Goal: Task Accomplishment & Management: Complete application form

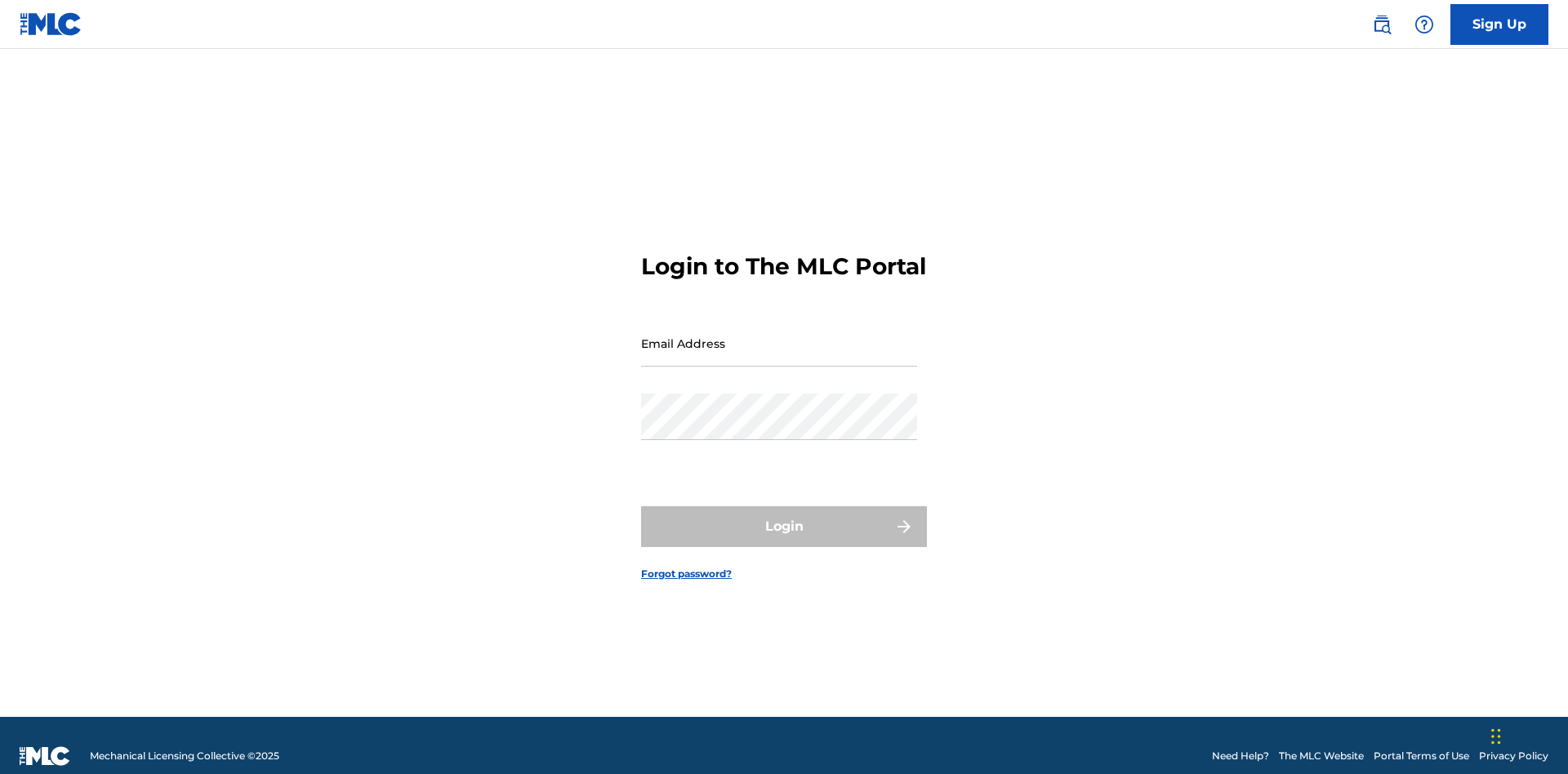
scroll to position [21, 0]
click at [780, 336] on input "Email Address" at bounding box center [780, 343] width 276 height 47
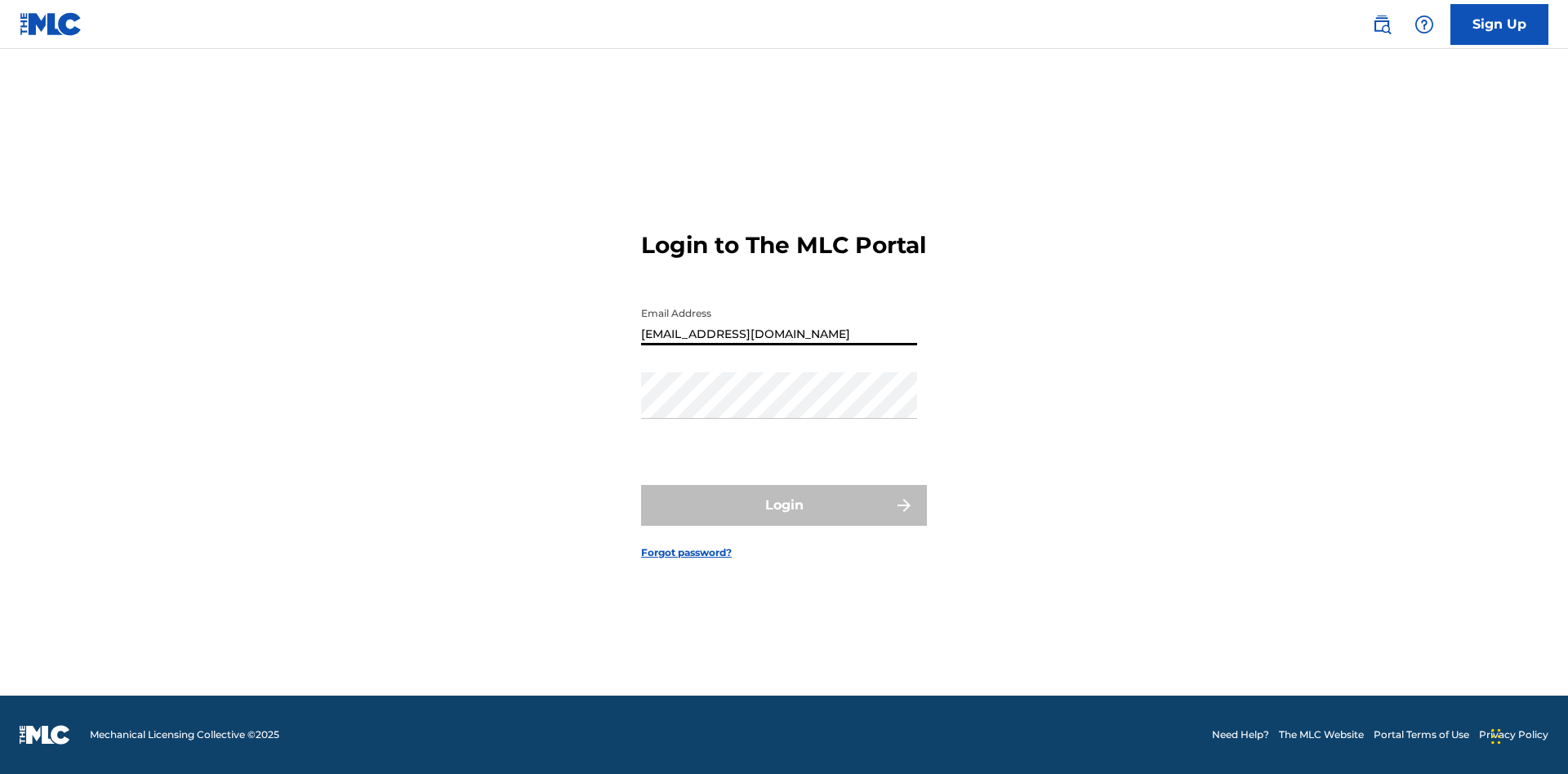
type input "[EMAIL_ADDRESS][DOMAIN_NAME]"
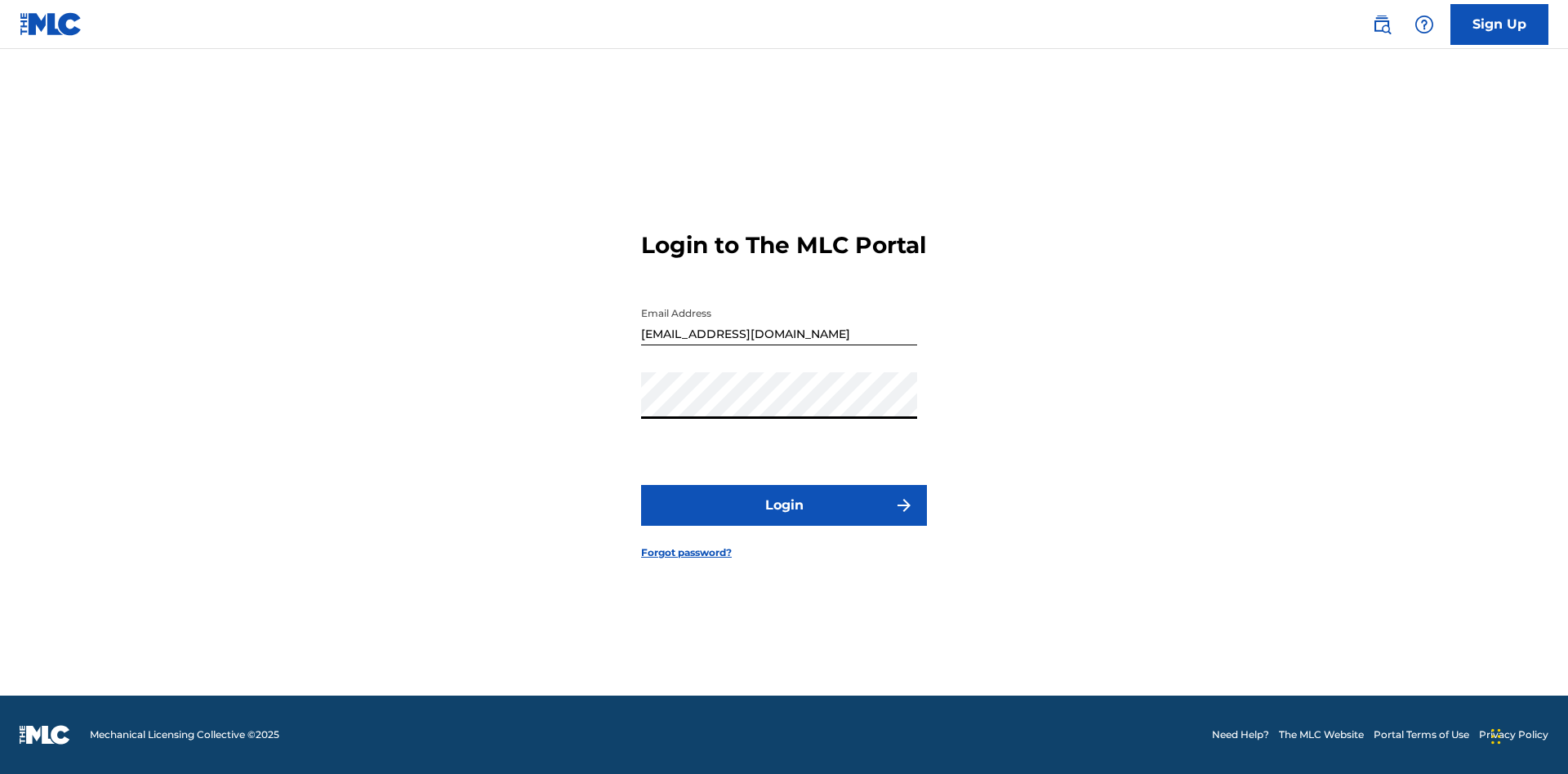
click at [784, 519] on button "Login" at bounding box center [784, 506] width 286 height 41
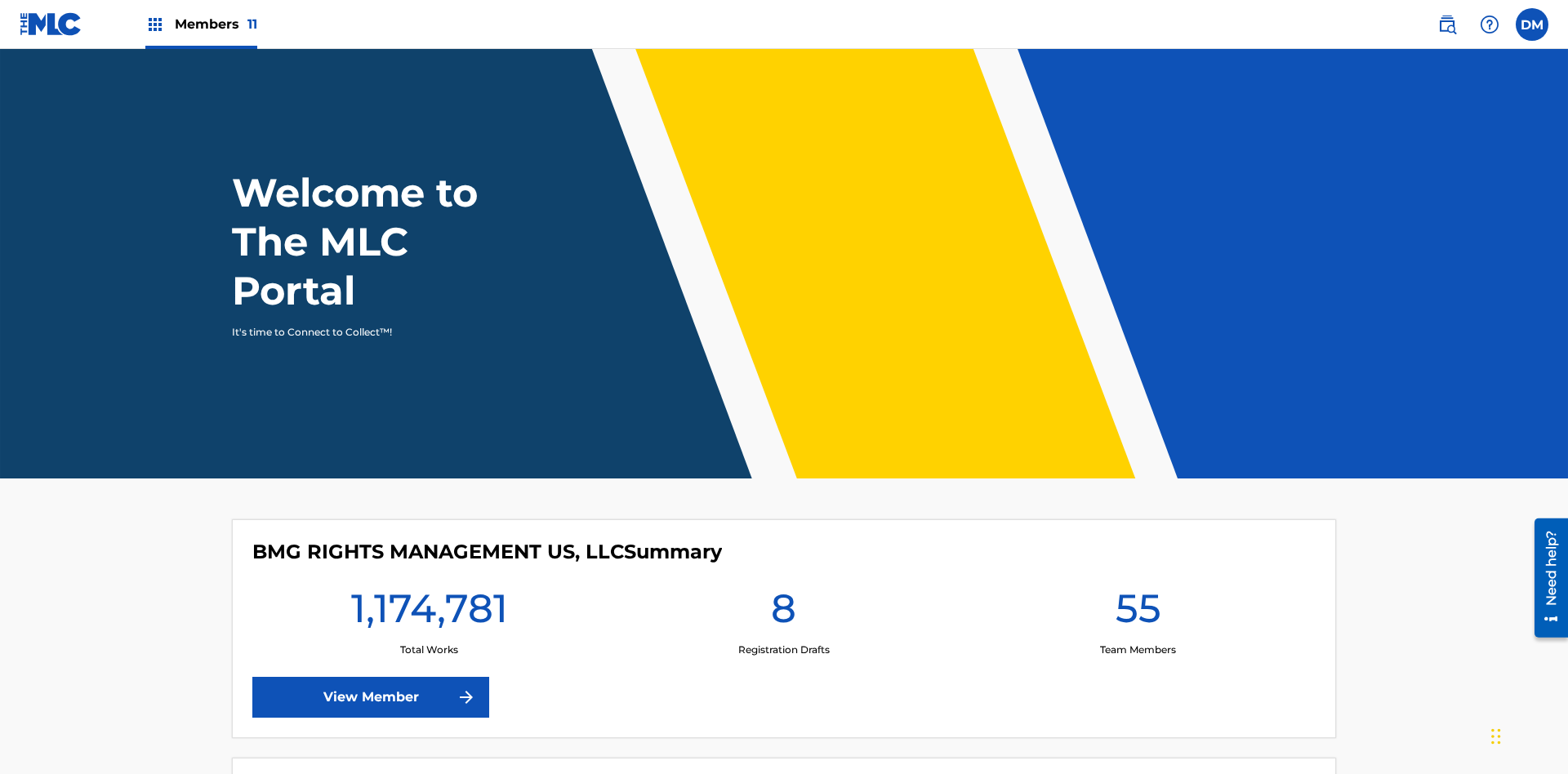
click at [201, 24] on span "Members 11" at bounding box center [215, 24] width 82 height 19
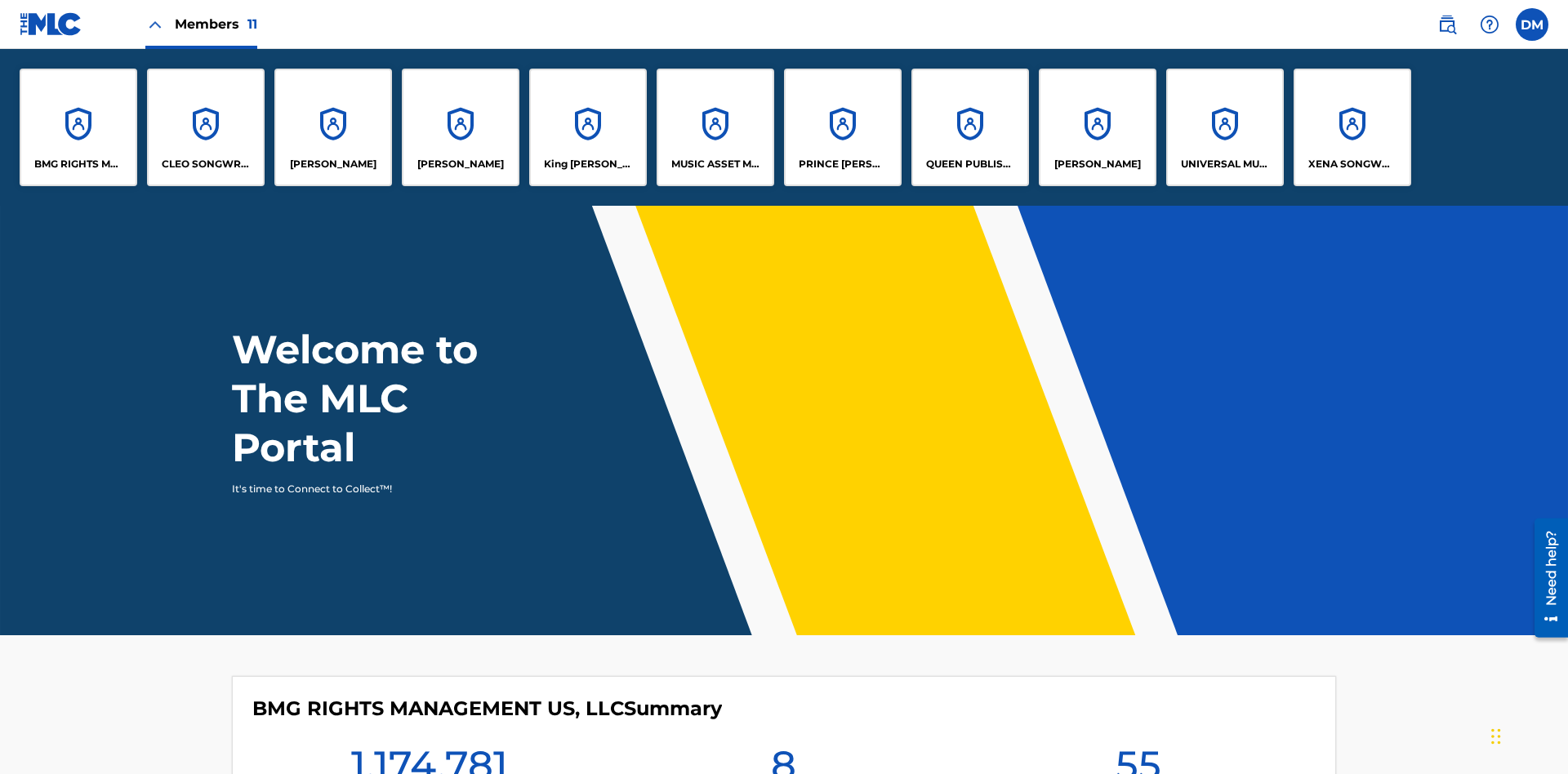
click at [1224, 164] on p "UNIVERSAL MUSIC PUB GROUP" at bounding box center [1225, 164] width 89 height 15
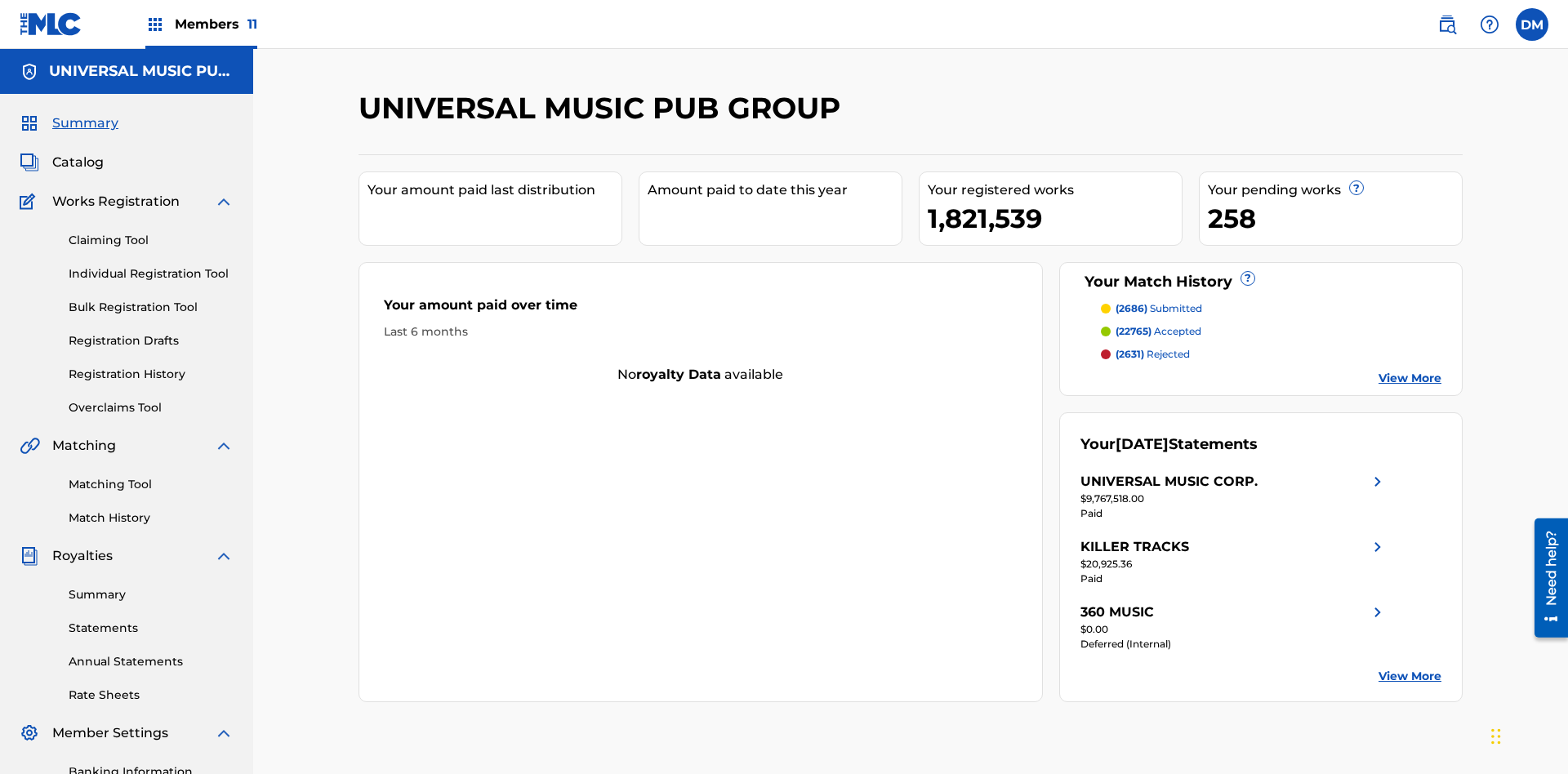
click at [151, 266] on link "Individual Registration Tool" at bounding box center [151, 274] width 165 height 17
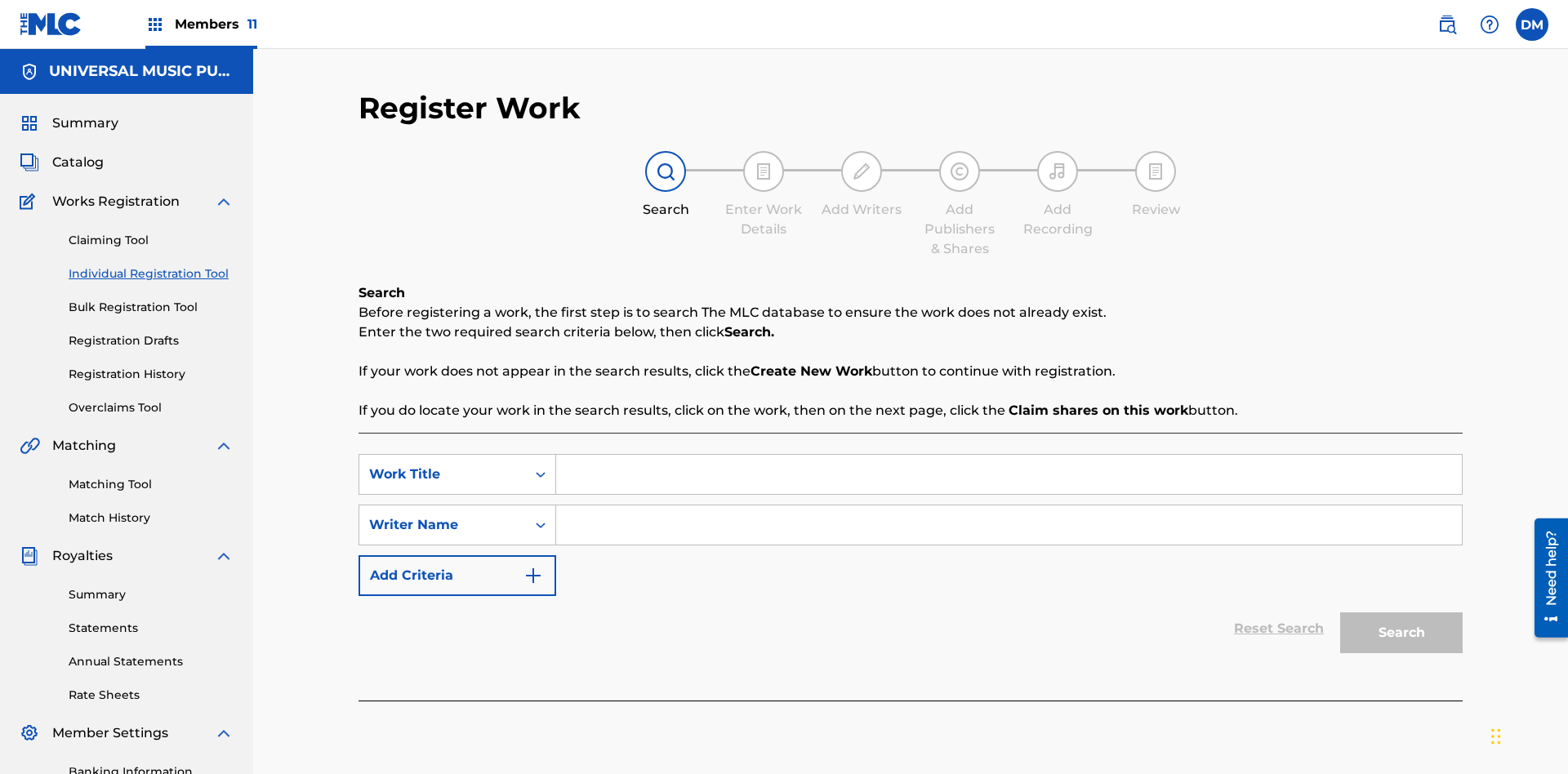
click at [1009, 455] on input "Search Form" at bounding box center [1009, 475] width 906 height 39
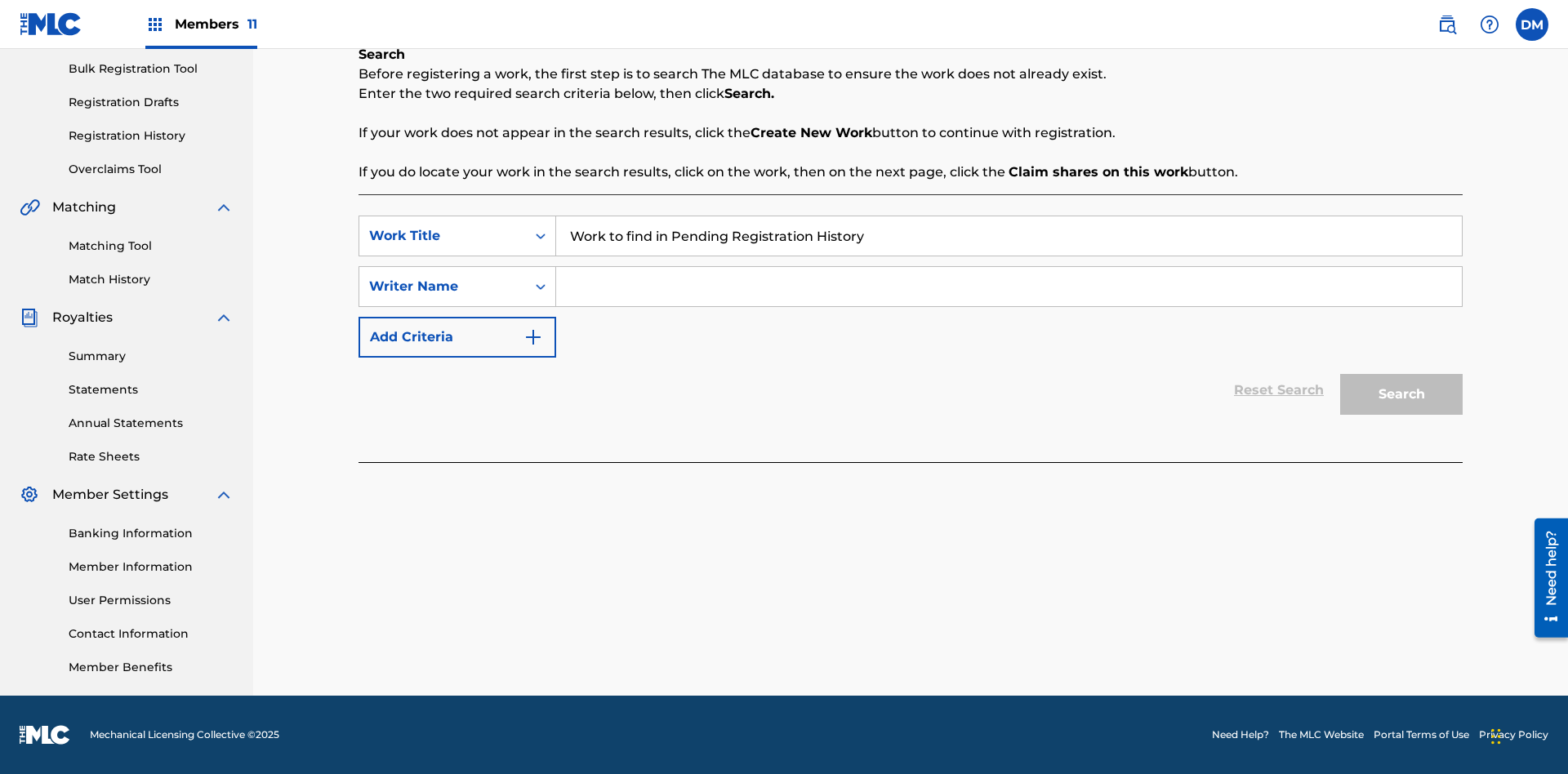
type input "Work to find in Pending Registration History"
click at [1009, 287] on input "Search Form" at bounding box center [1009, 287] width 906 height 39
type input "Test Name"
click at [1401, 394] on button "Search" at bounding box center [1401, 394] width 122 height 41
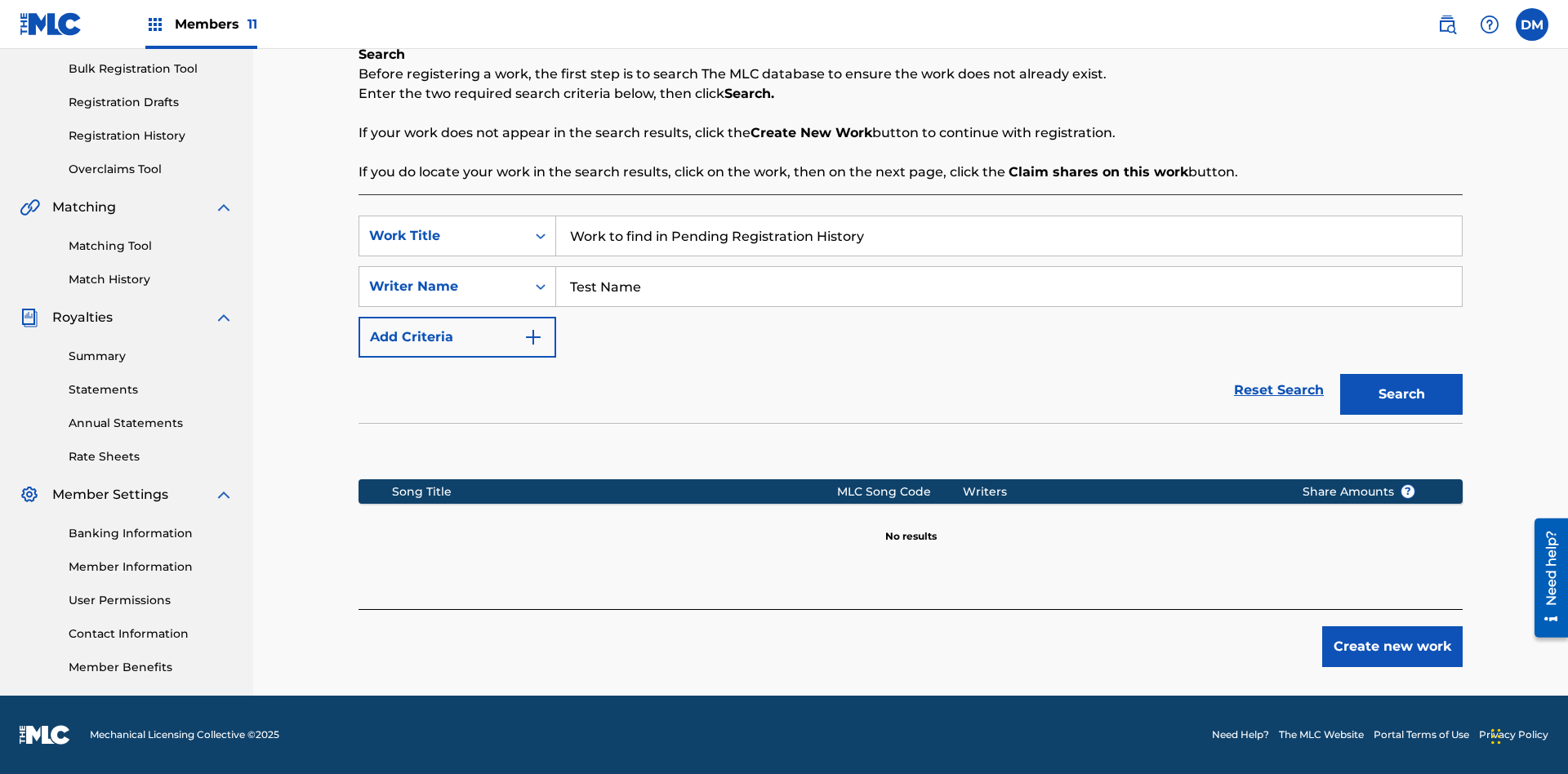
click at [1393, 646] on button "Create new work" at bounding box center [1393, 646] width 141 height 41
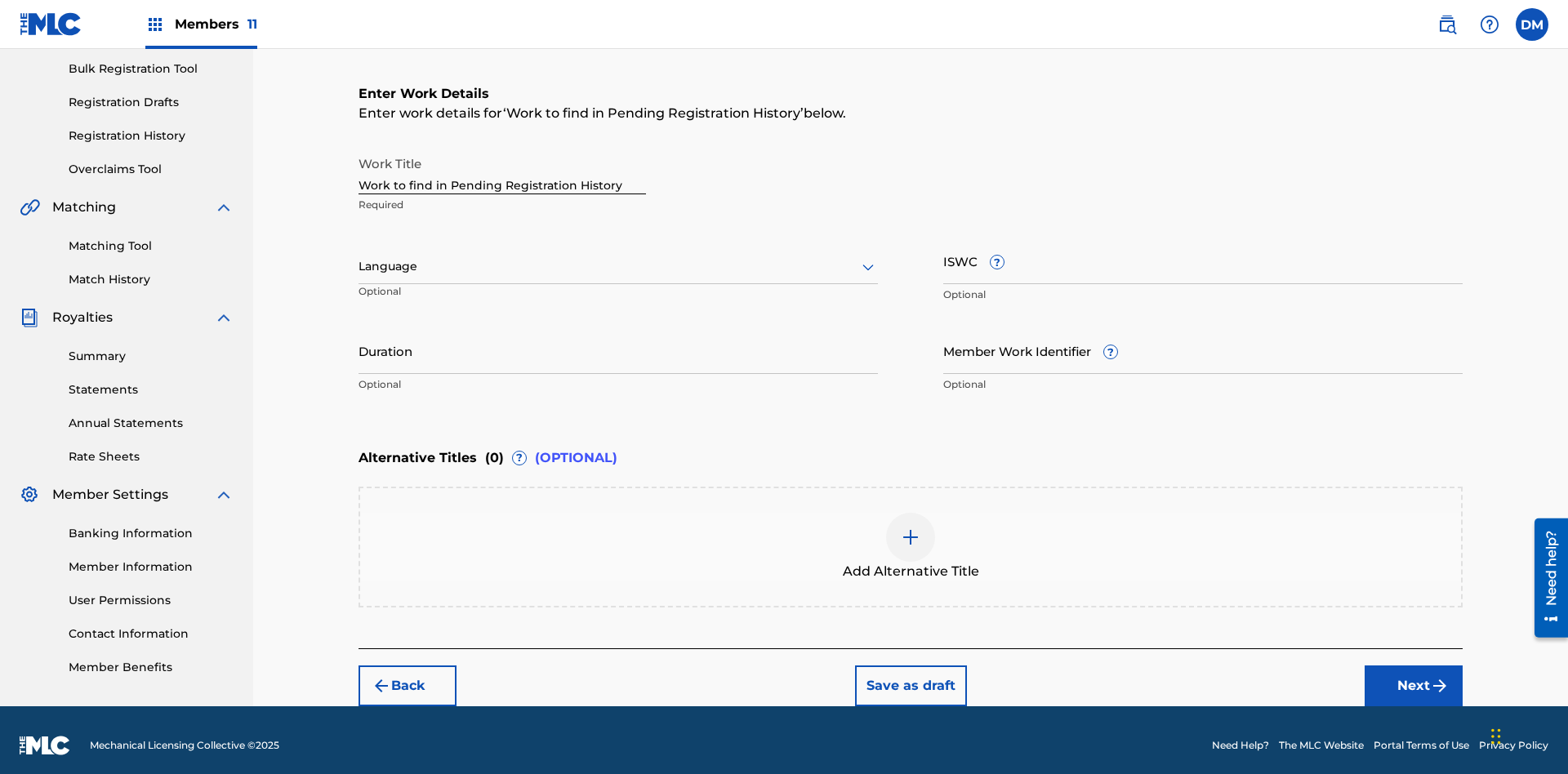
scroll to position [249, 0]
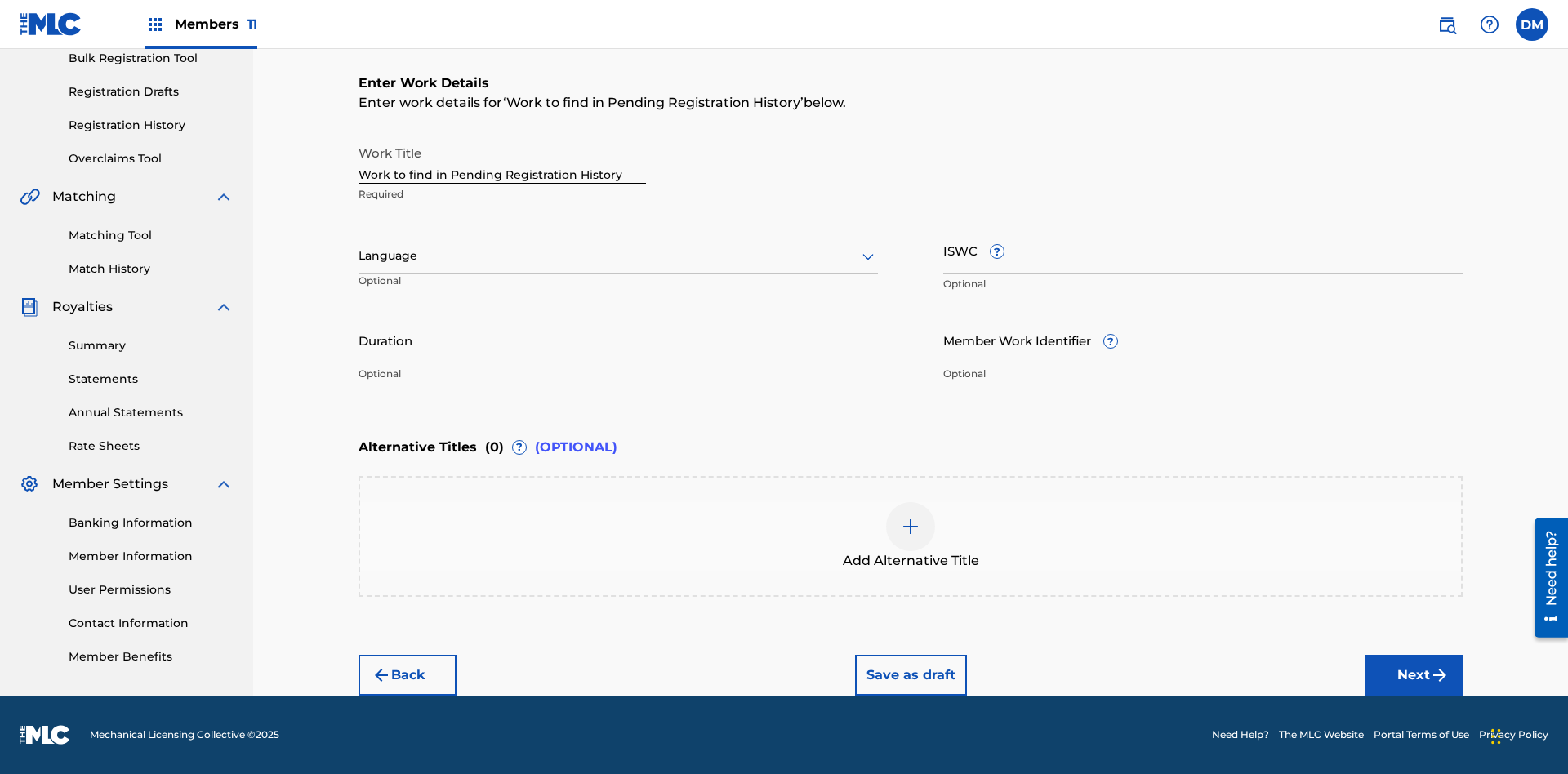
click at [618, 340] on input "Duration" at bounding box center [618, 340] width 519 height 47
type input "00:00"
click at [868, 257] on icon at bounding box center [868, 256] width 19 height 19
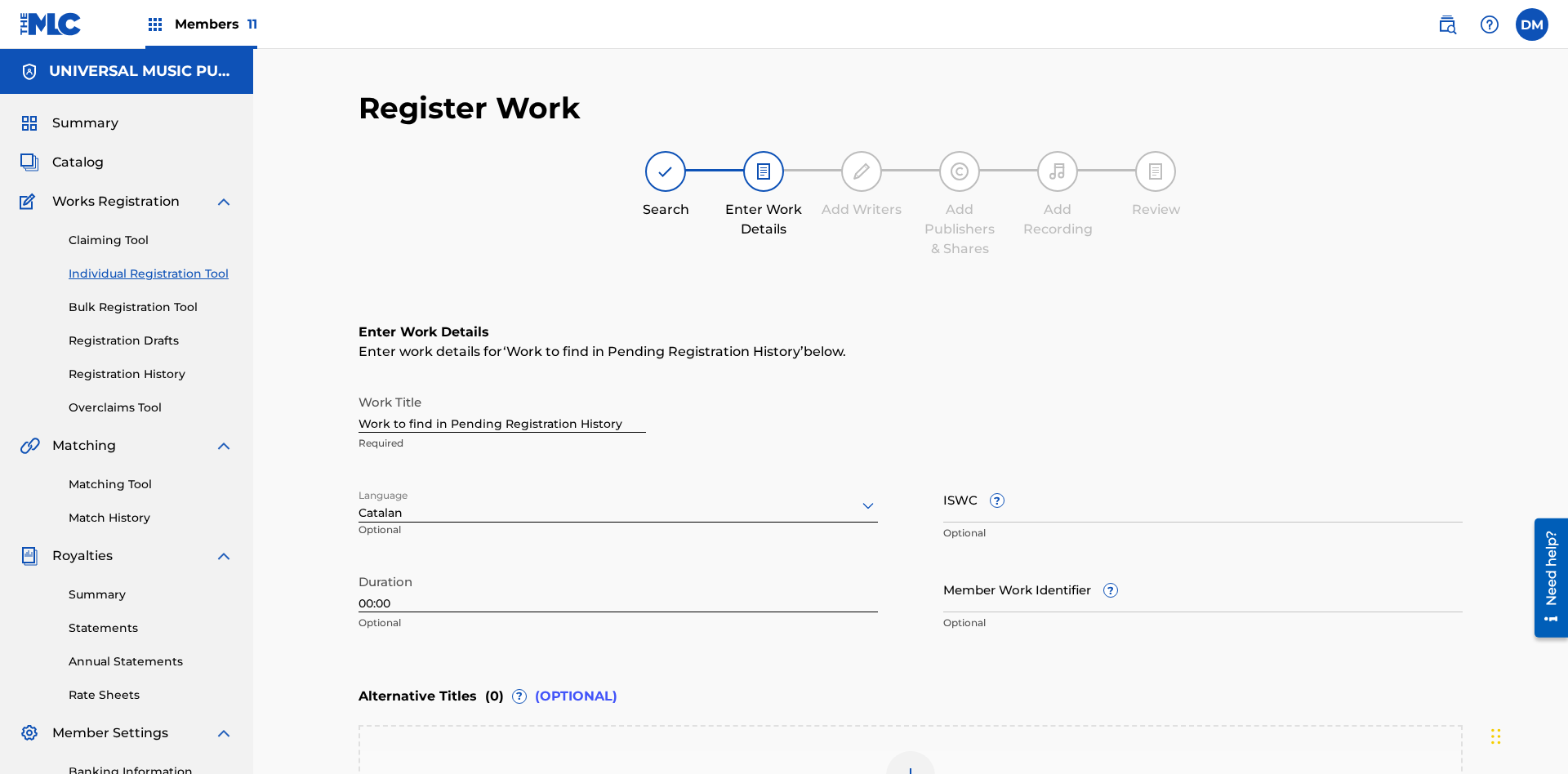
click at [1203, 566] on input "Member Work Identifier ?" at bounding box center [1203, 589] width 519 height 47
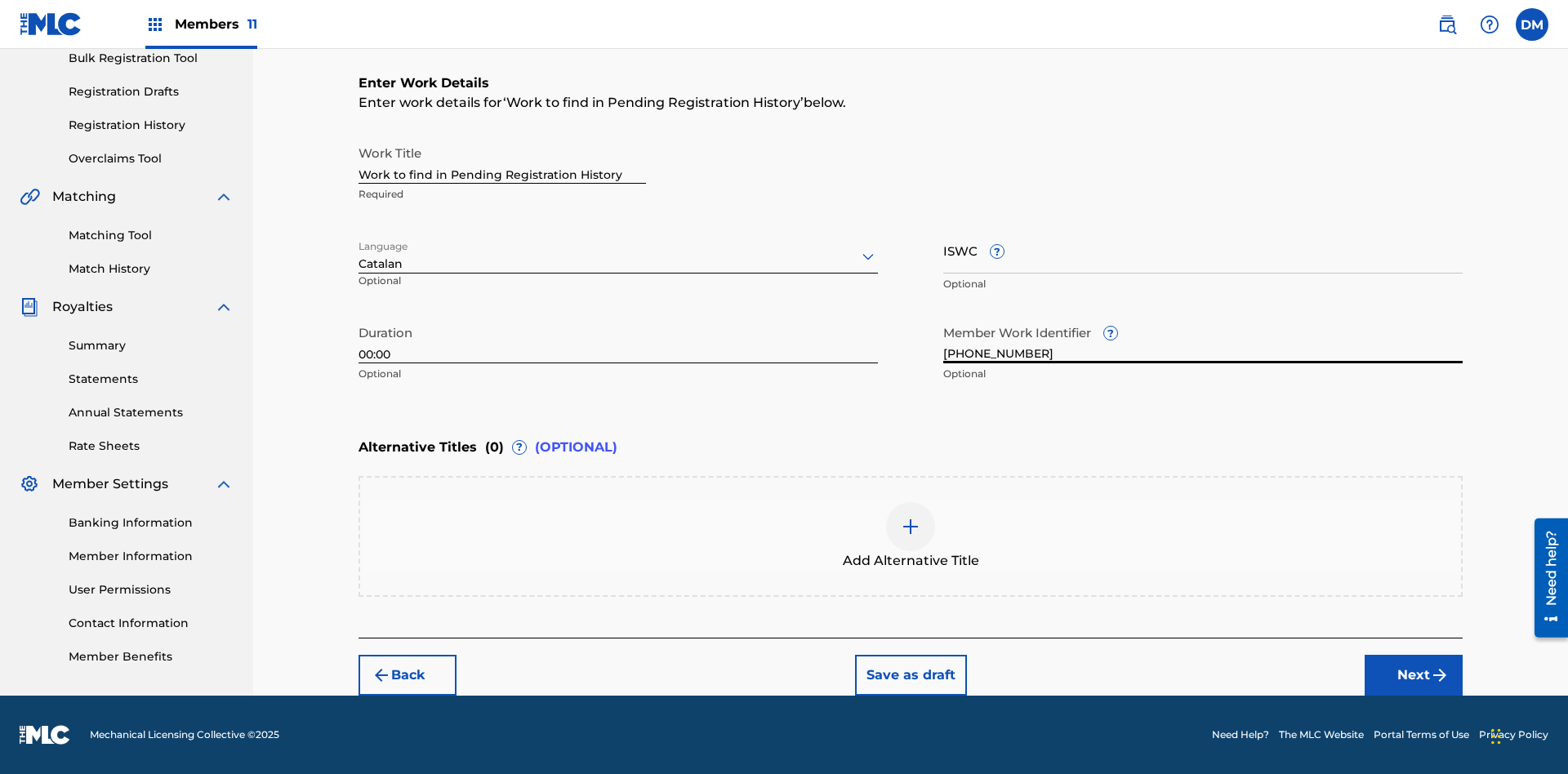
type input "[PHONE_NUMBER]"
click at [1203, 250] on input "ISWC ?" at bounding box center [1203, 250] width 519 height 47
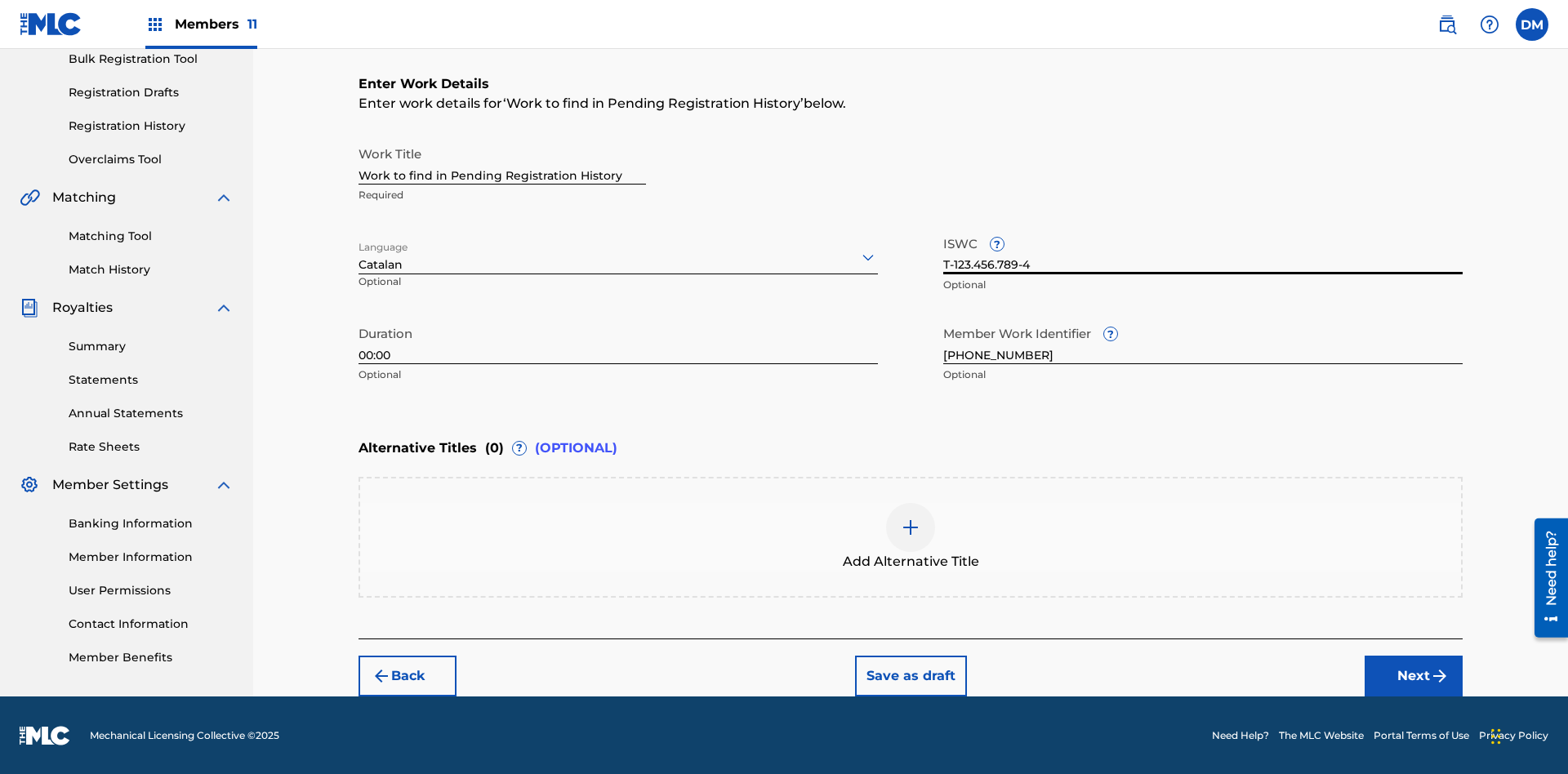
scroll to position [248, 0]
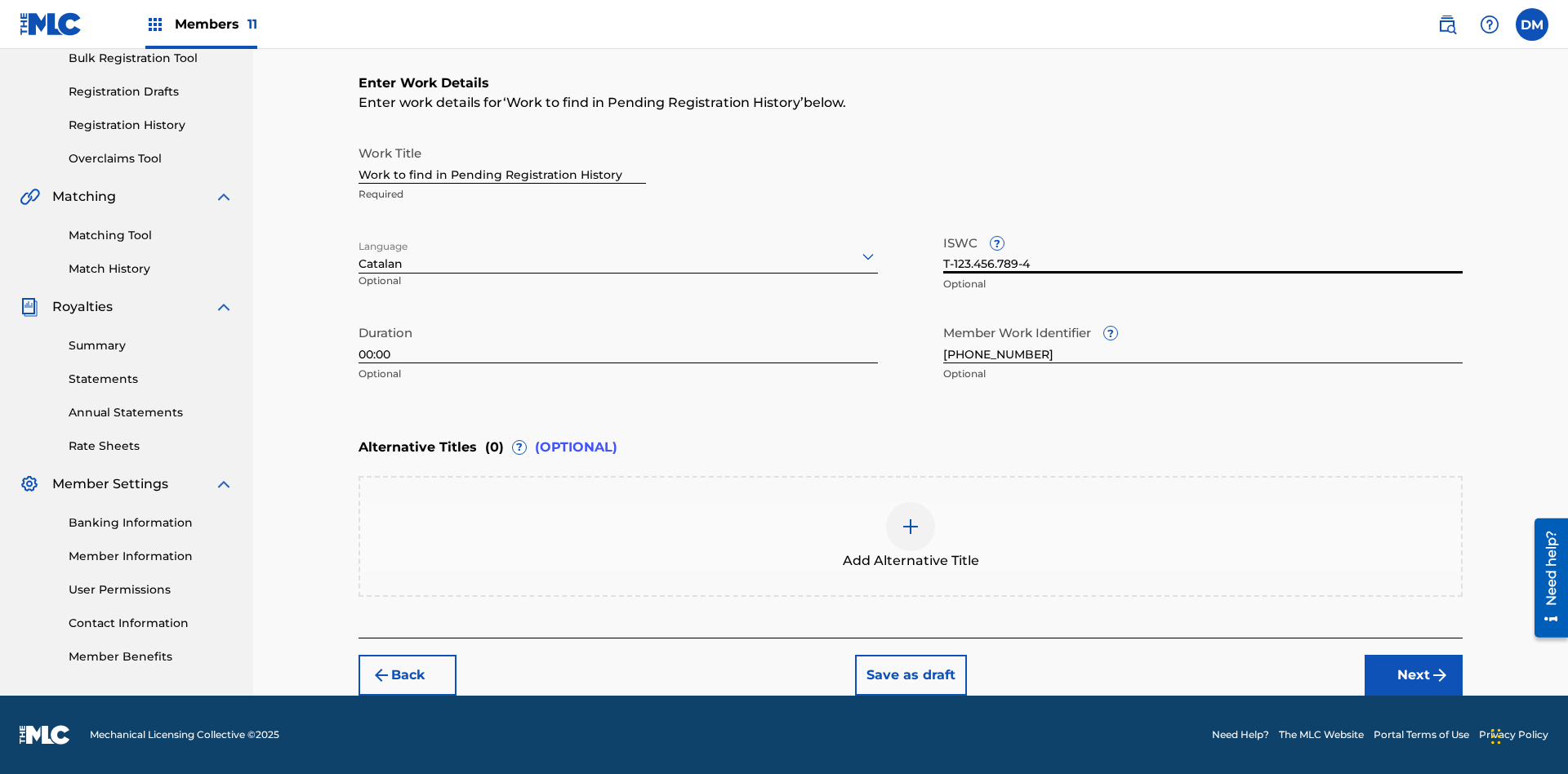
type input "T-123.456.789-4"
click at [911, 536] on img at bounding box center [911, 527] width 19 height 19
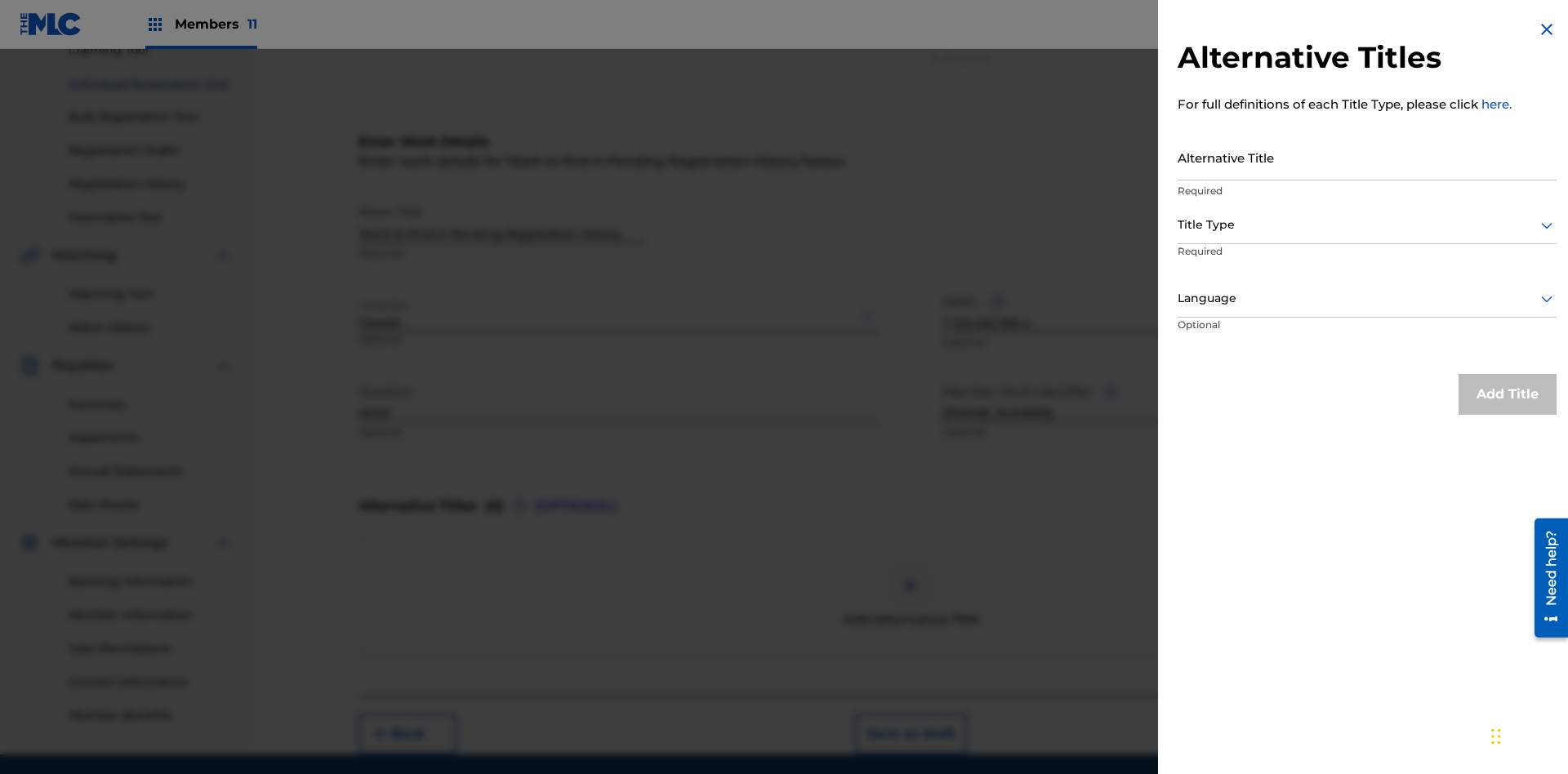
click at [1368, 157] on input "Alternative Title" at bounding box center [1368, 157] width 379 height 47
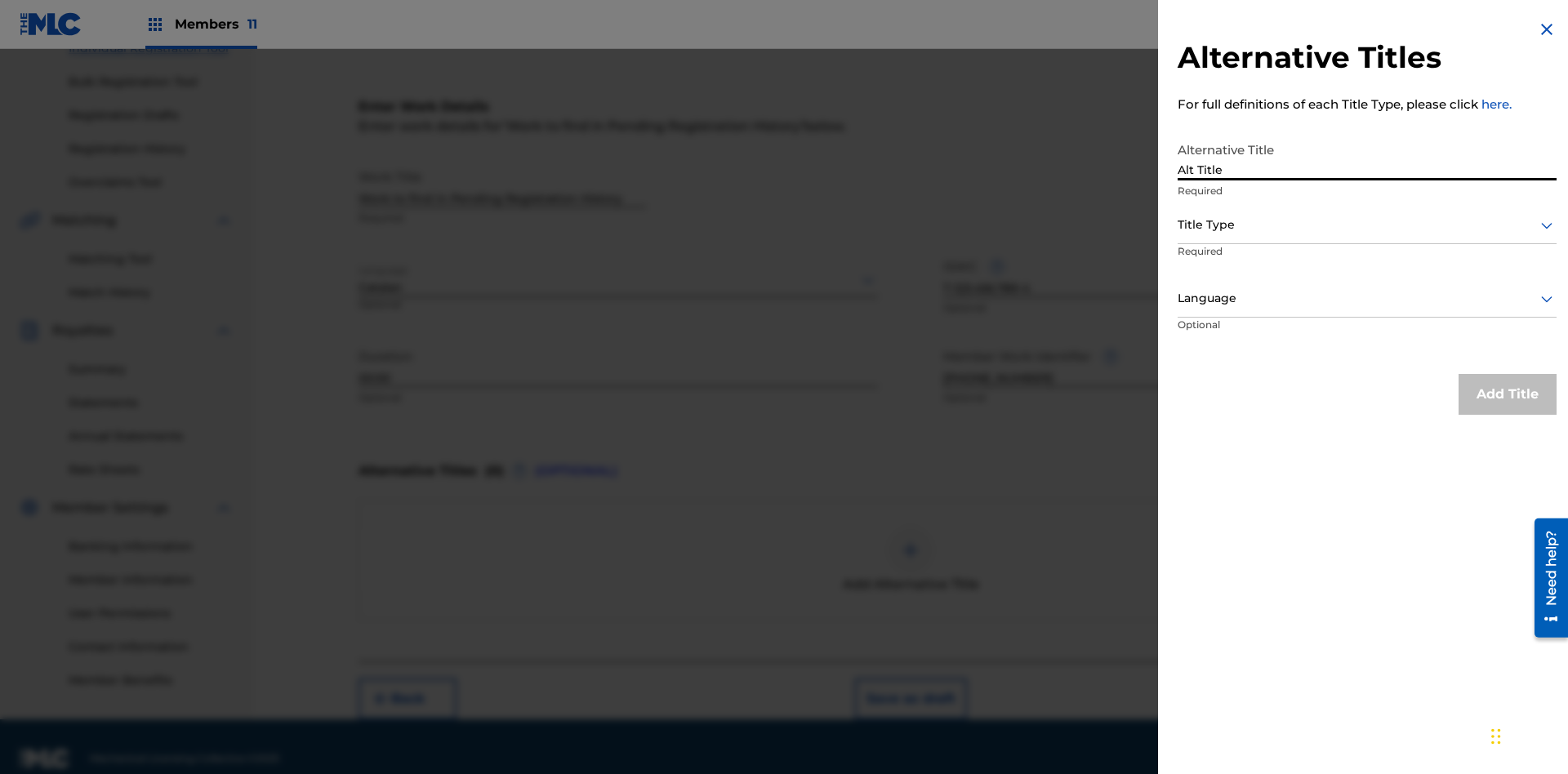
type input "Alt Title"
click at [1368, 225] on div at bounding box center [1368, 225] width 379 height 20
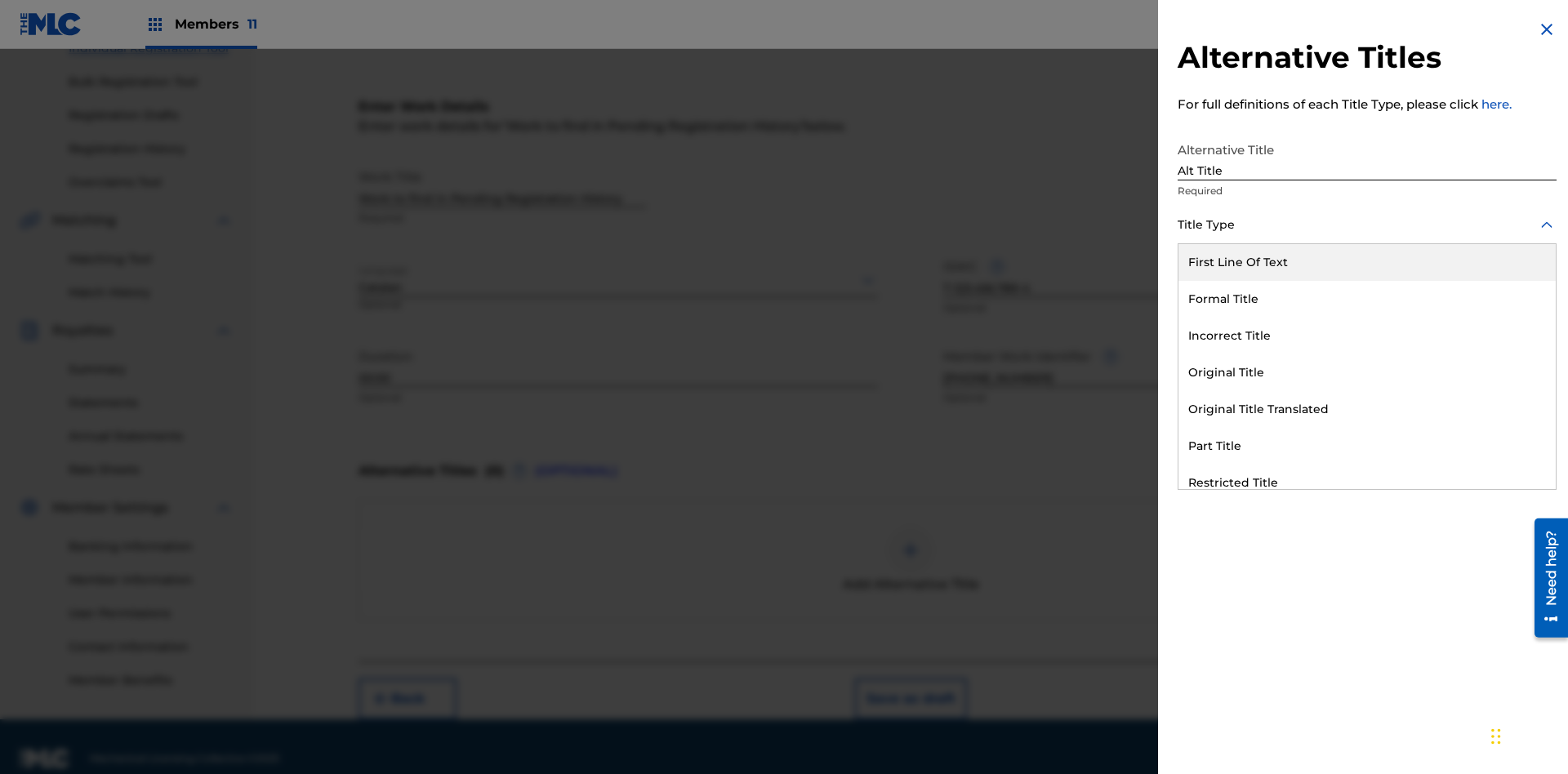
scroll to position [249, 0]
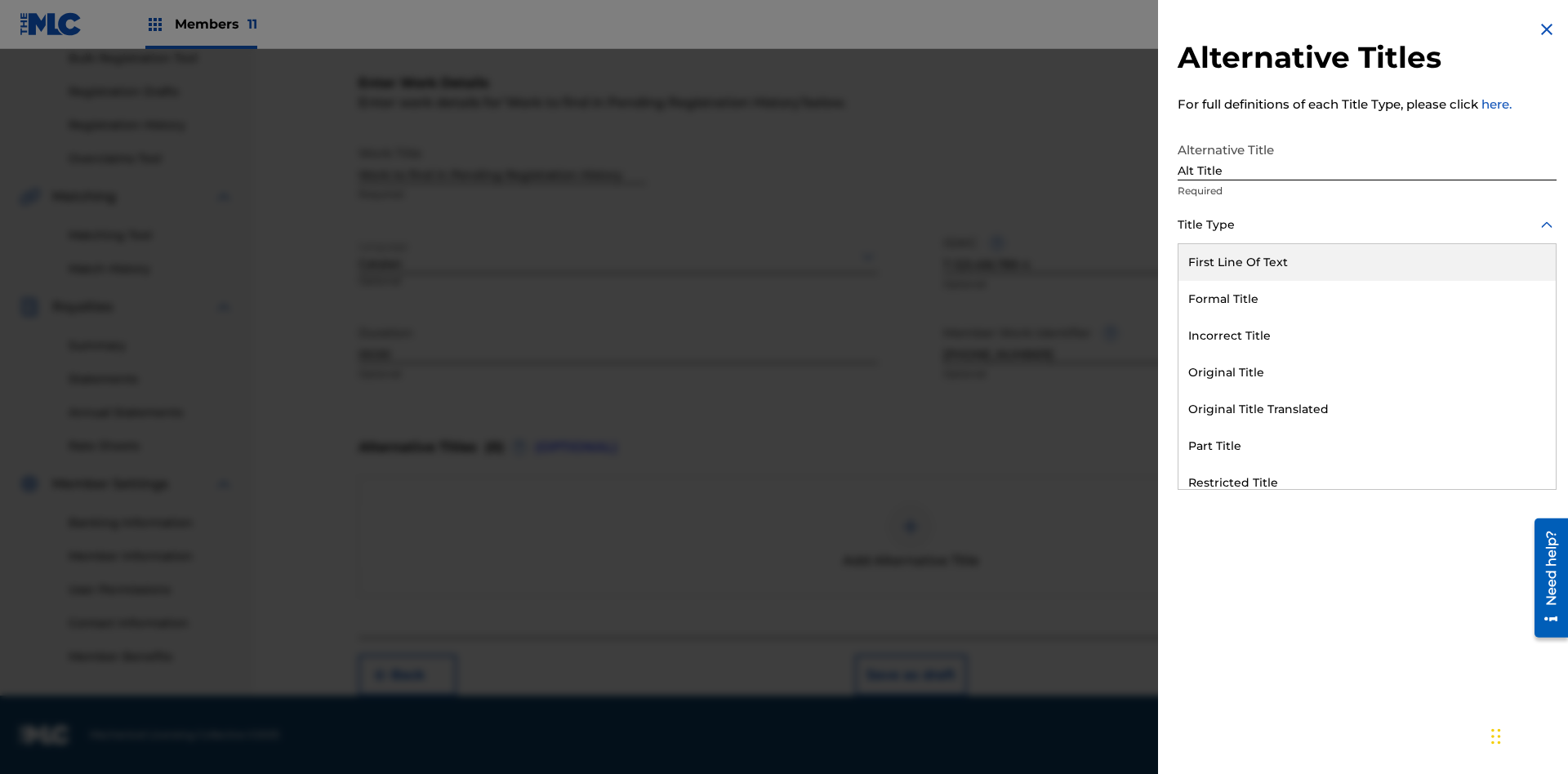
click at [1368, 372] on div "Original Title" at bounding box center [1368, 372] width 377 height 36
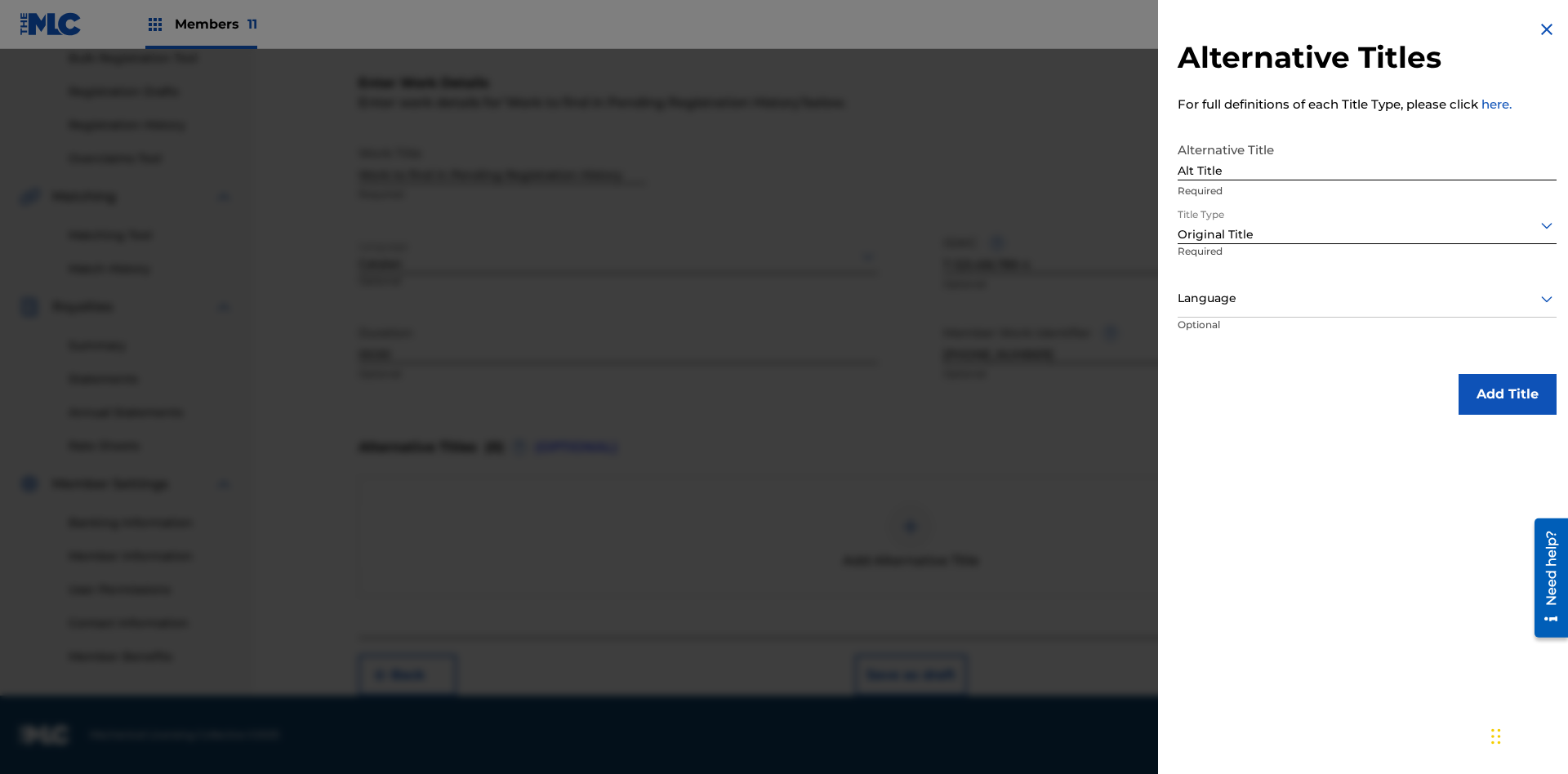
click at [1368, 298] on div at bounding box center [1368, 298] width 379 height 20
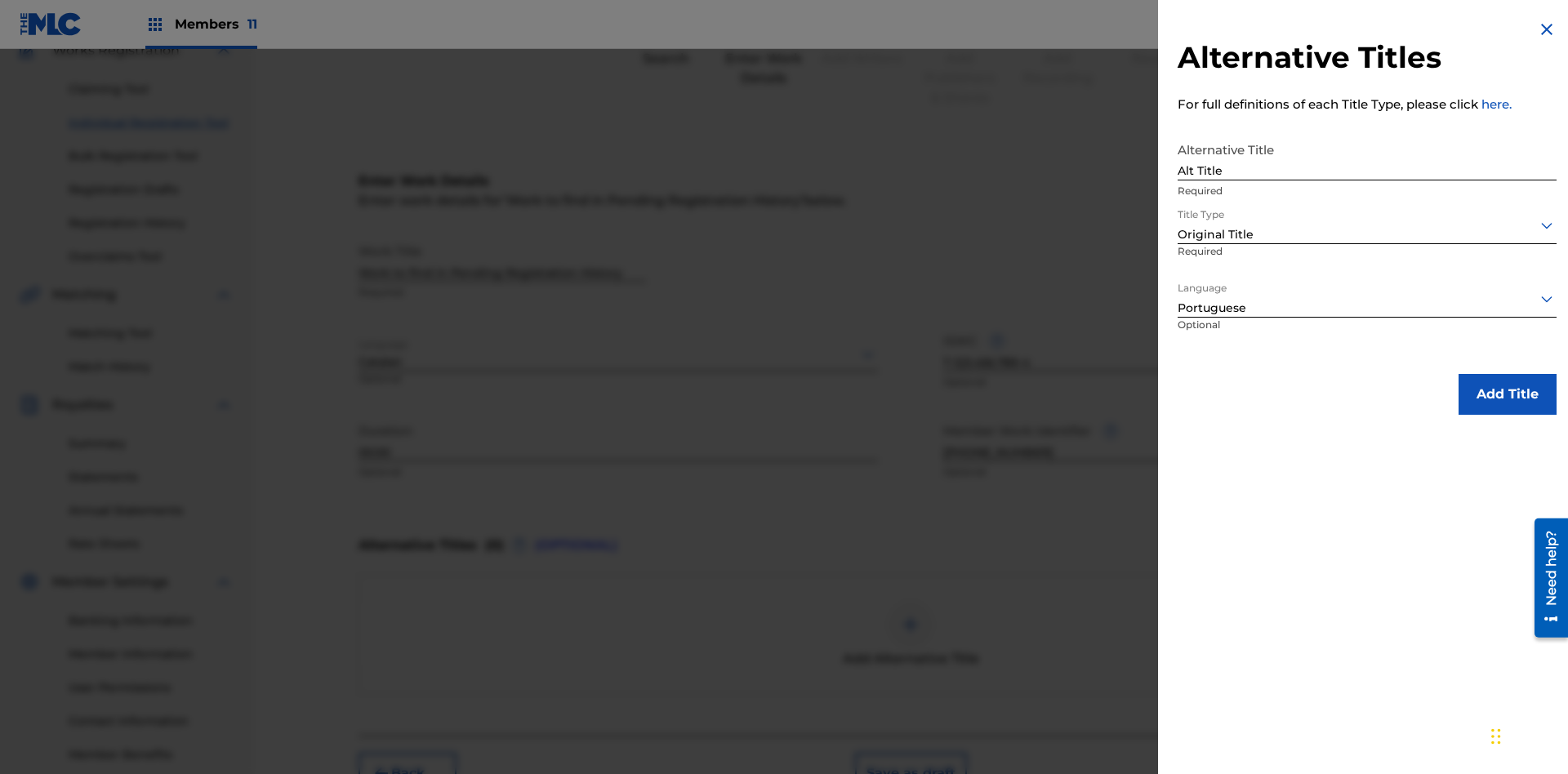
click at [1508, 393] on button "Add Title" at bounding box center [1508, 394] width 98 height 41
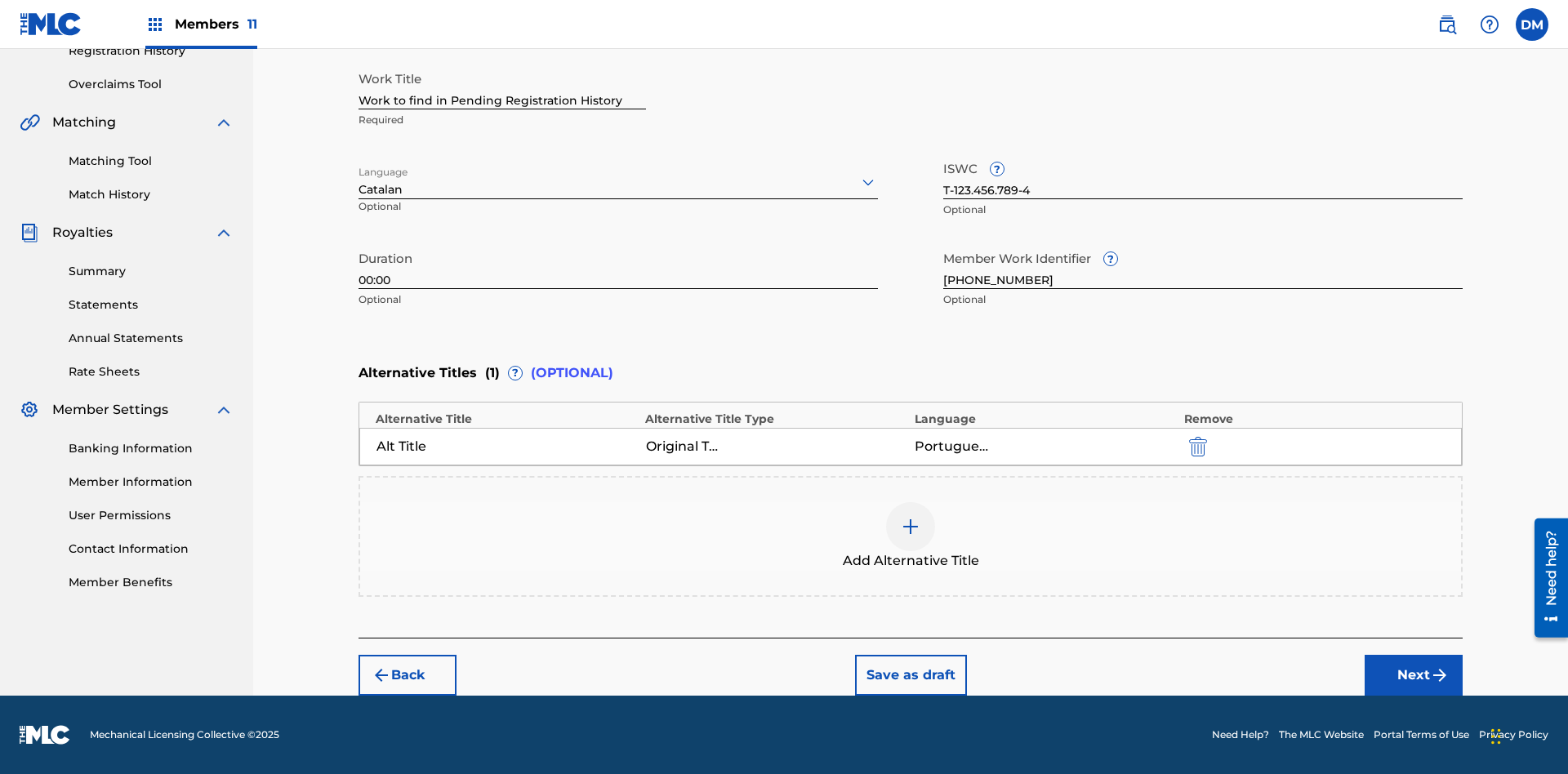
click at [1414, 676] on button "Next" at bounding box center [1414, 676] width 98 height 41
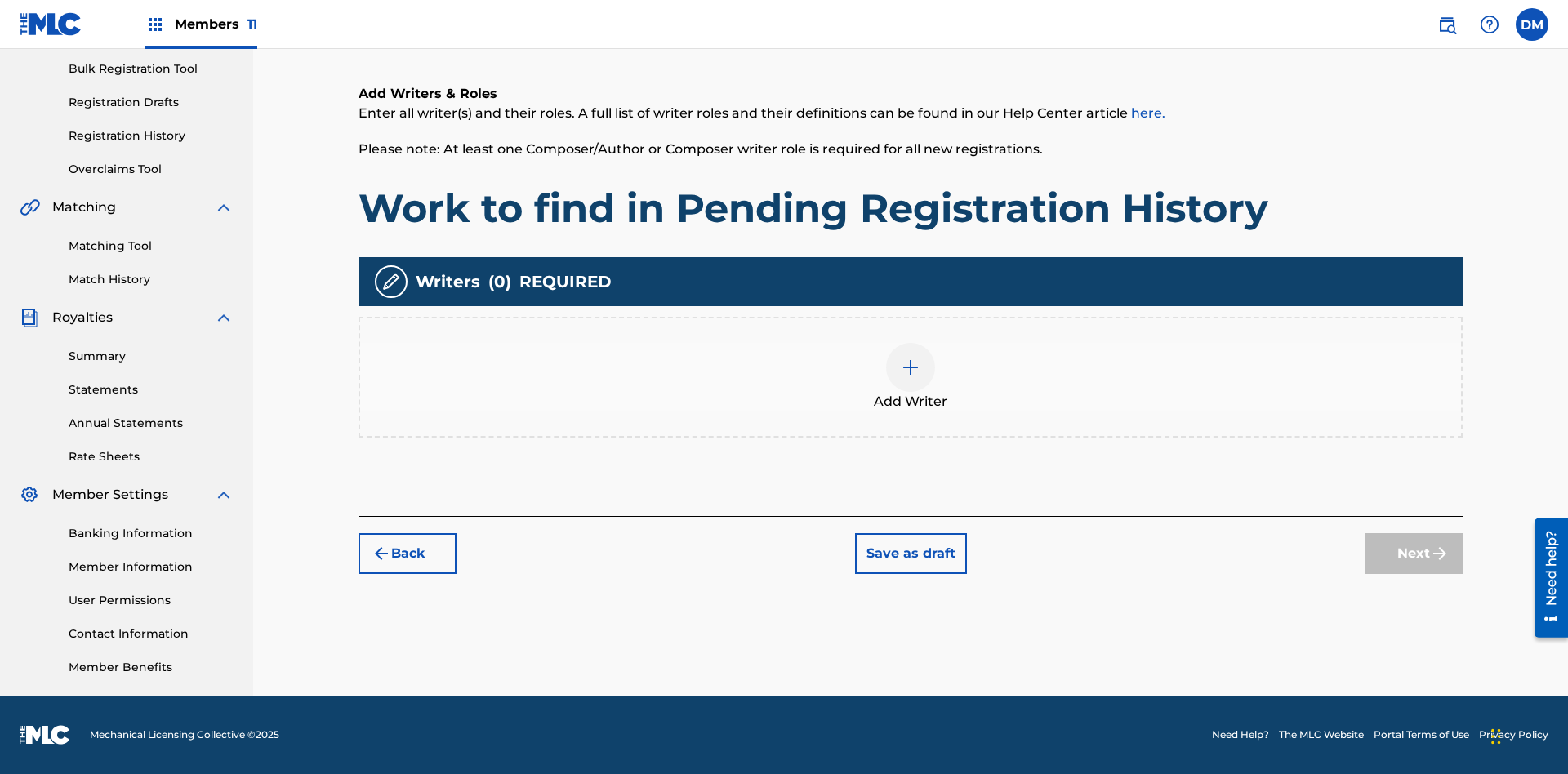
click at [911, 376] on img at bounding box center [911, 368] width 19 height 19
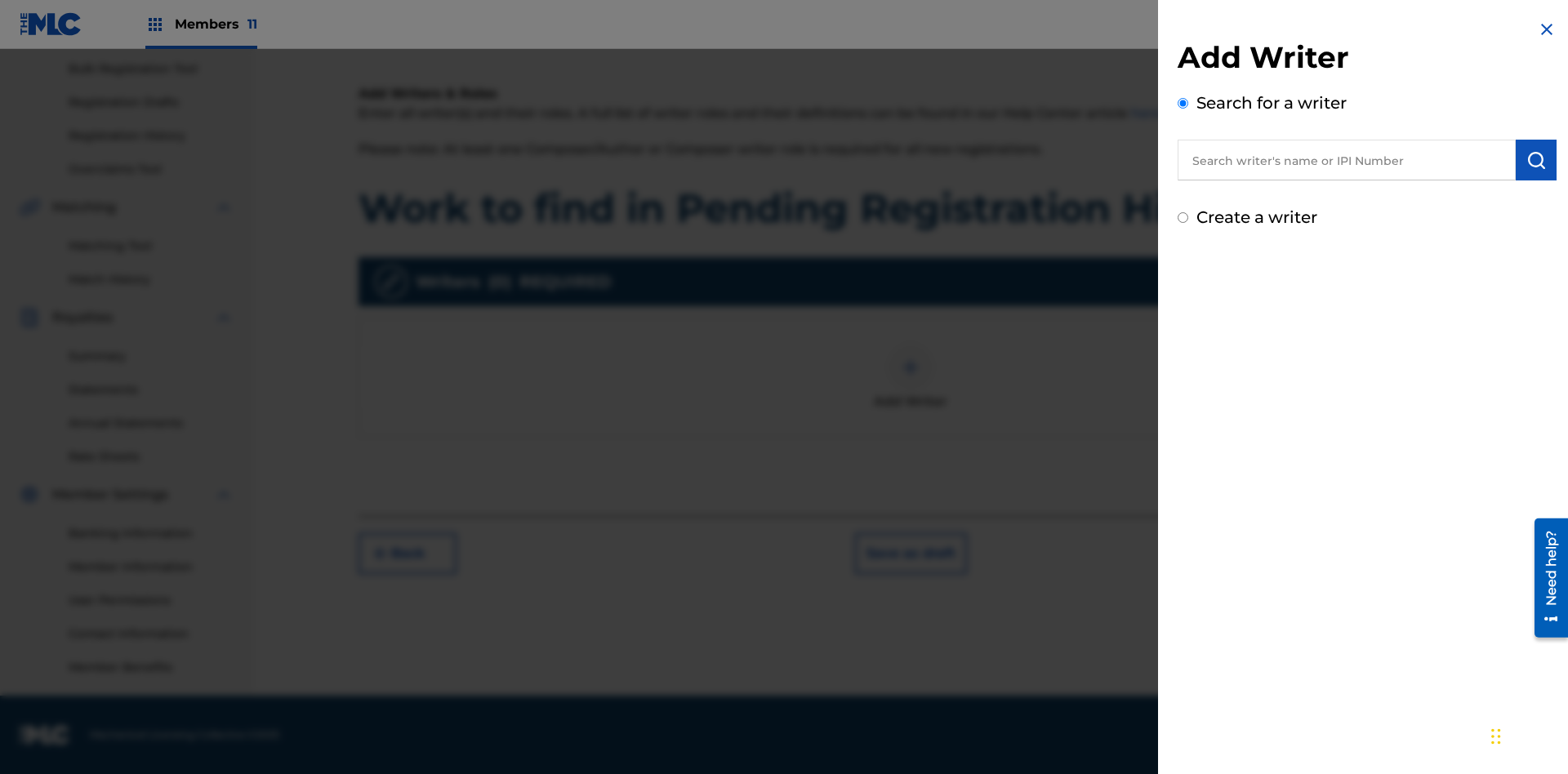
click at [1347, 160] on input "text" at bounding box center [1347, 160] width 338 height 41
type input "Test2025.08.23.05.33.16"
click at [1536, 160] on img "submit" at bounding box center [1536, 160] width 19 height 19
click at [1184, 288] on input "Create a writer" at bounding box center [1184, 287] width 11 height 11
radio input "false"
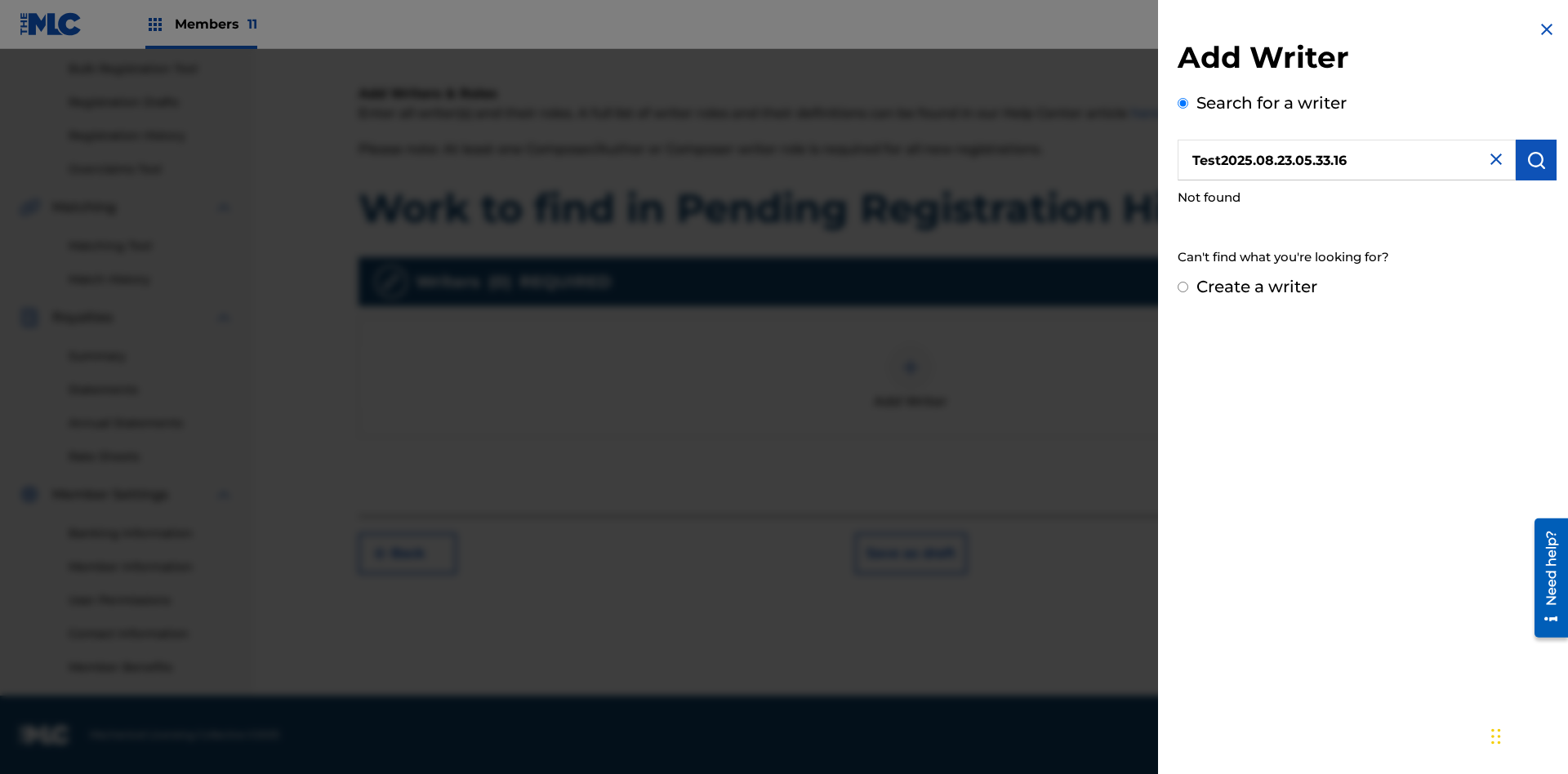
radio input "false"
radio input "true"
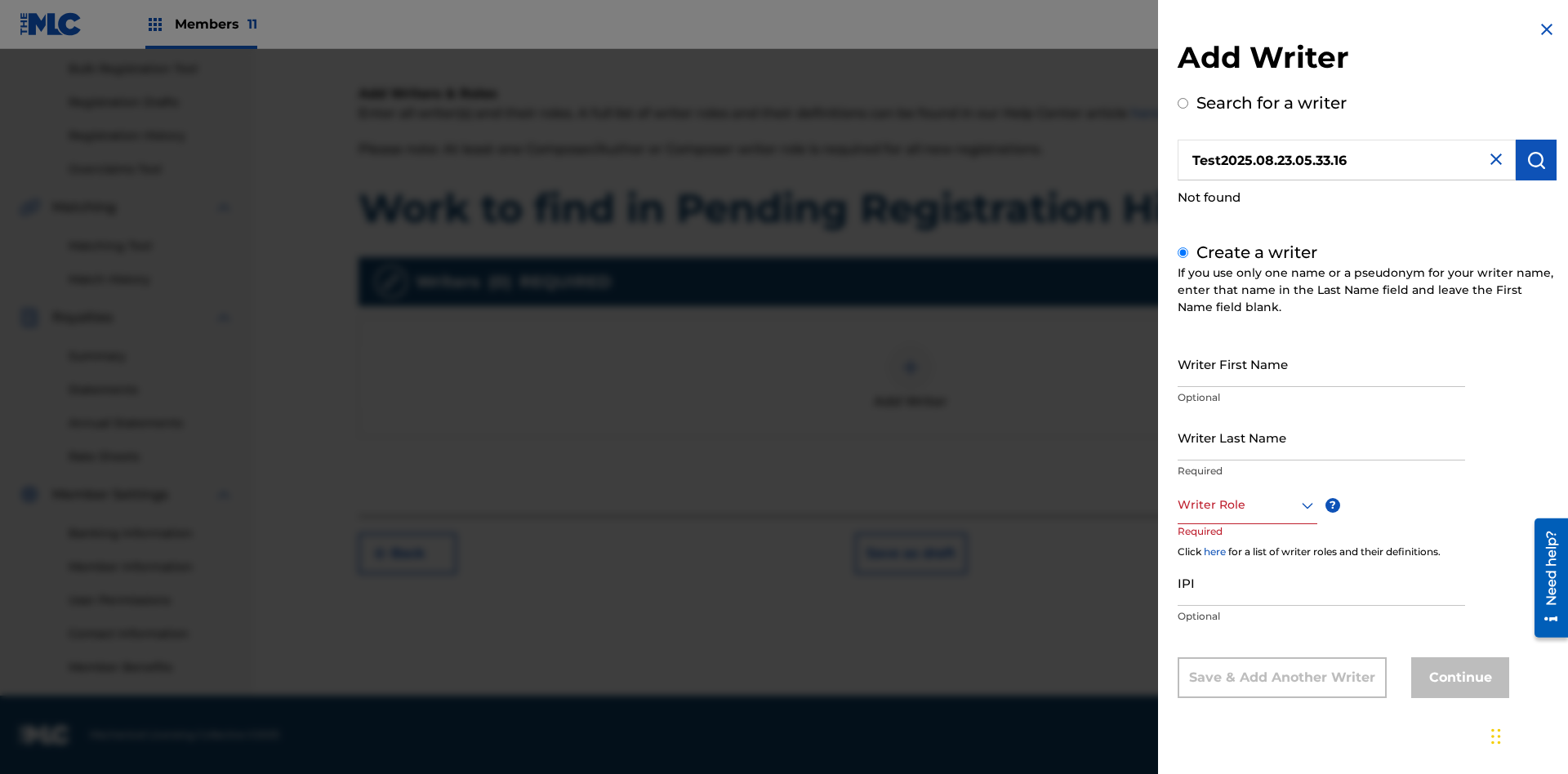
click at [1322, 363] on input "Writer First Name" at bounding box center [1322, 364] width 288 height 47
type input "Test2025.08.23.05.33.18"
click at [1322, 437] on input "Writer Last Name" at bounding box center [1322, 437] width 288 height 47
type input "Test2025.08.23.05.33.18"
click at [1246, 505] on div at bounding box center [1248, 505] width 140 height 20
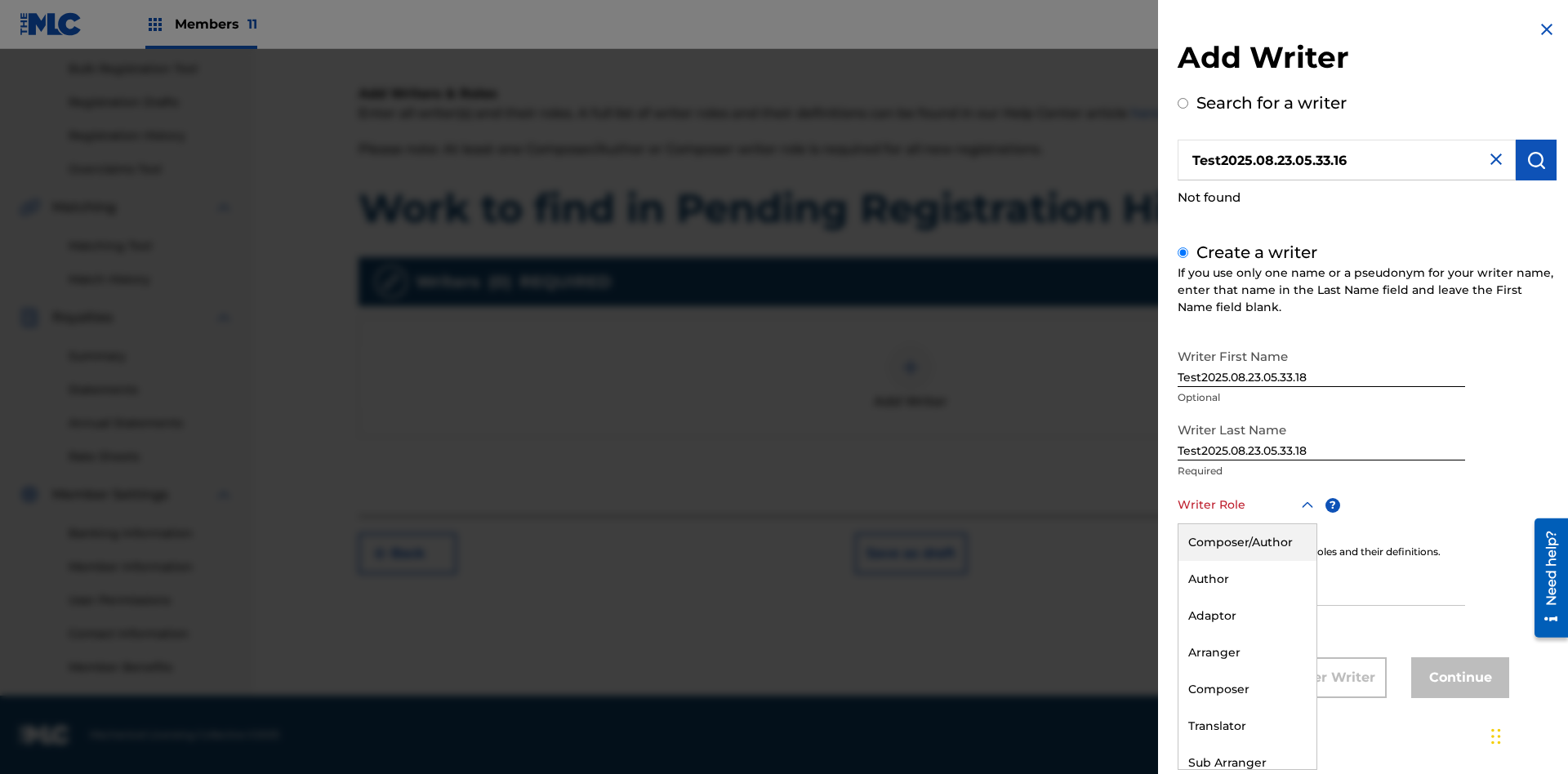
click at [1246, 689] on div "Composer" at bounding box center [1248, 689] width 138 height 36
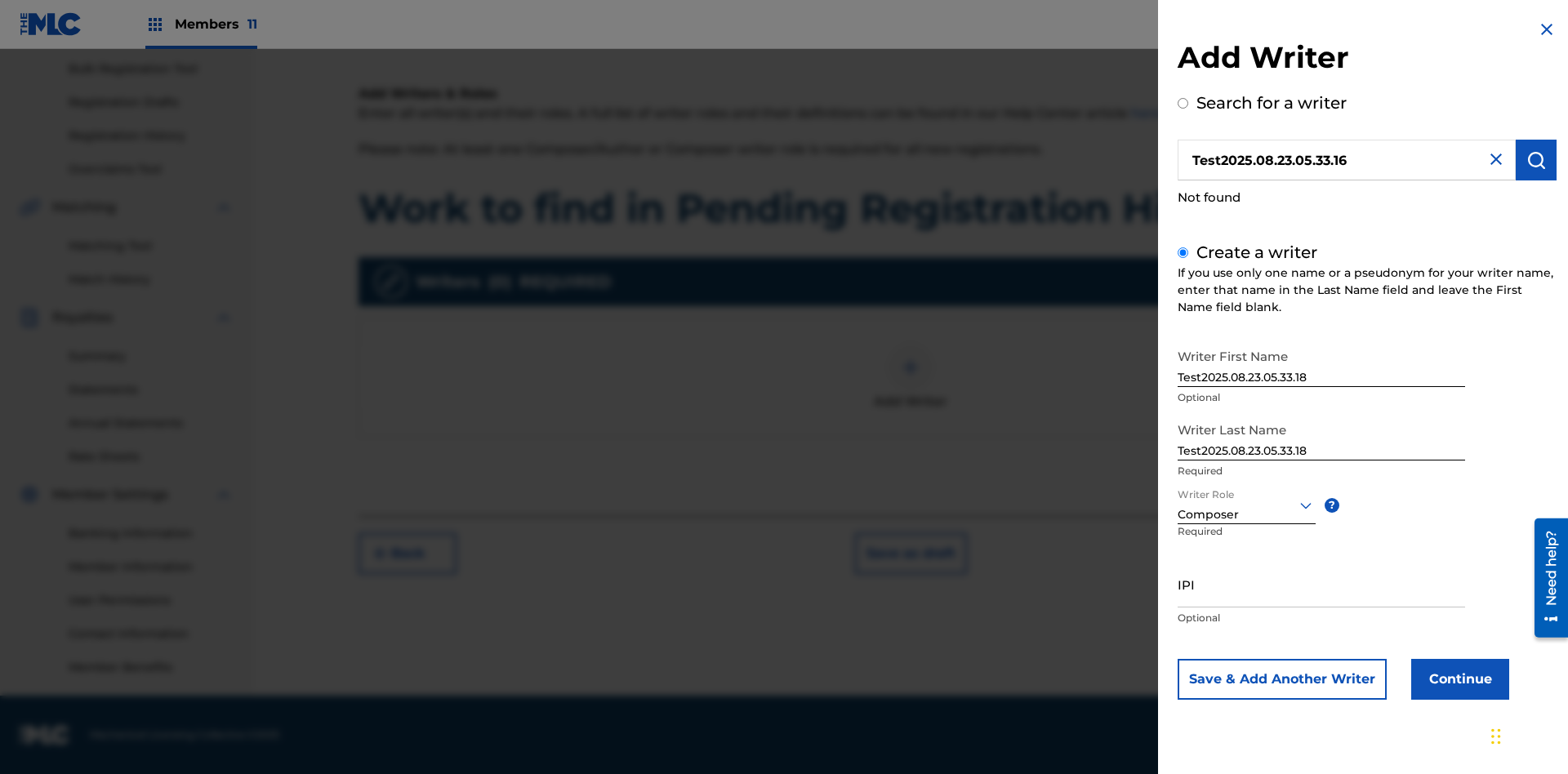
click at [1322, 584] on input "IPI" at bounding box center [1322, 584] width 288 height 47
type input "00000000000"
click at [1458, 678] on button "Continue" at bounding box center [1460, 679] width 98 height 41
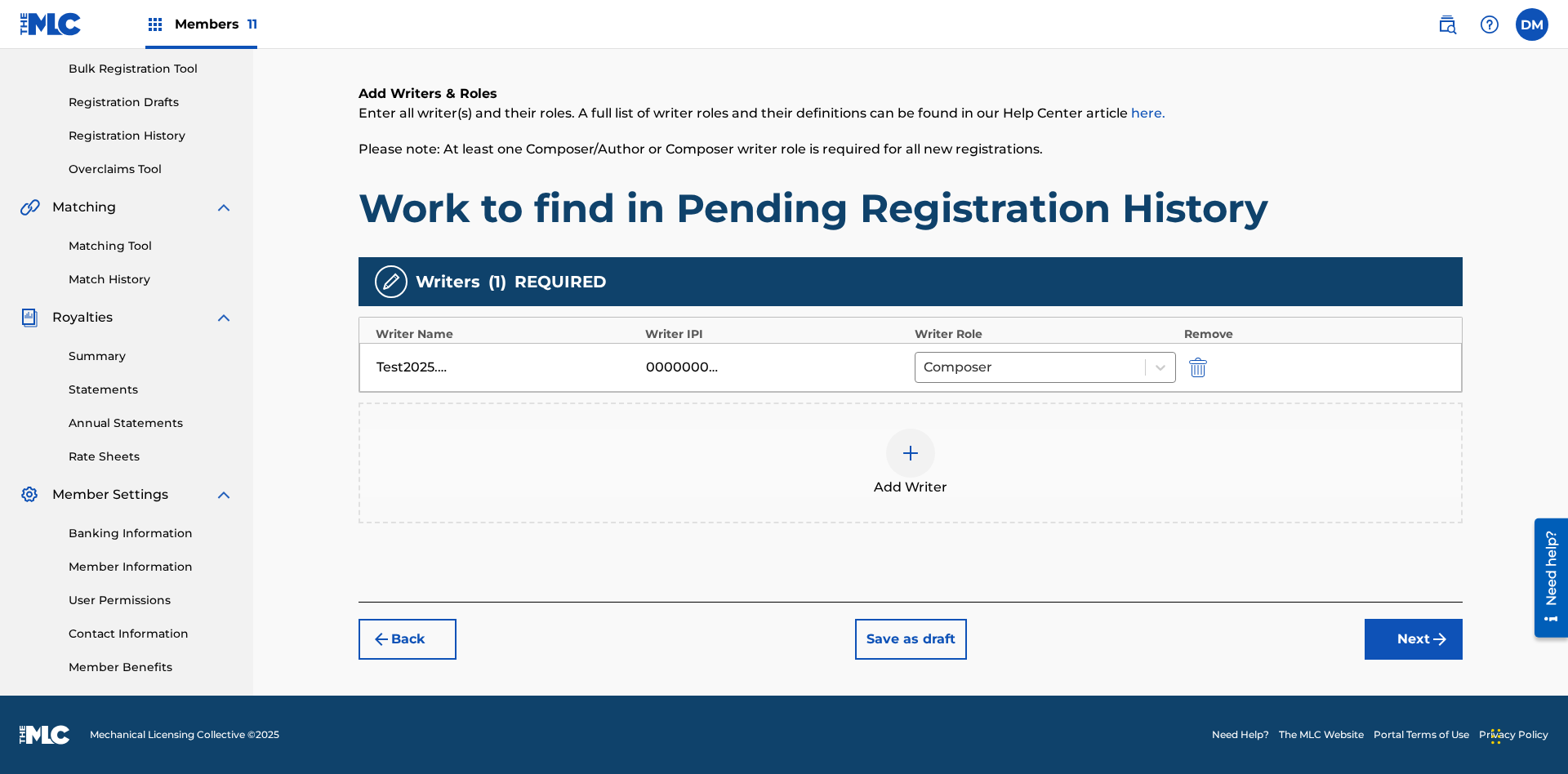
click at [1414, 639] on button "Next" at bounding box center [1414, 639] width 98 height 41
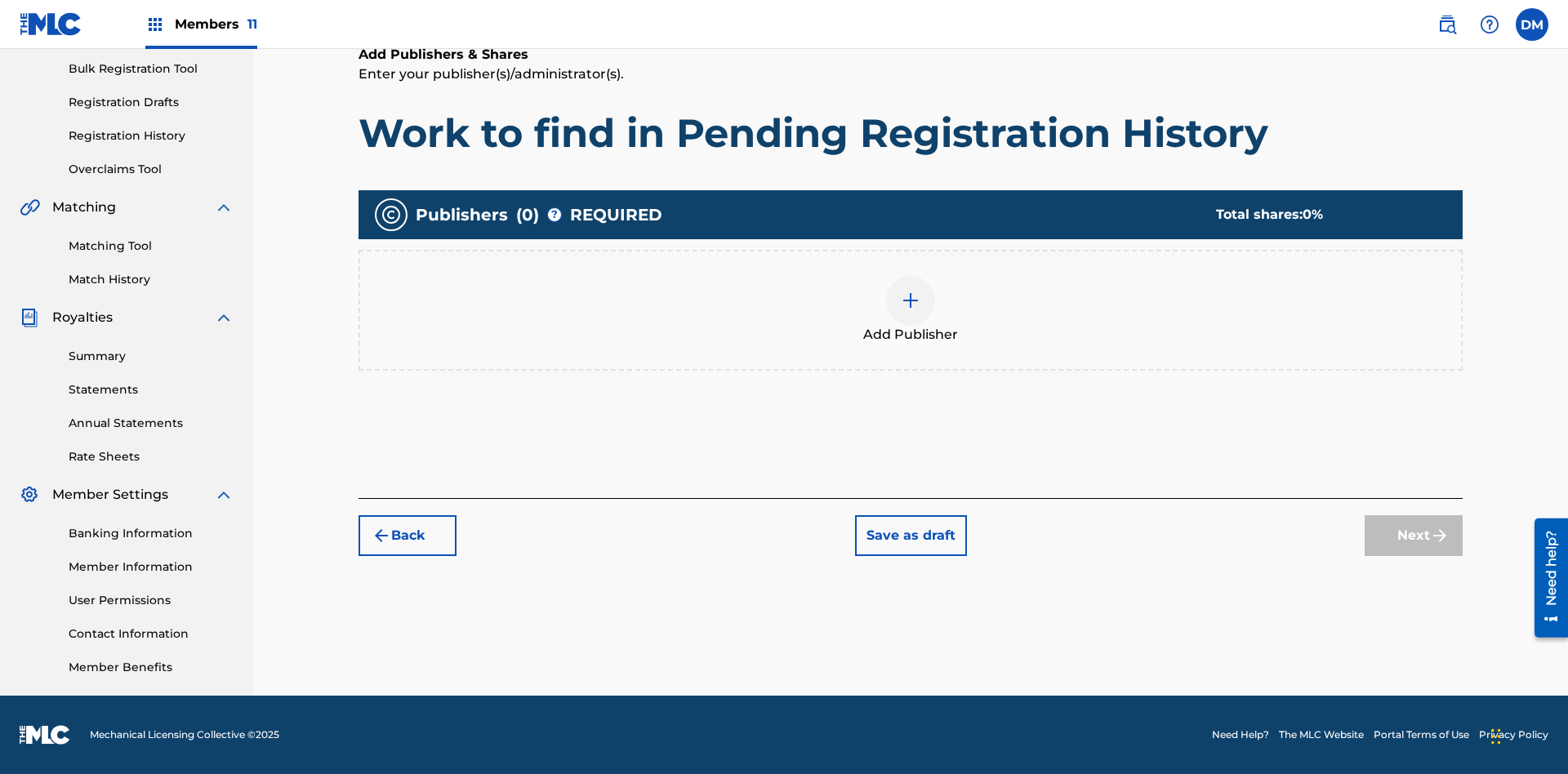
click at [911, 299] on img at bounding box center [911, 300] width 19 height 19
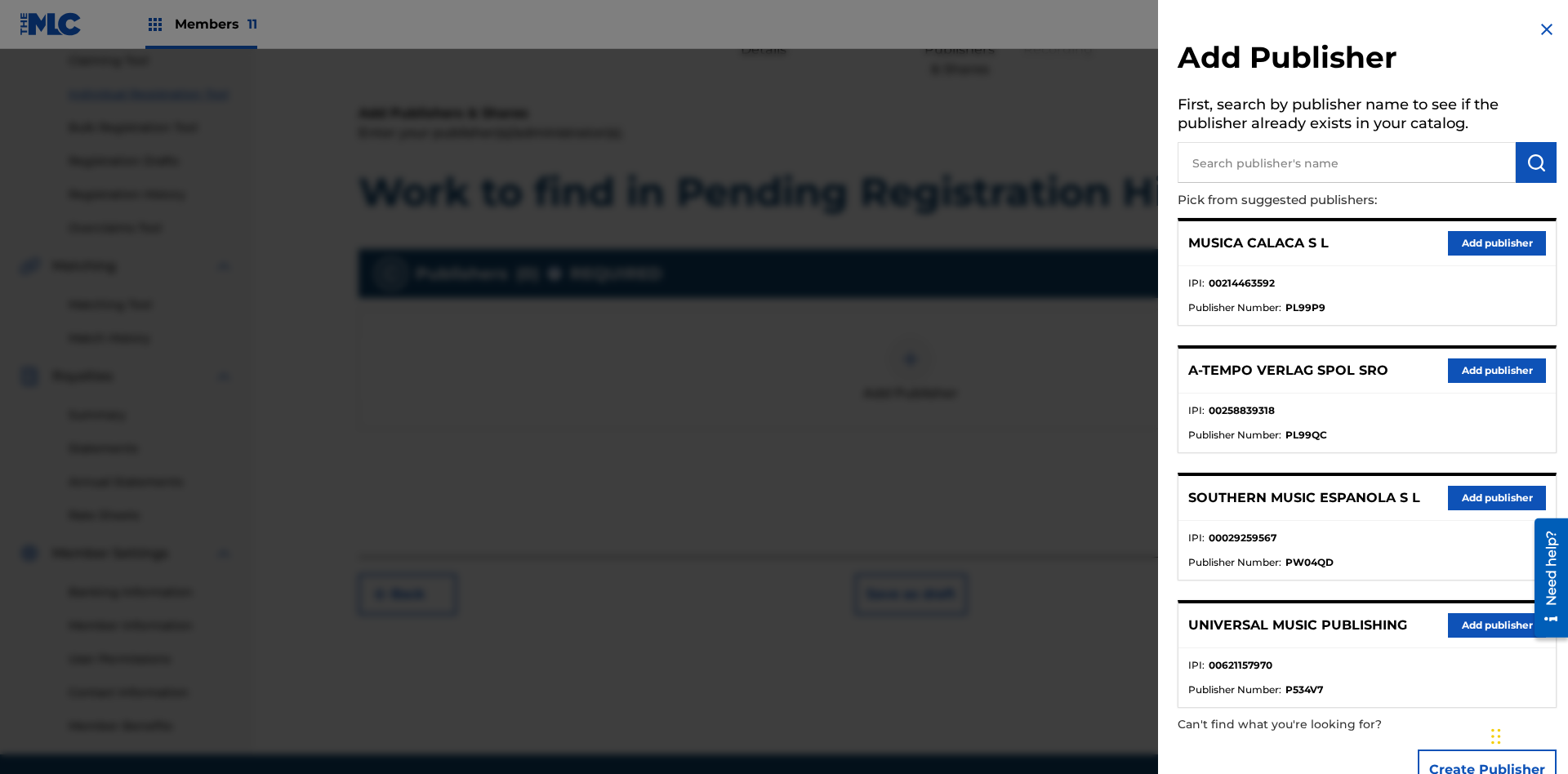
click at [1347, 162] on input "text" at bounding box center [1347, 162] width 338 height 41
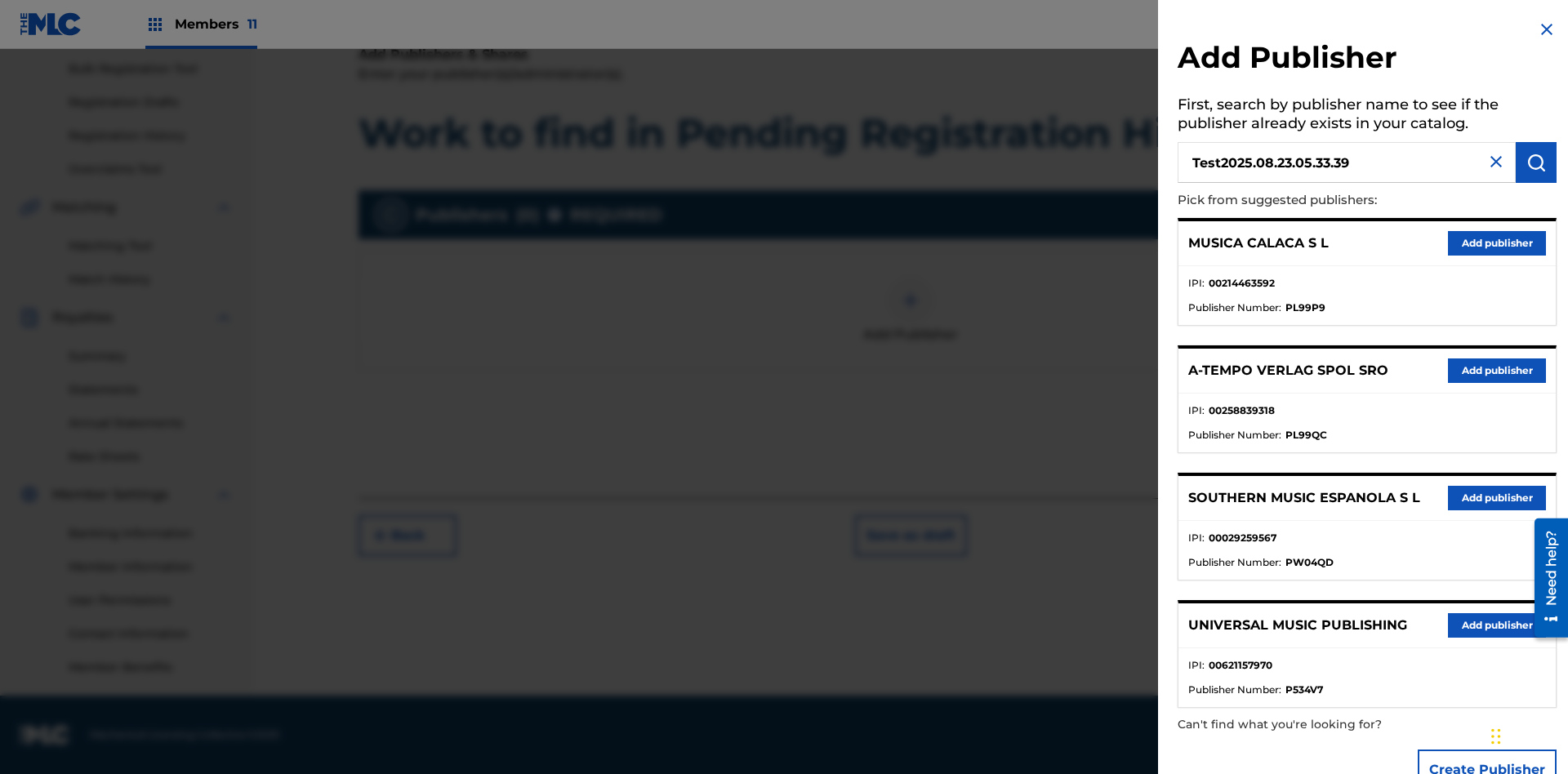
type input "Test2025.08.23.05.33.39"
click at [1536, 162] on img "submit" at bounding box center [1536, 162] width 19 height 19
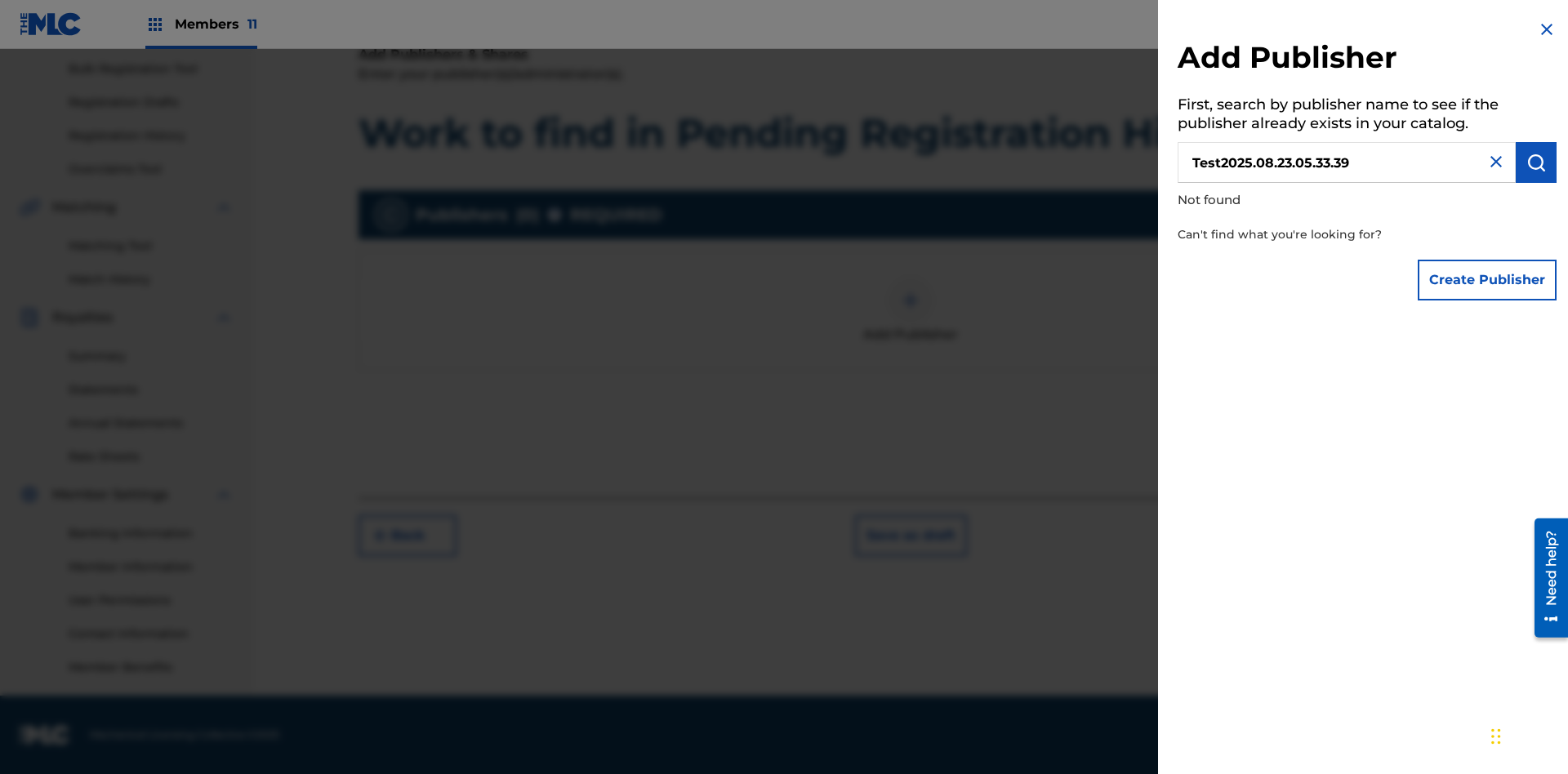
click at [1488, 279] on button "Create Publisher" at bounding box center [1487, 280] width 139 height 41
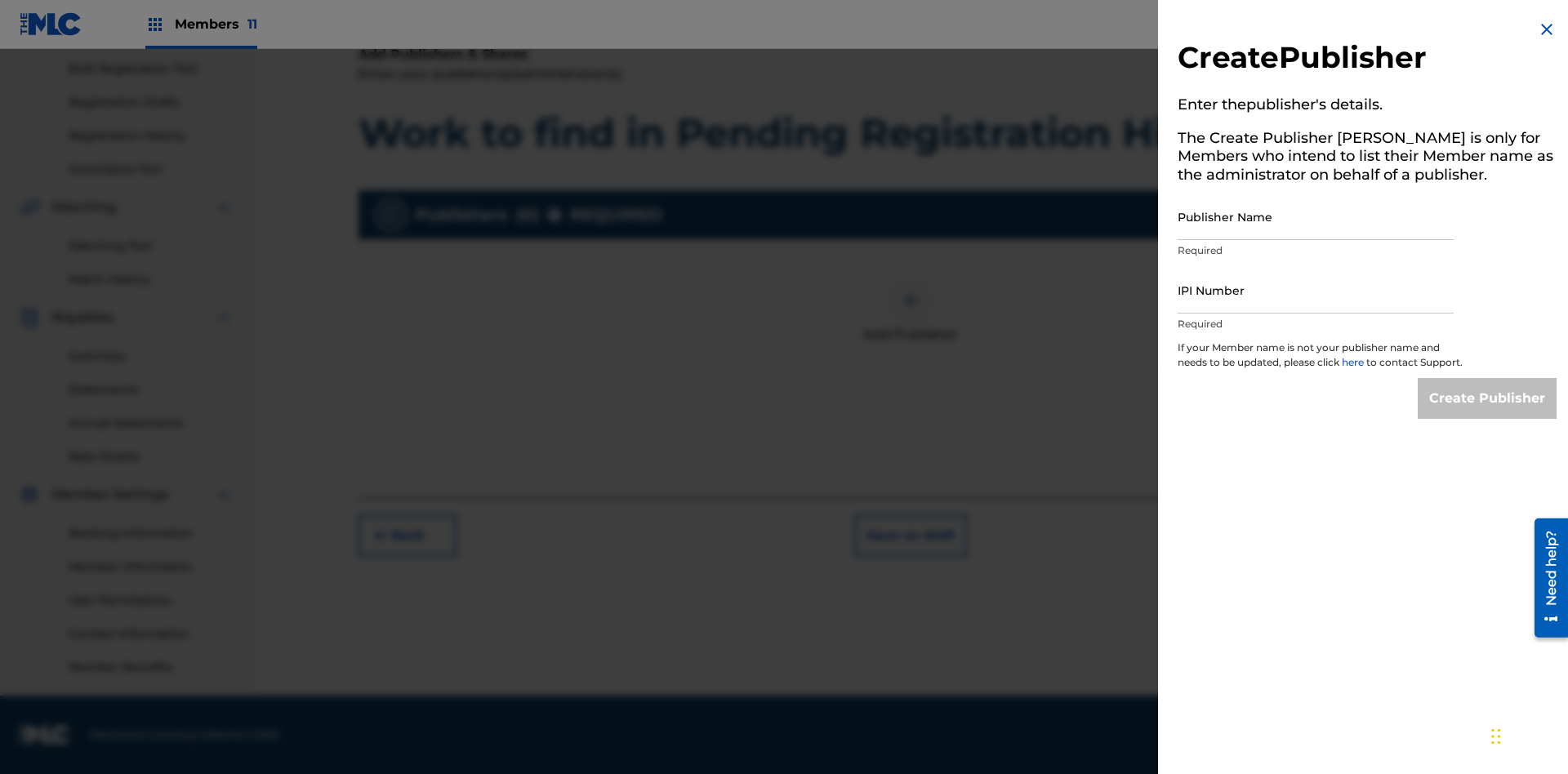
click at [1316, 216] on input "Publisher Name" at bounding box center [1316, 217] width 276 height 47
type input "Test2025.08.23.05.33.44"
click at [1316, 290] on input "IPI Number" at bounding box center [1316, 290] width 276 height 47
type input "00000000000"
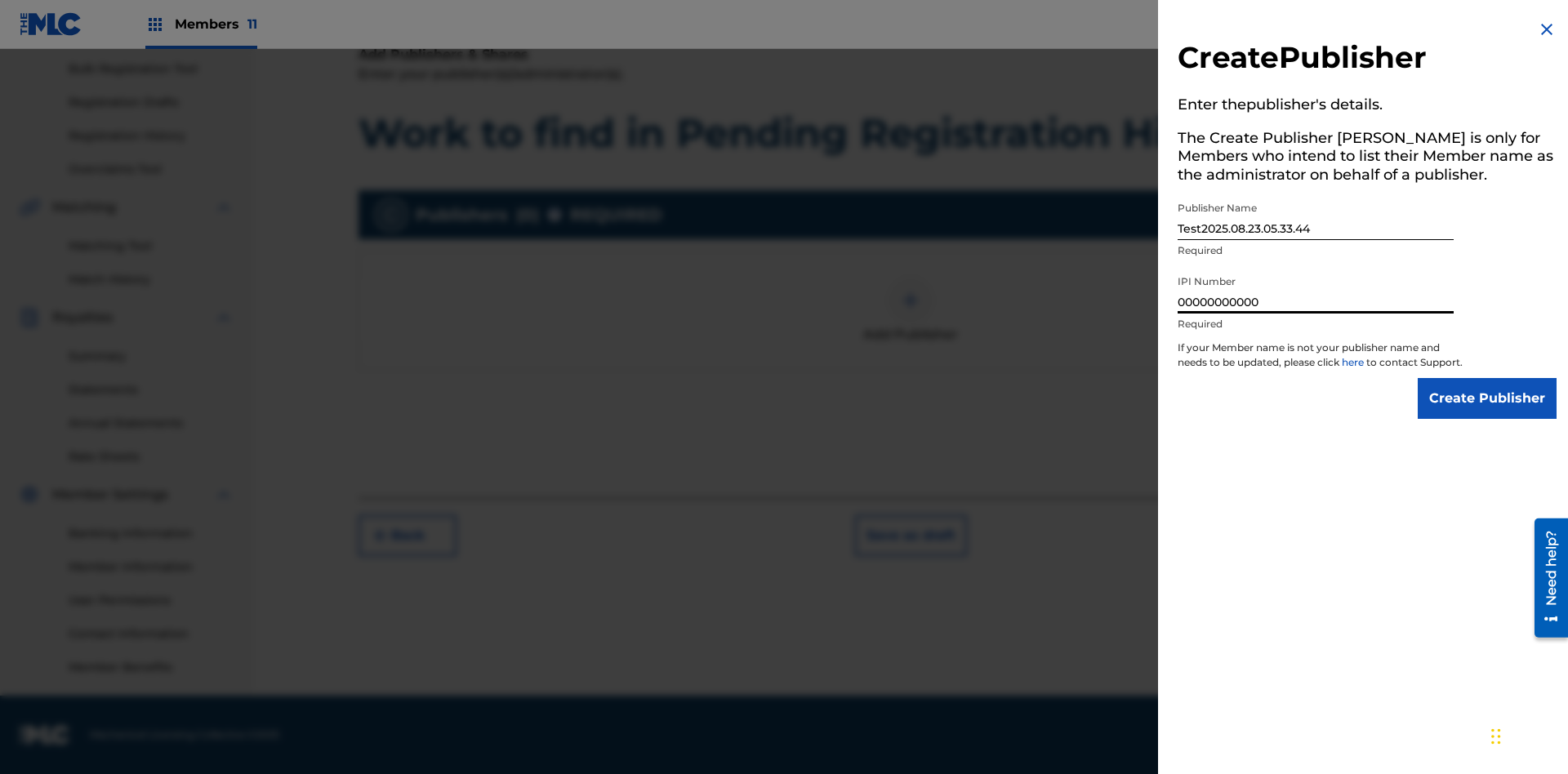
click at [1488, 414] on input "Create Publisher" at bounding box center [1487, 399] width 139 height 41
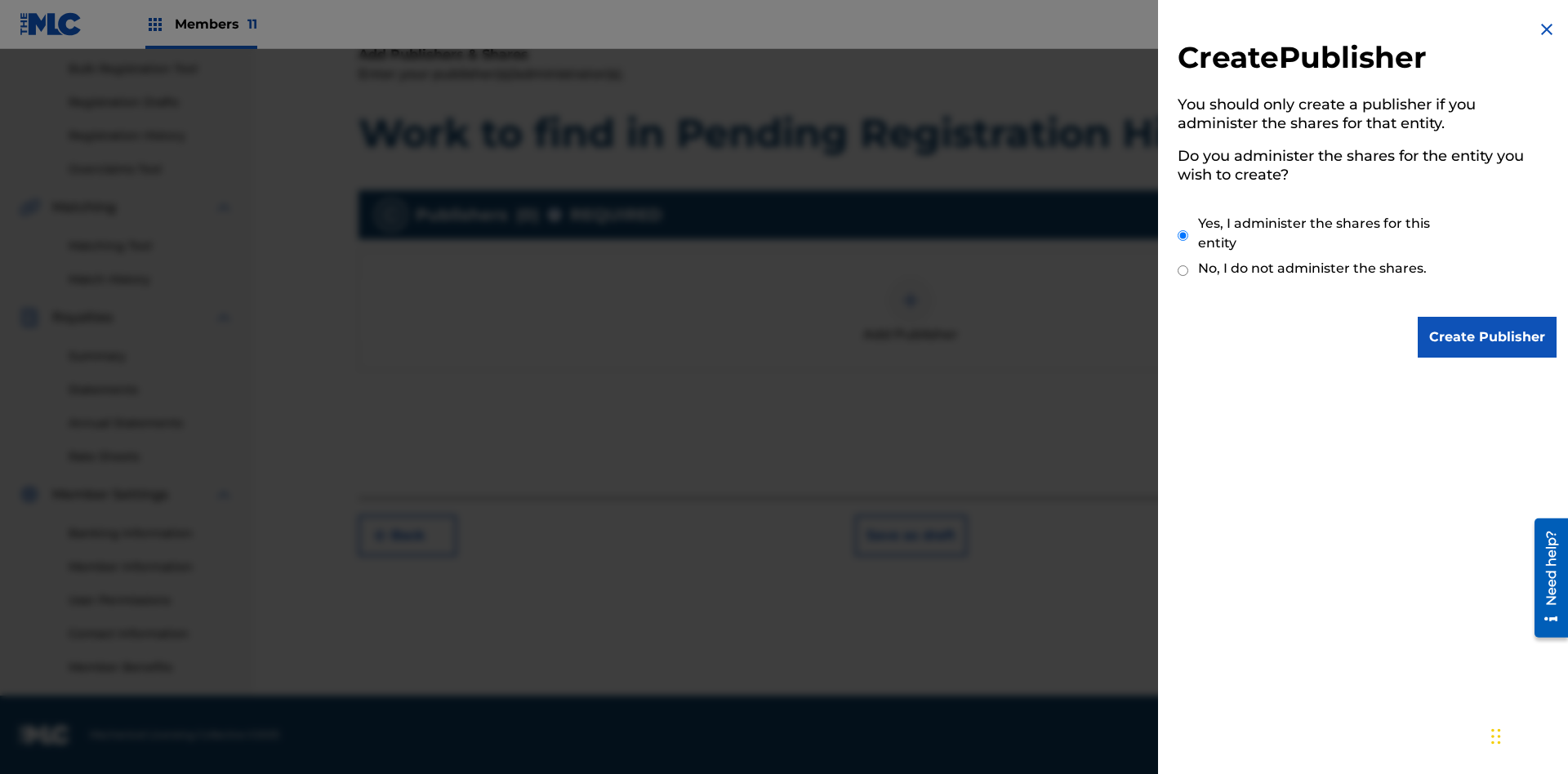
click at [1184, 236] on input "Yes, I administer the shares for this entity" at bounding box center [1184, 236] width 11 height 35
click at [1488, 337] on input "Create Publisher" at bounding box center [1487, 337] width 139 height 41
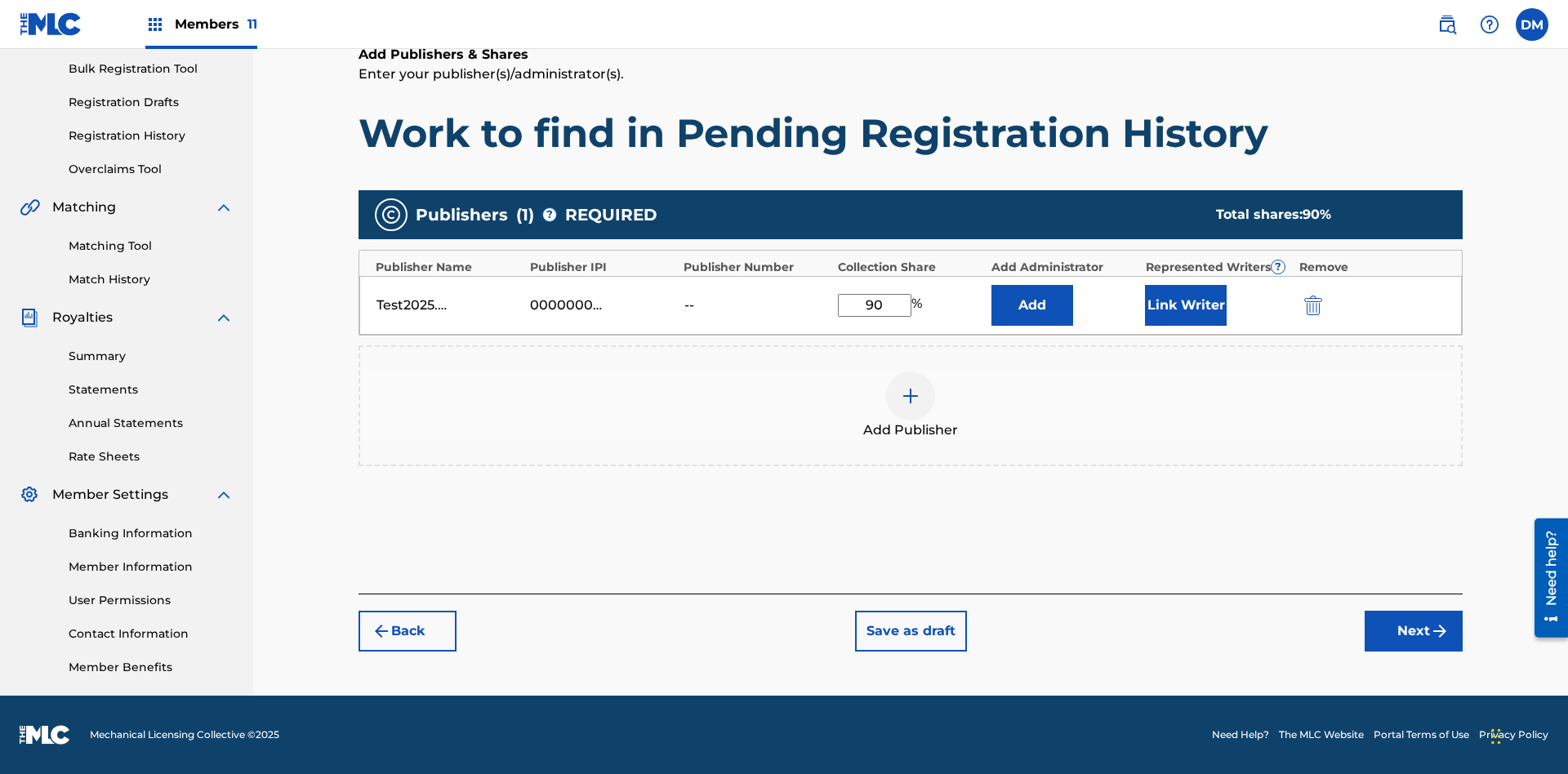
type input "90"
click at [1186, 305] on button "Link Writer" at bounding box center [1186, 306] width 82 height 41
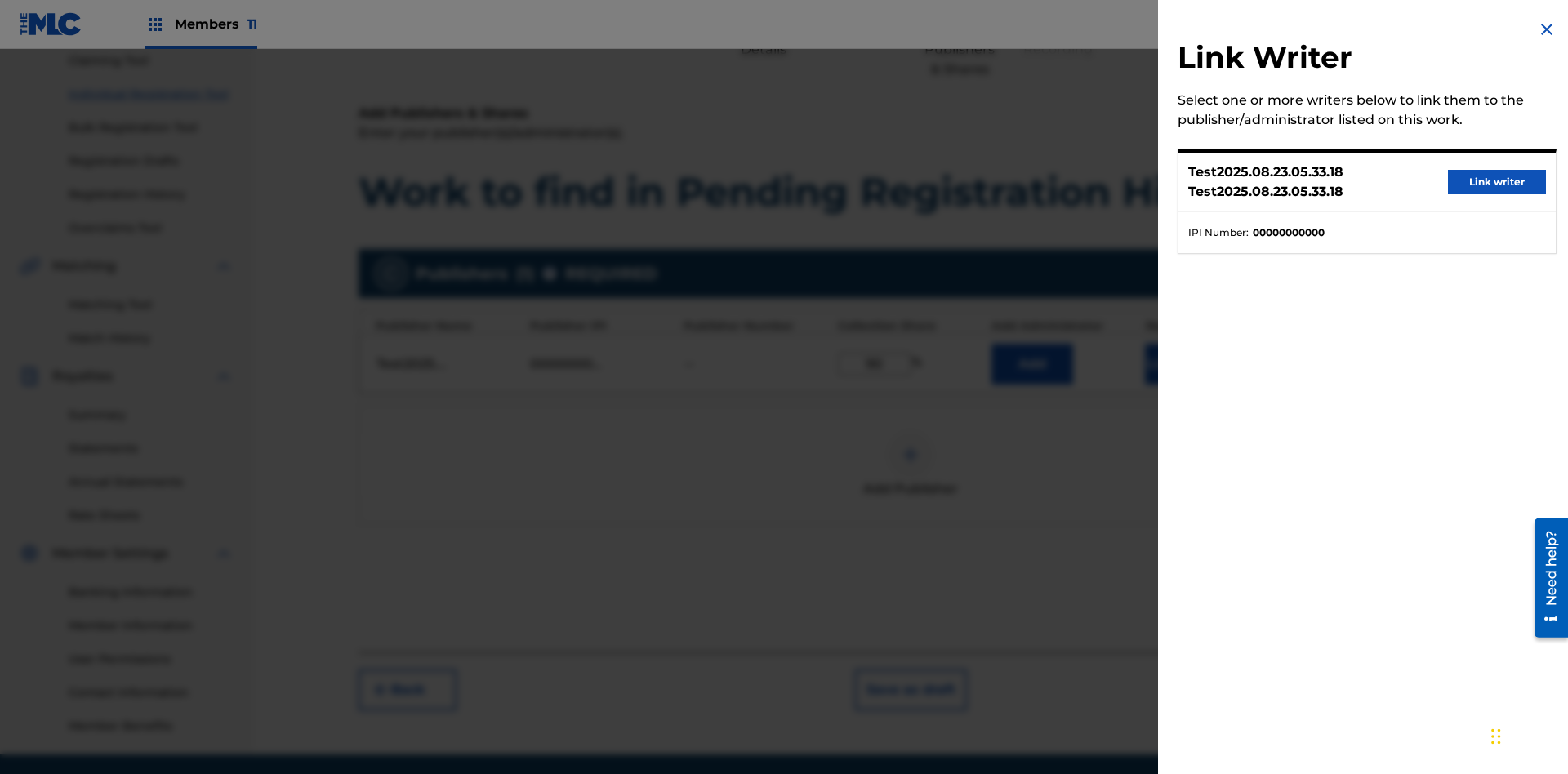
click at [1497, 182] on button "Link writer" at bounding box center [1497, 182] width 98 height 25
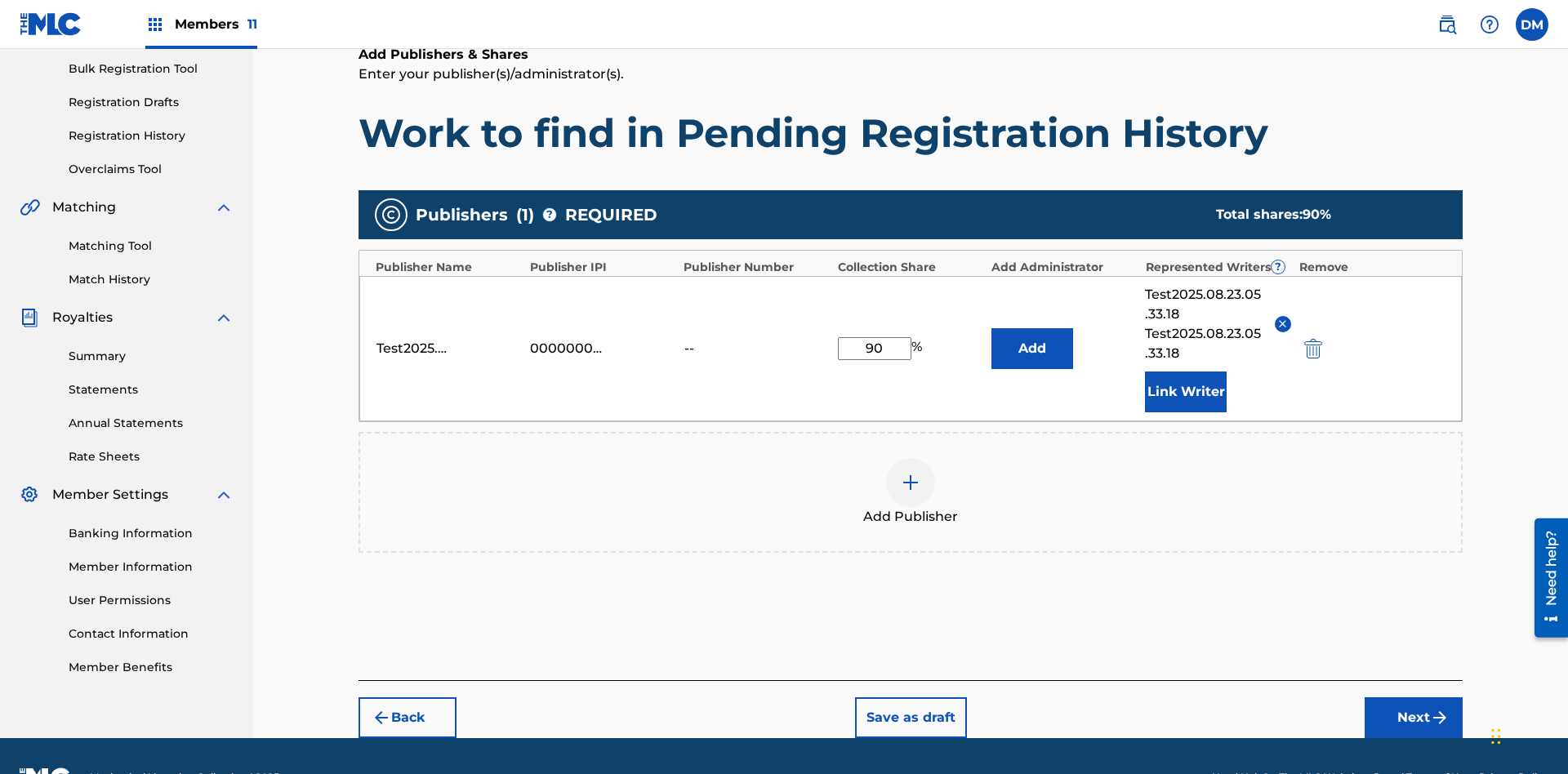
click at [1186, 372] on button "Link Writer" at bounding box center [1186, 392] width 82 height 41
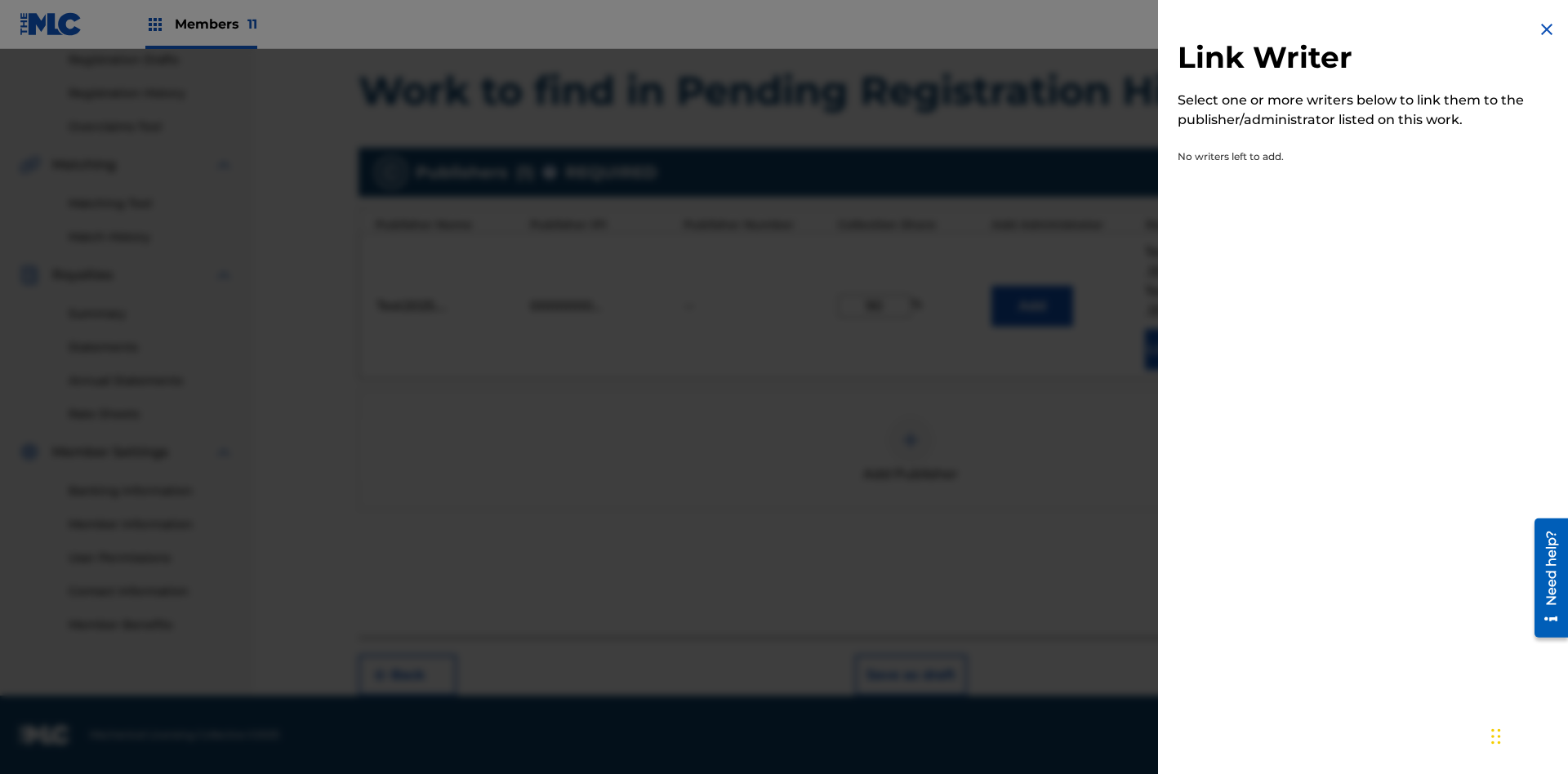
click at [1547, 29] on img at bounding box center [1547, 29] width 19 height 19
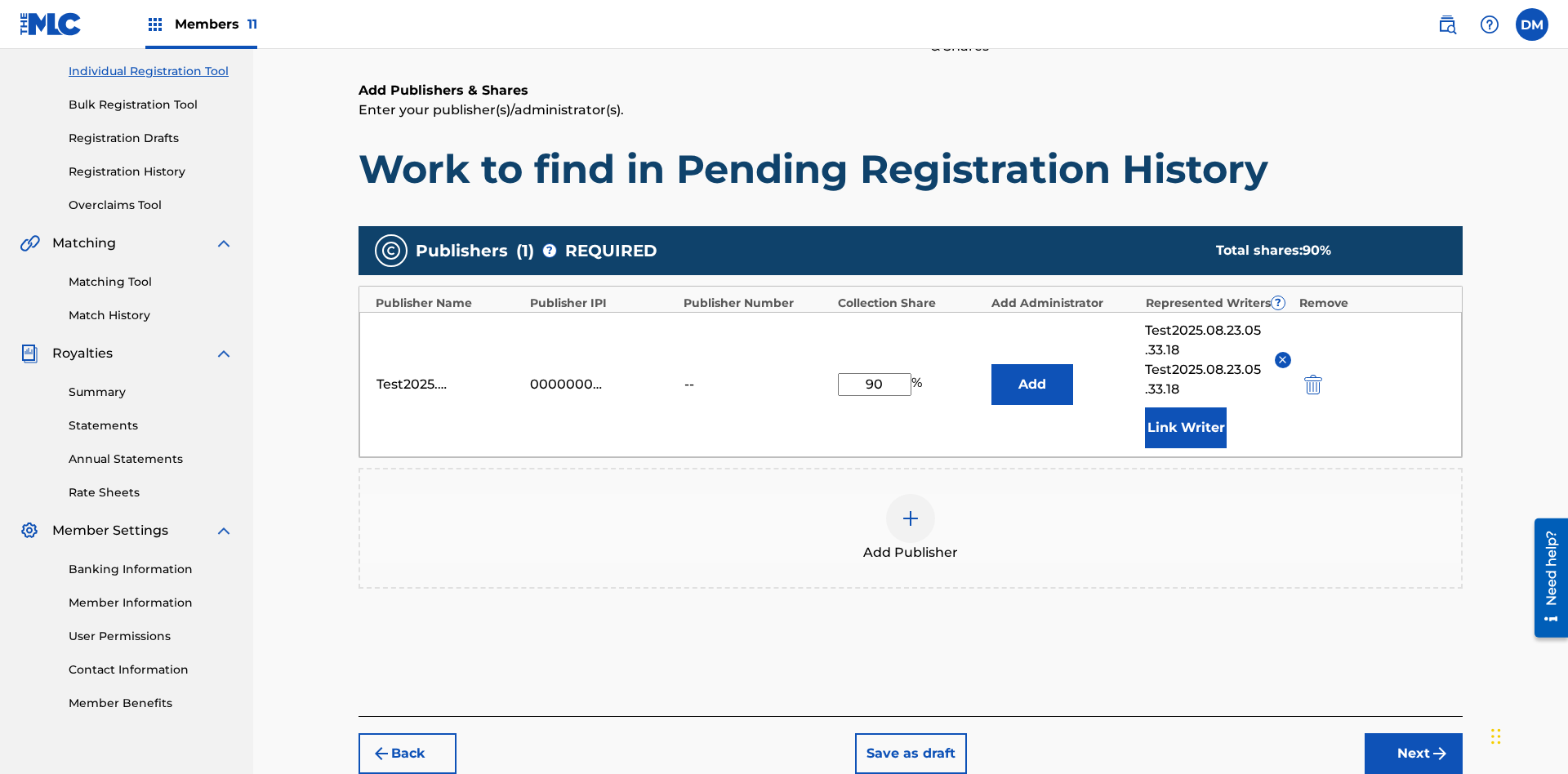
scroll to position [281, 0]
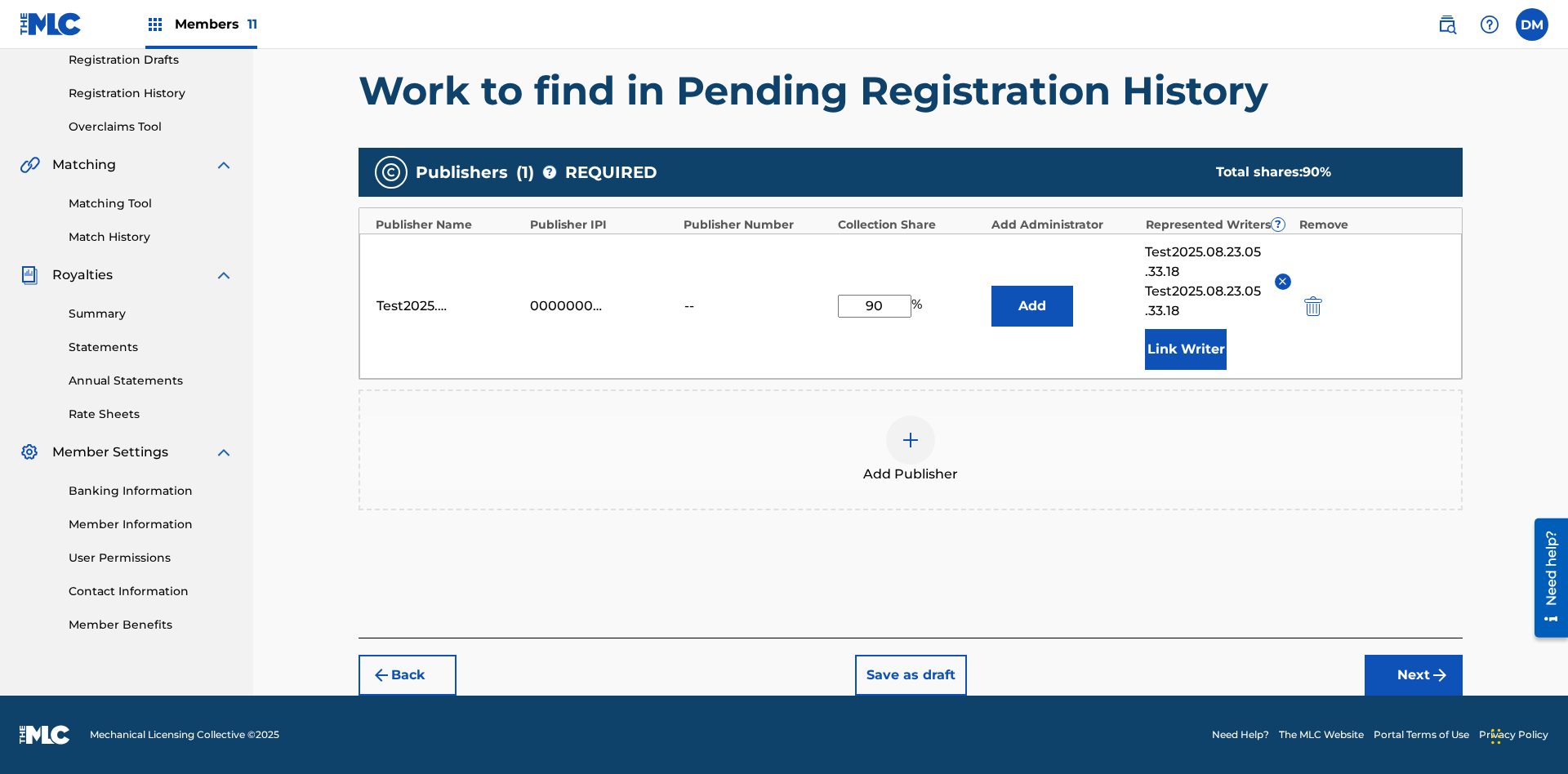
click at [1033, 306] on button "Add" at bounding box center [1032, 306] width 82 height 41
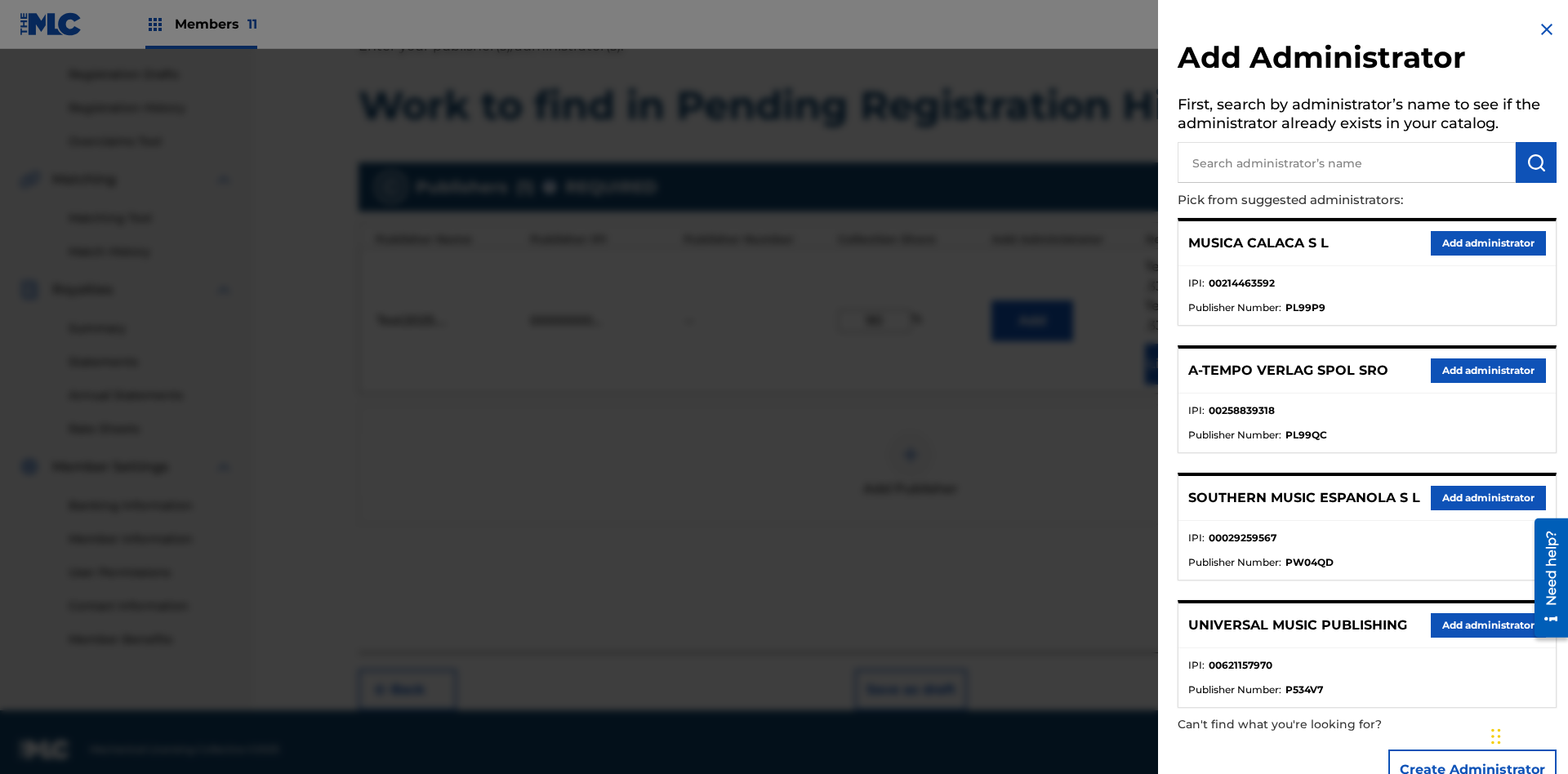
click at [1347, 162] on input "text" at bounding box center [1347, 162] width 338 height 41
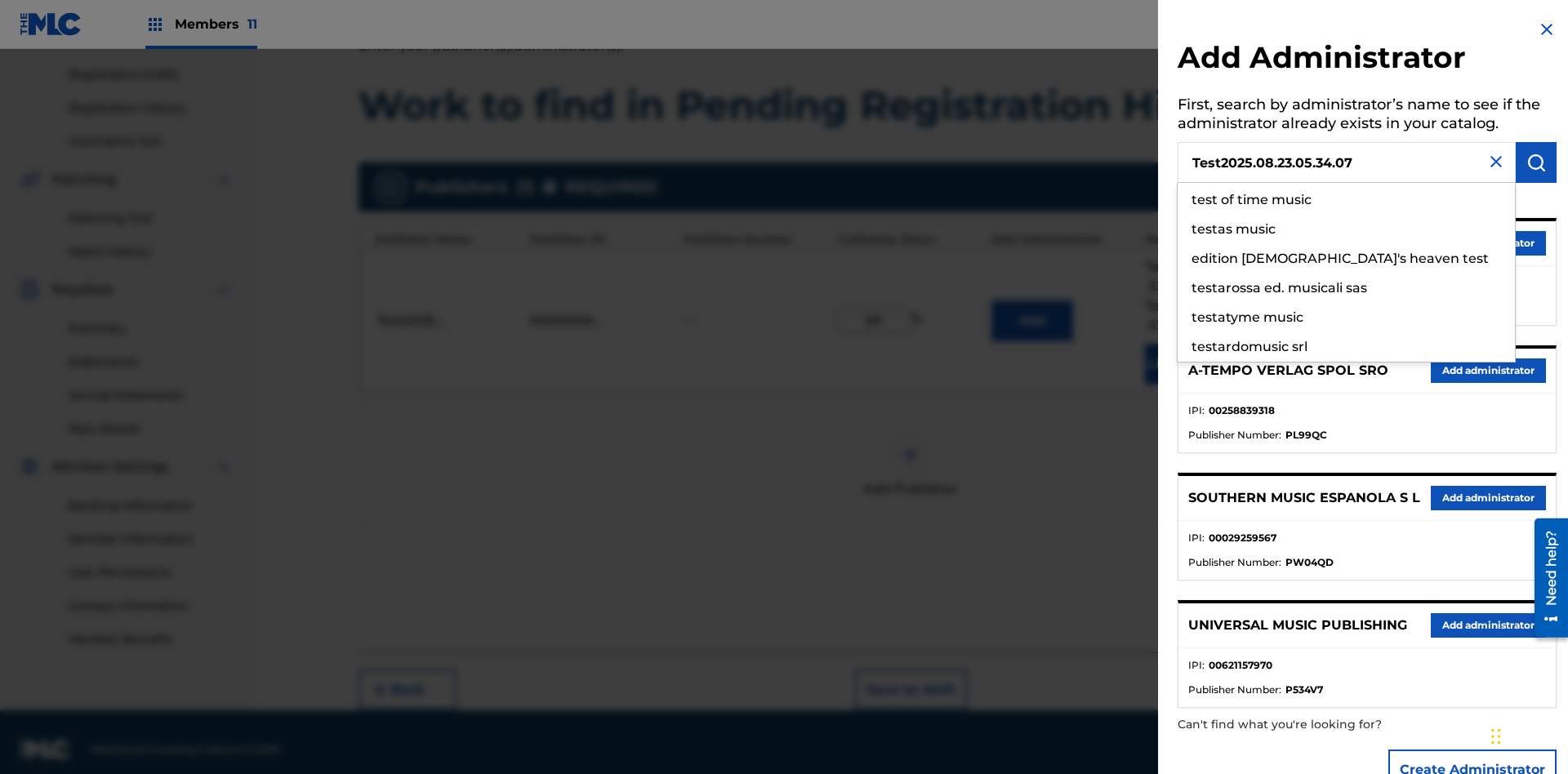
type input "Test2025.08.23.05.34.07"
click at [1536, 162] on img "submit" at bounding box center [1536, 162] width 19 height 19
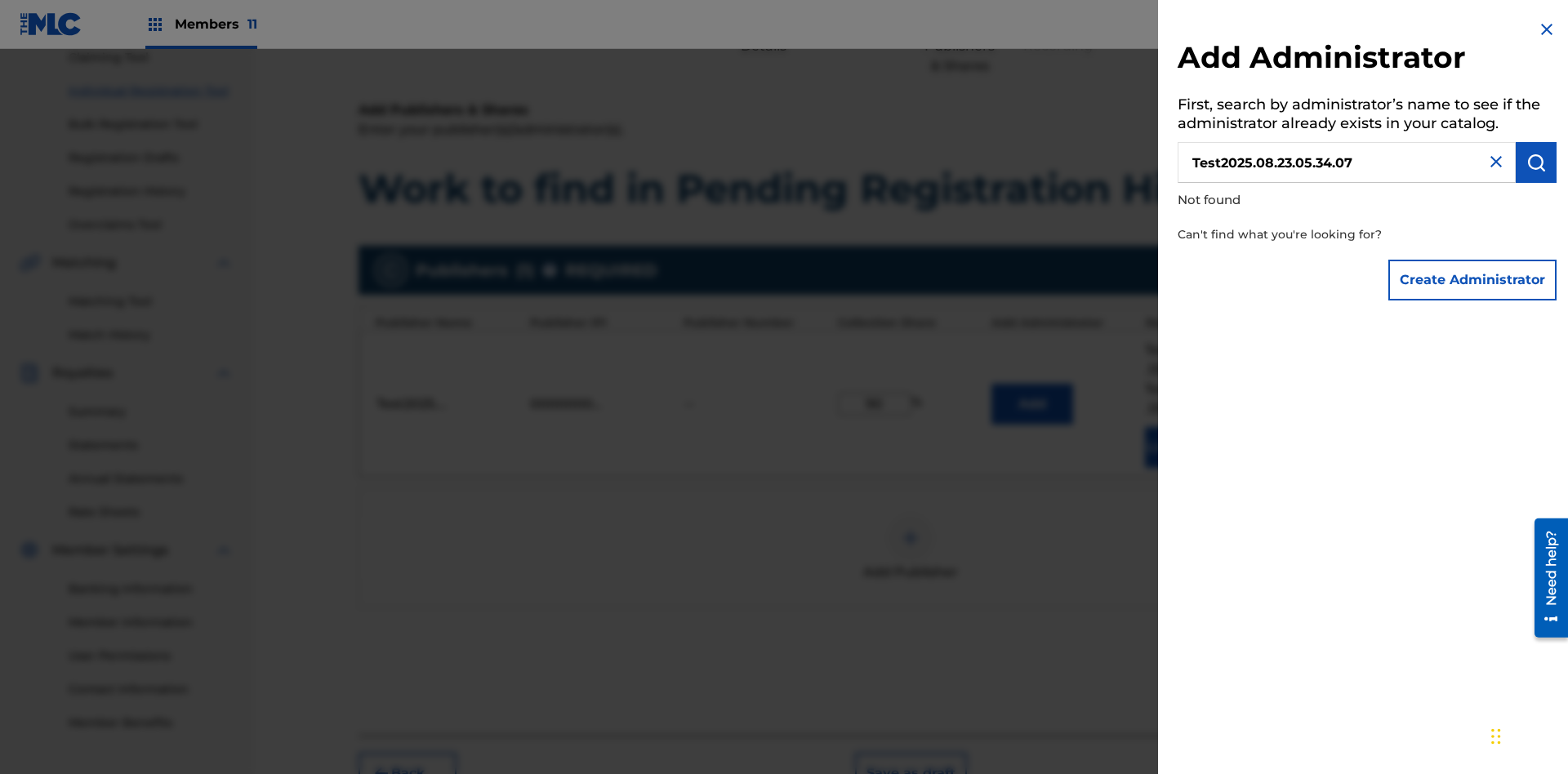
click at [1473, 279] on button "Create Administrator" at bounding box center [1473, 280] width 168 height 41
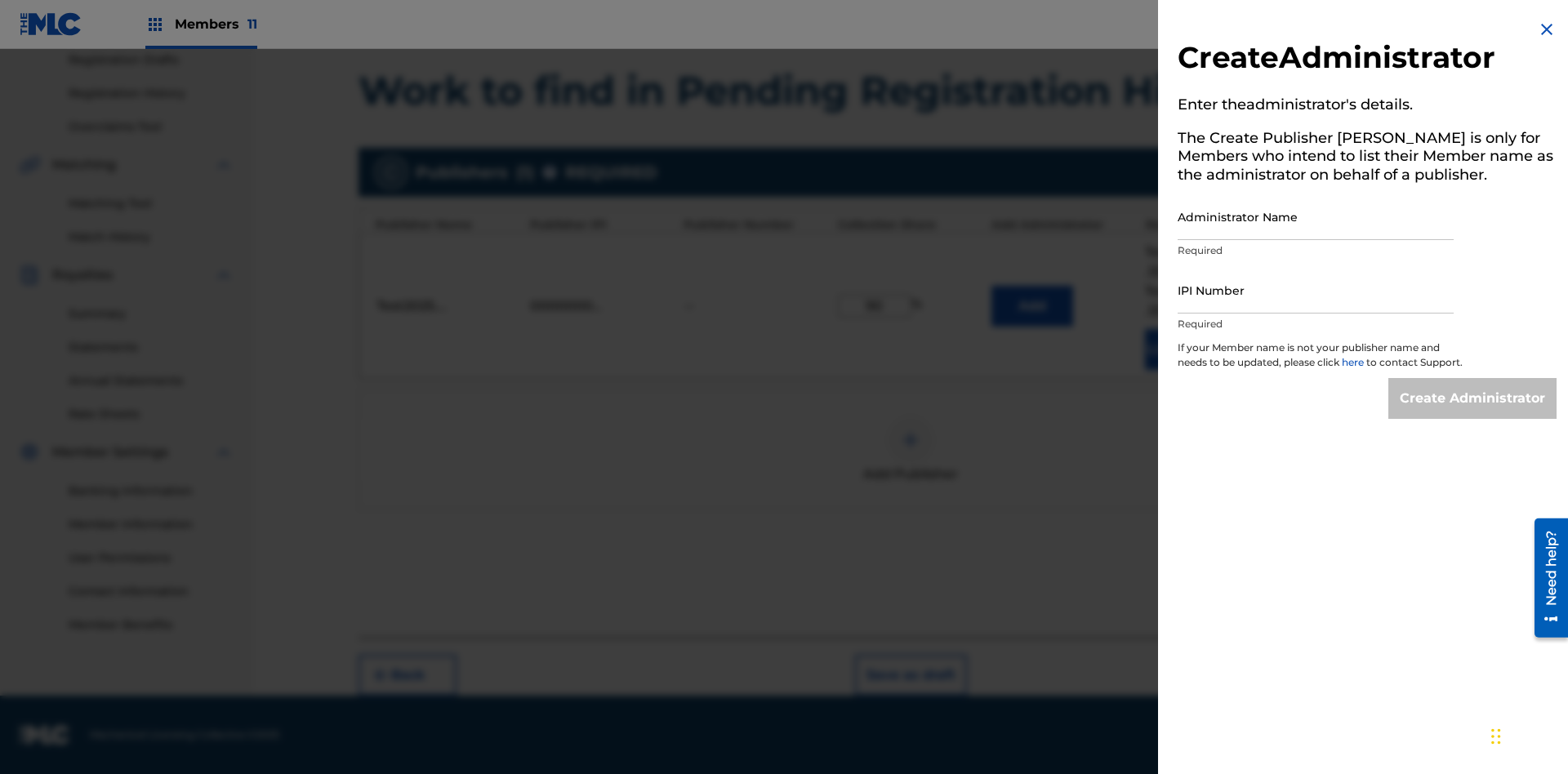
click at [1316, 216] on input "Administrator Name" at bounding box center [1316, 217] width 276 height 47
type input "Test2025.08.23.05.34.12"
click at [1316, 290] on input "IPI Number" at bounding box center [1316, 290] width 276 height 47
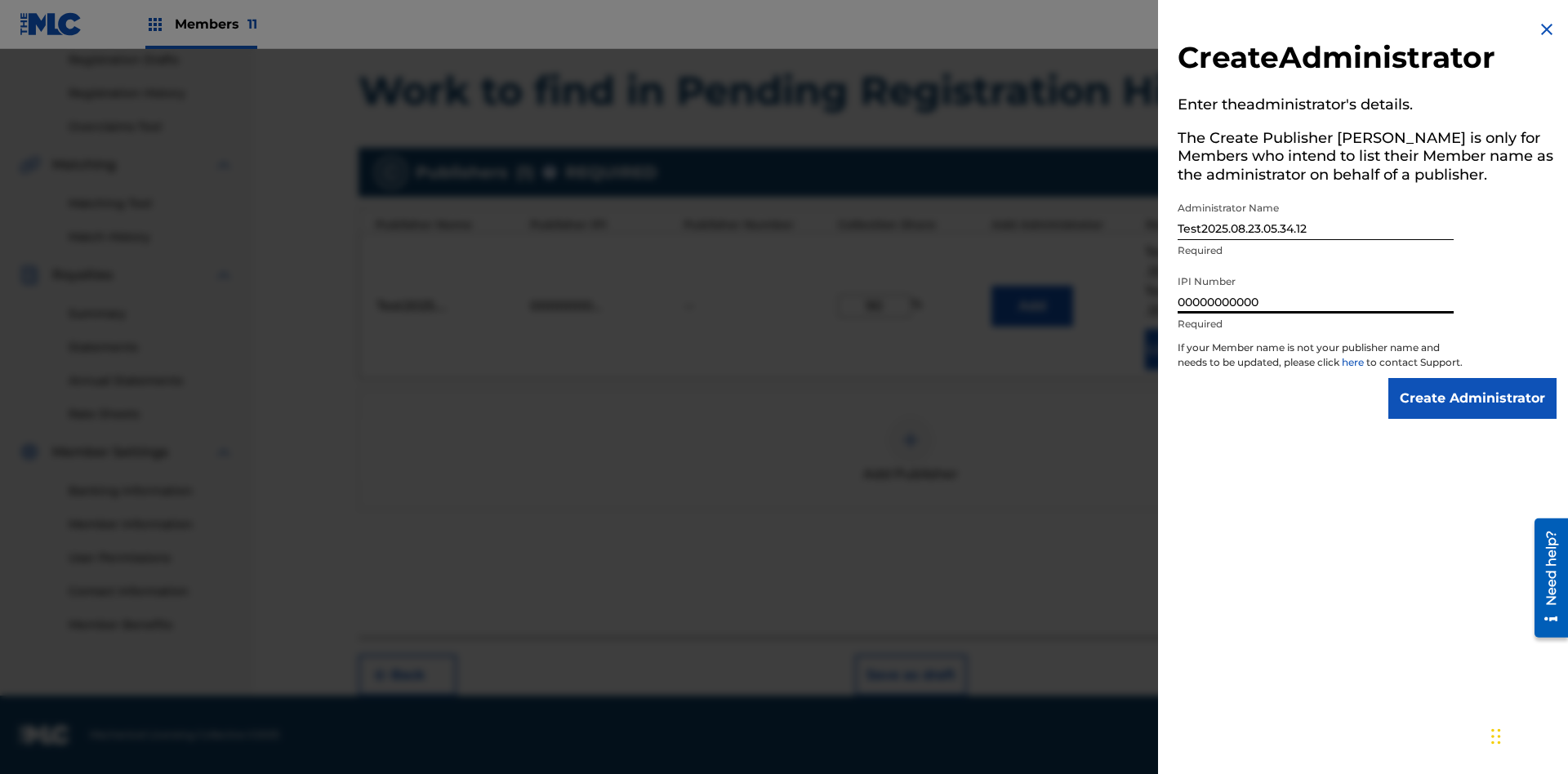
type input "00000000000"
click at [1473, 414] on input "Create Administrator" at bounding box center [1473, 399] width 168 height 41
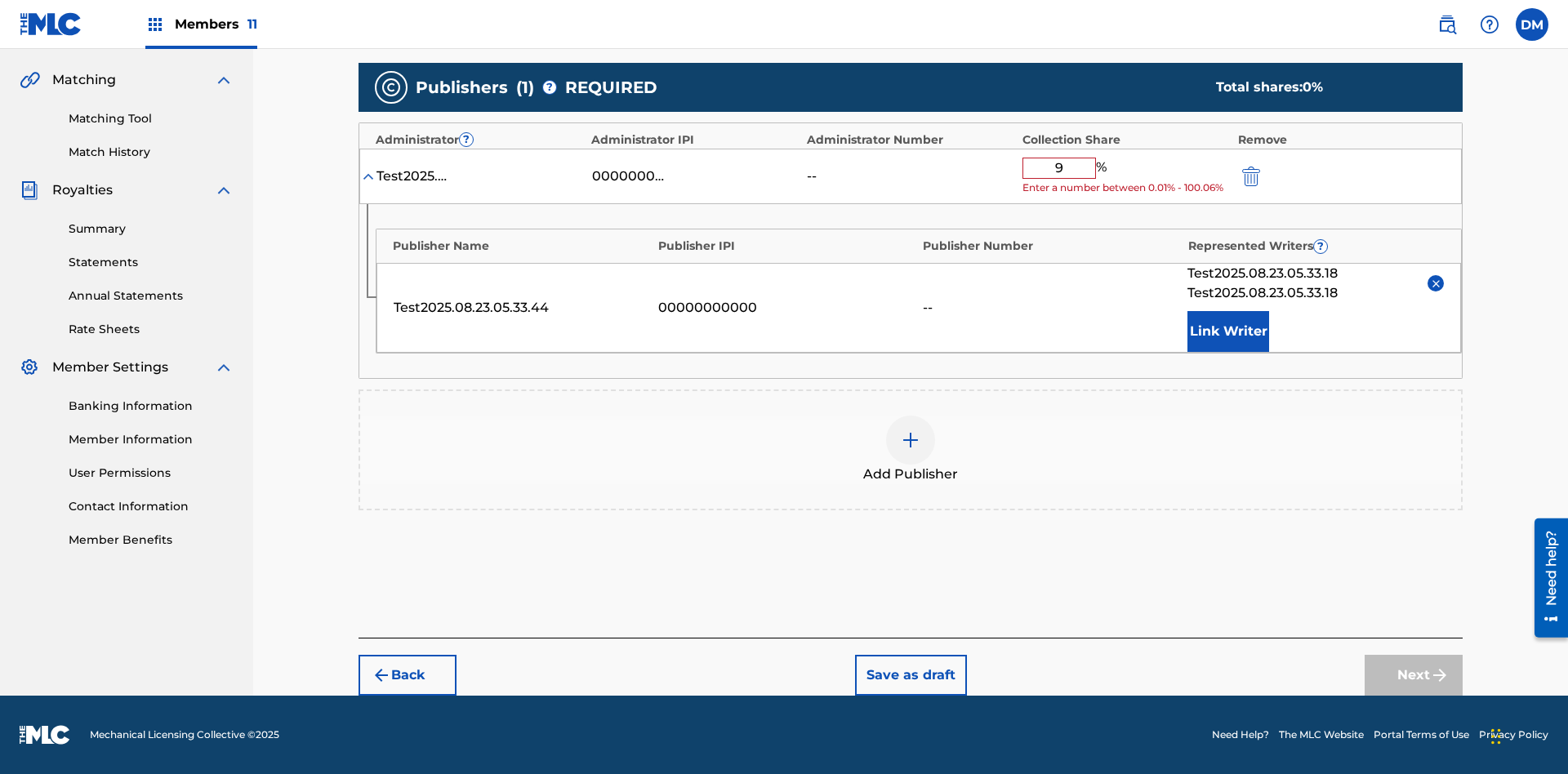
type input "90"
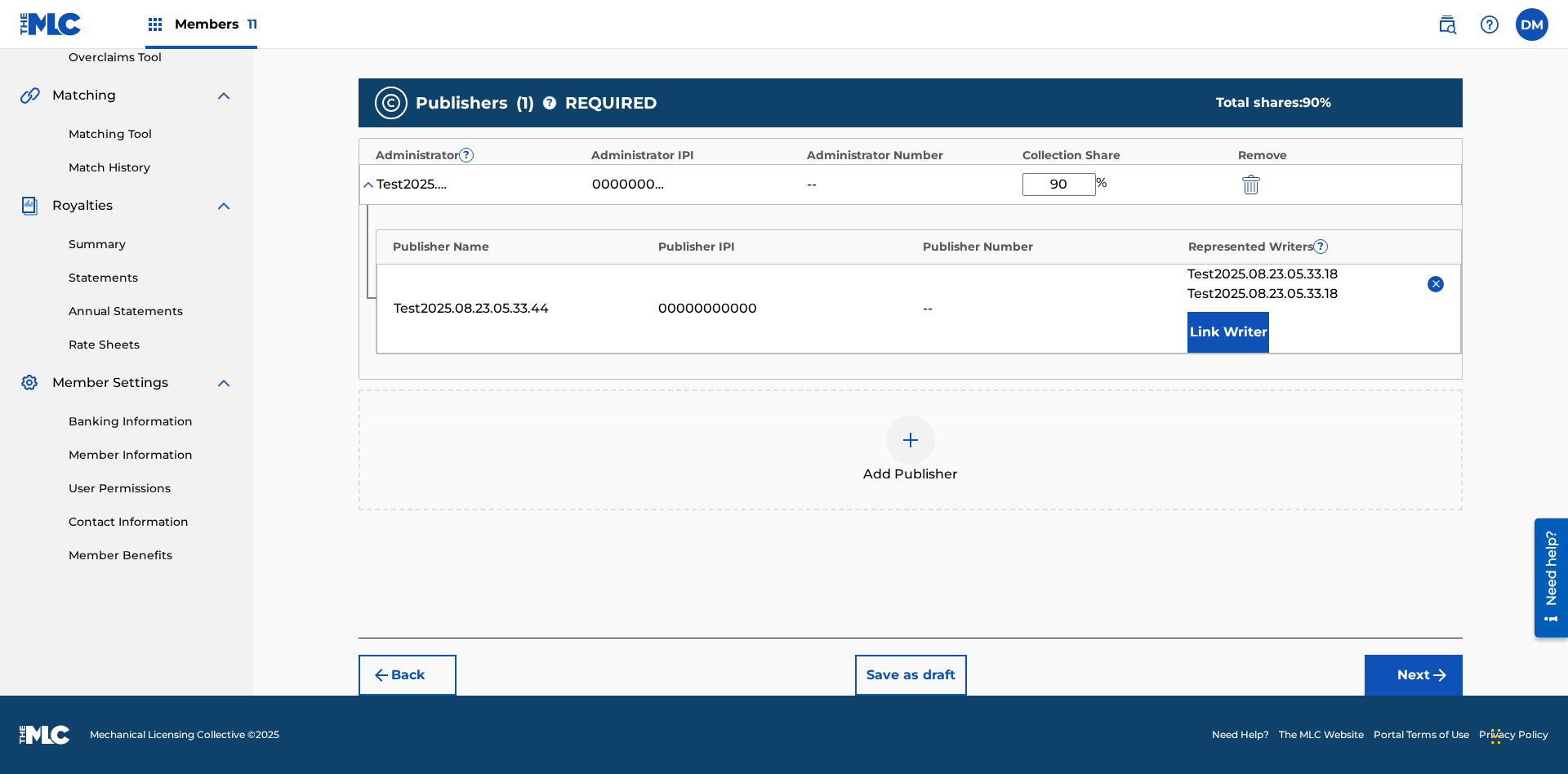
click at [1414, 676] on button "Next" at bounding box center [1414, 676] width 98 height 41
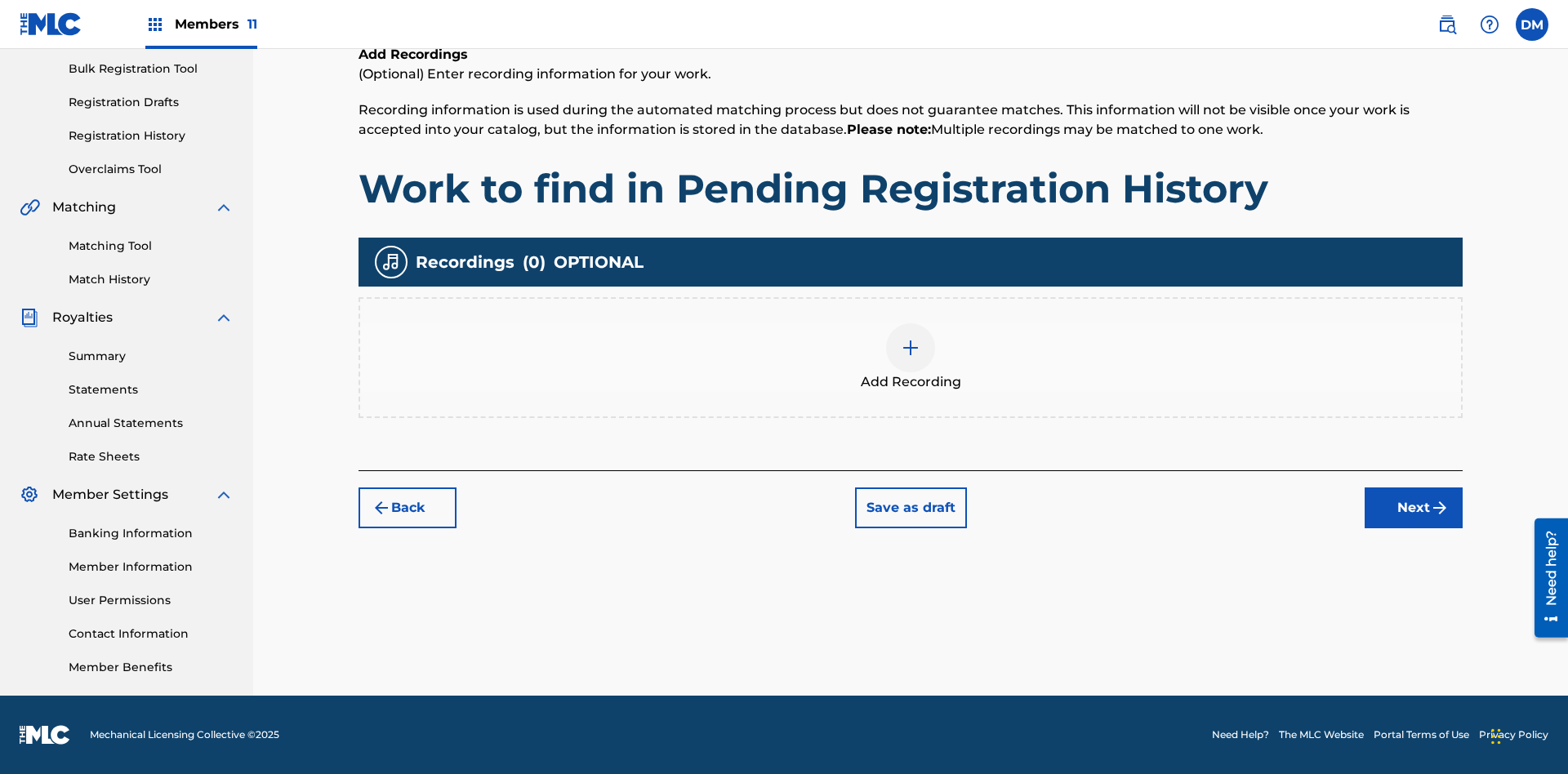
click at [911, 357] on img at bounding box center [911, 348] width 19 height 19
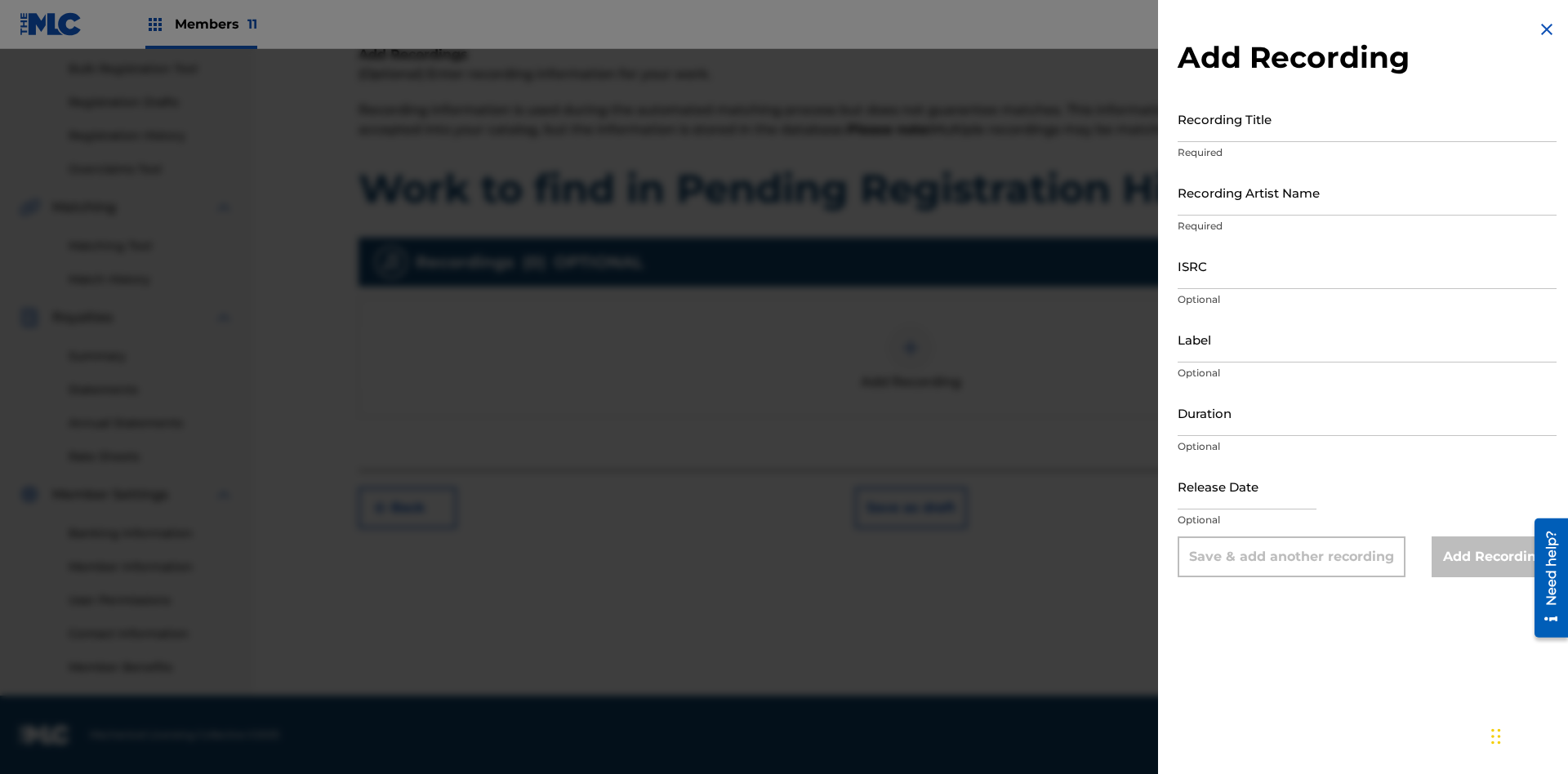
click at [1368, 119] on input "Recording Title" at bounding box center [1368, 119] width 379 height 47
type input "Best Song Ever"
click at [1368, 192] on input "Recording Artist Name" at bounding box center [1368, 192] width 379 height 47
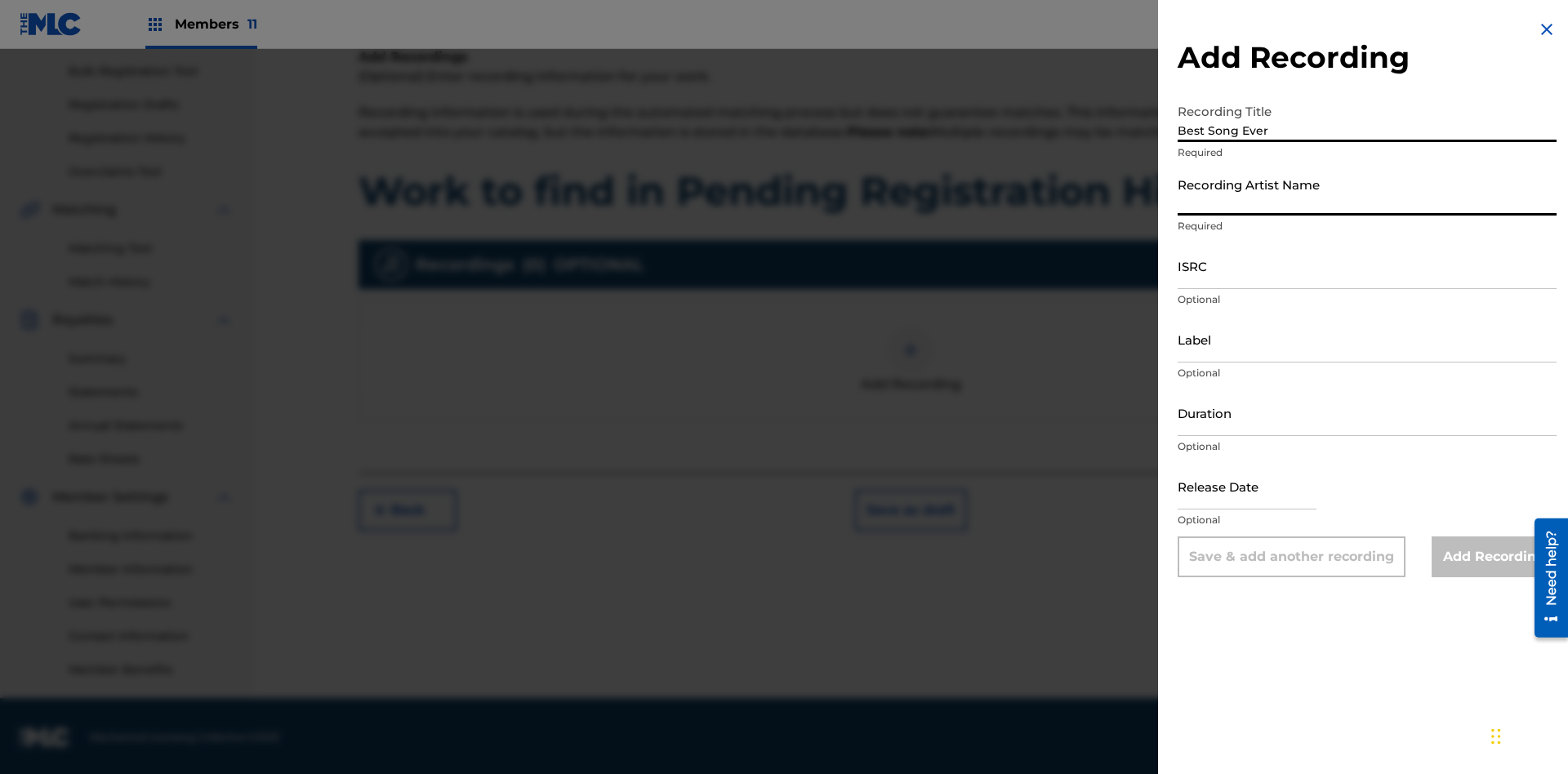
scroll to position [238, 0]
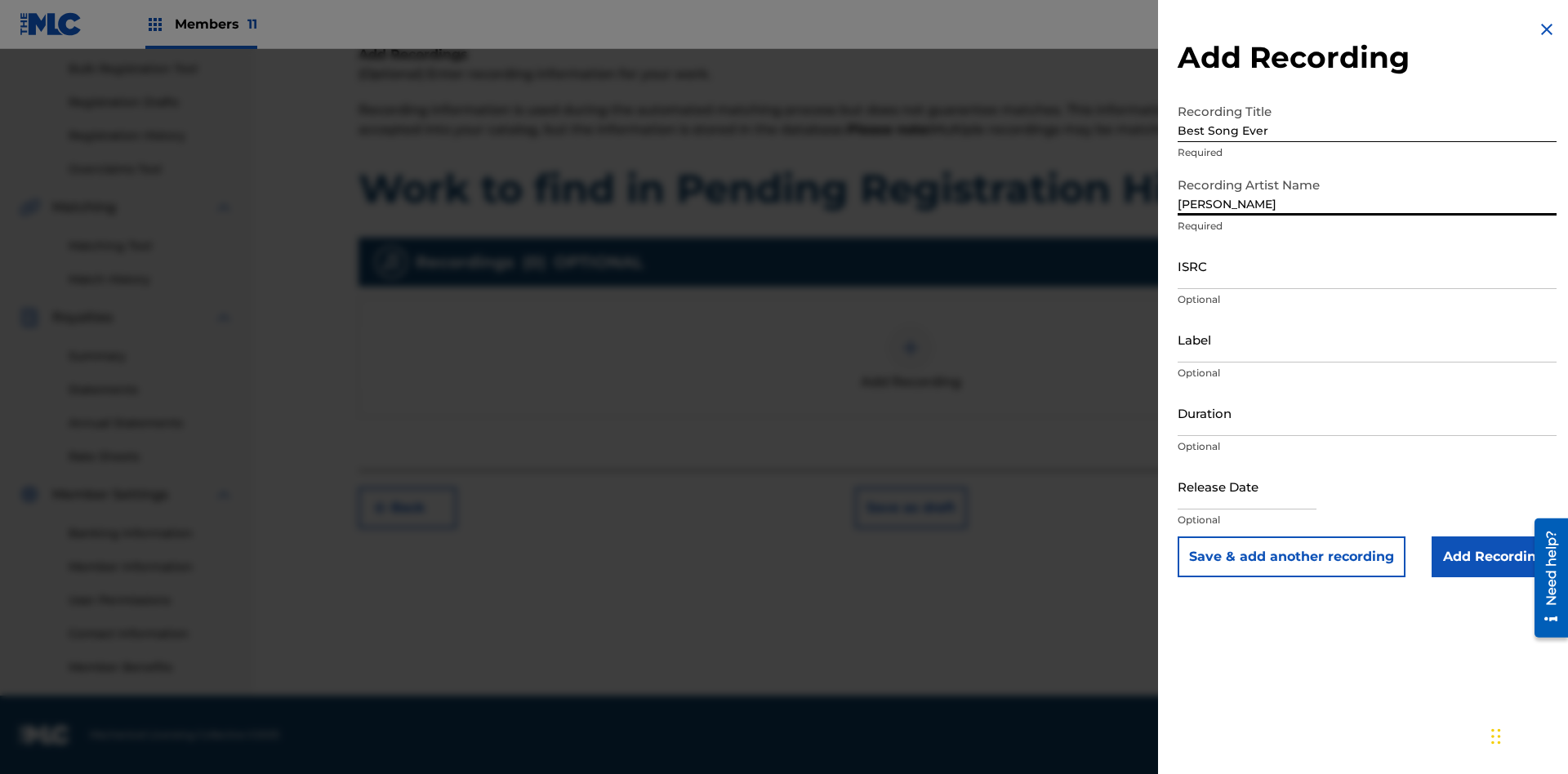
type input "[PERSON_NAME]"
click at [1368, 266] on input "ISRC" at bounding box center [1368, 266] width 379 height 47
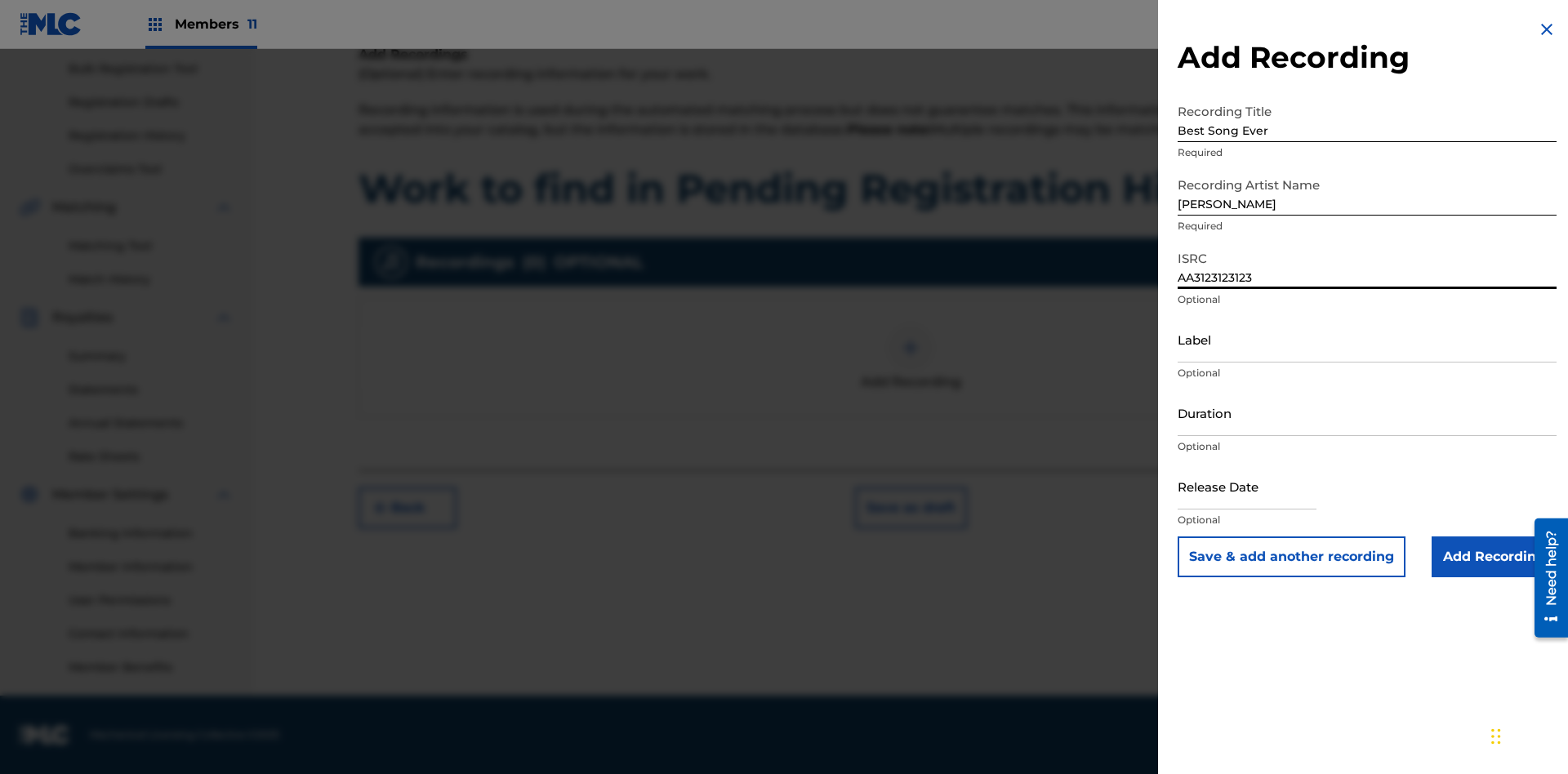
type input "AA3123123123"
click at [1368, 339] on input "Label" at bounding box center [1368, 339] width 379 height 47
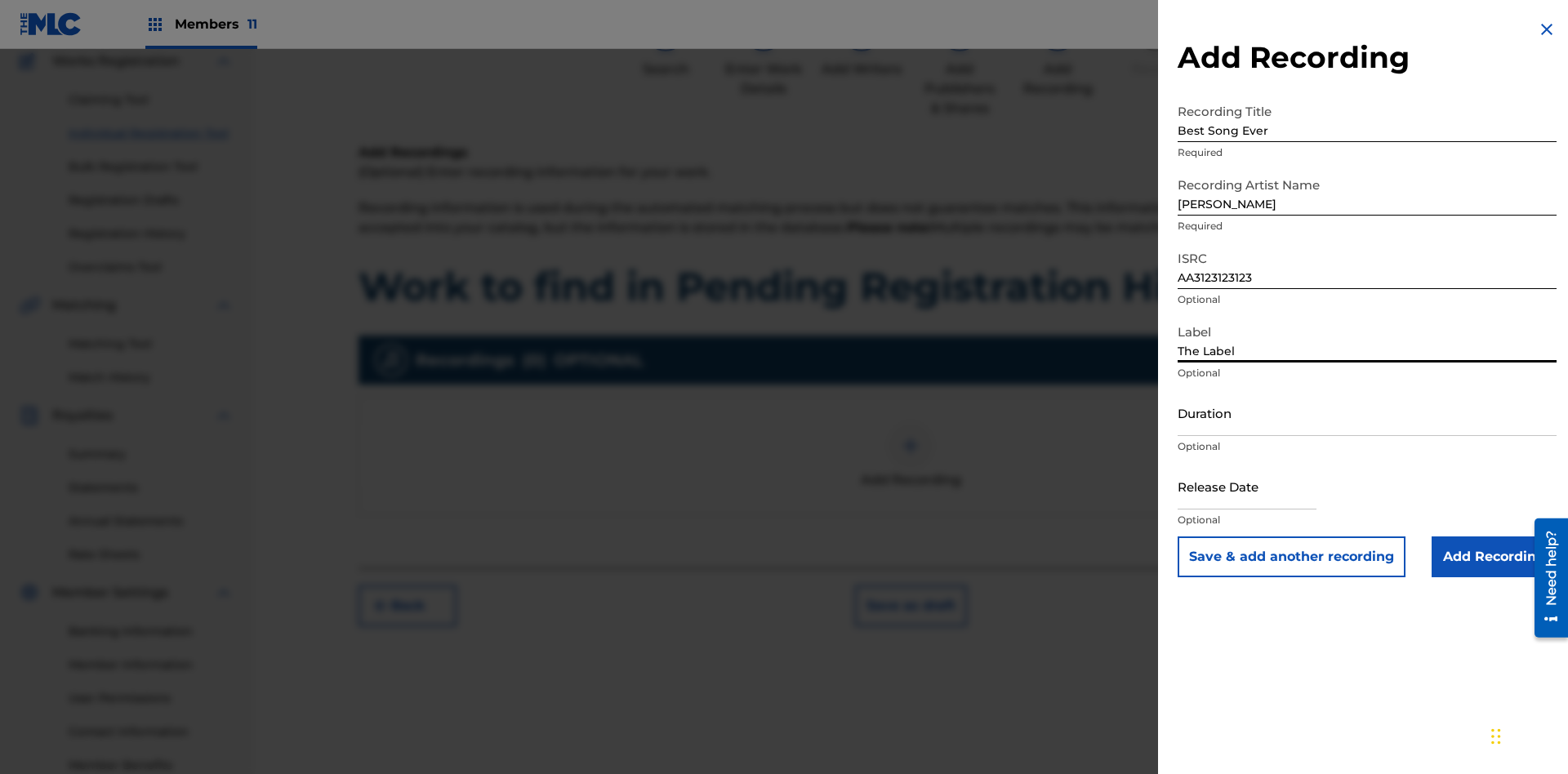
type input "The Label"
click at [1368, 413] on input "Duration" at bounding box center [1368, 413] width 379 height 47
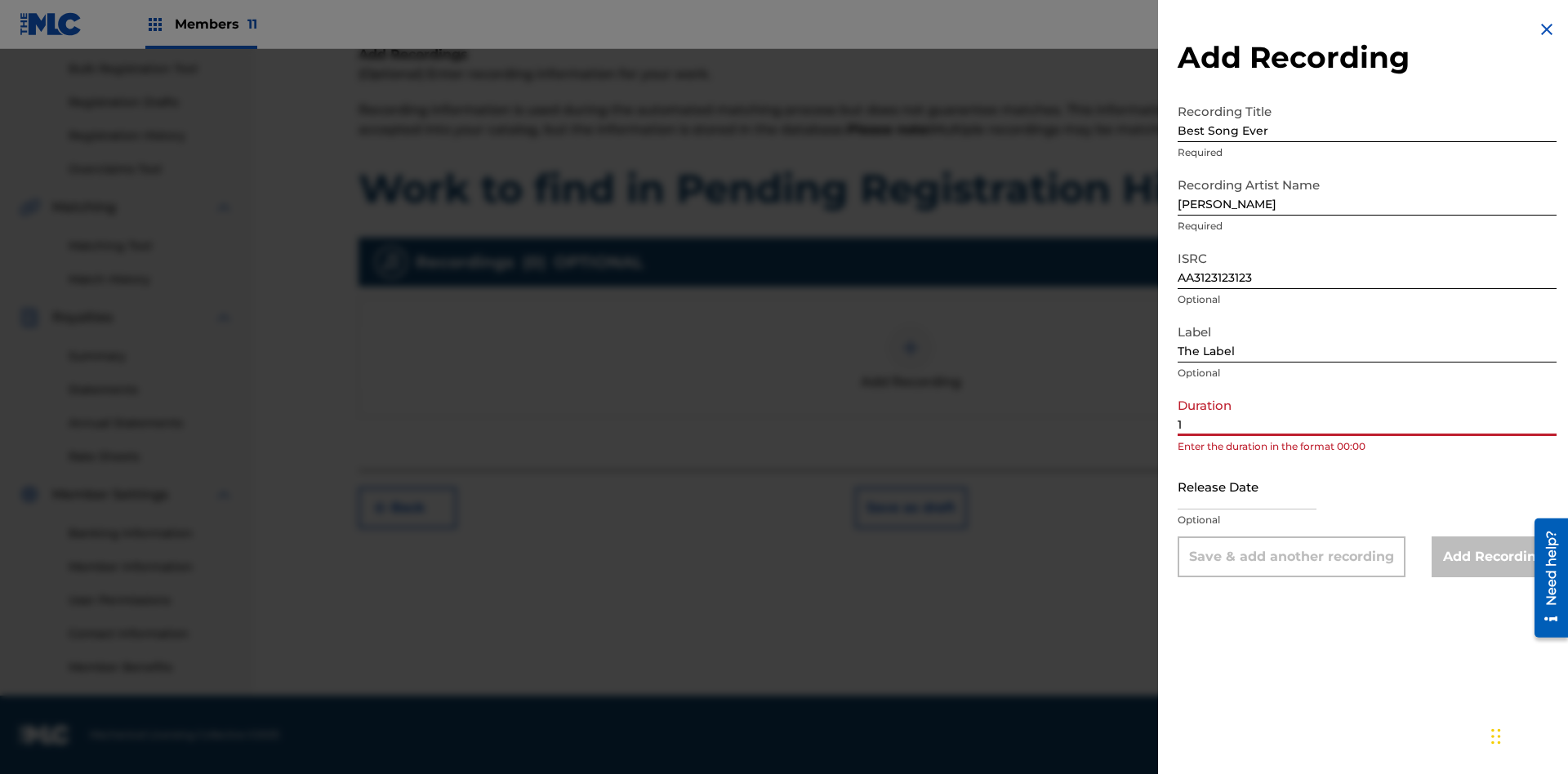
click at [1368, 413] on input "1" at bounding box center [1368, 413] width 379 height 47
type input "12:25"
click at [1261, 487] on input "text" at bounding box center [1247, 486] width 139 height 47
select select "7"
select select "2025"
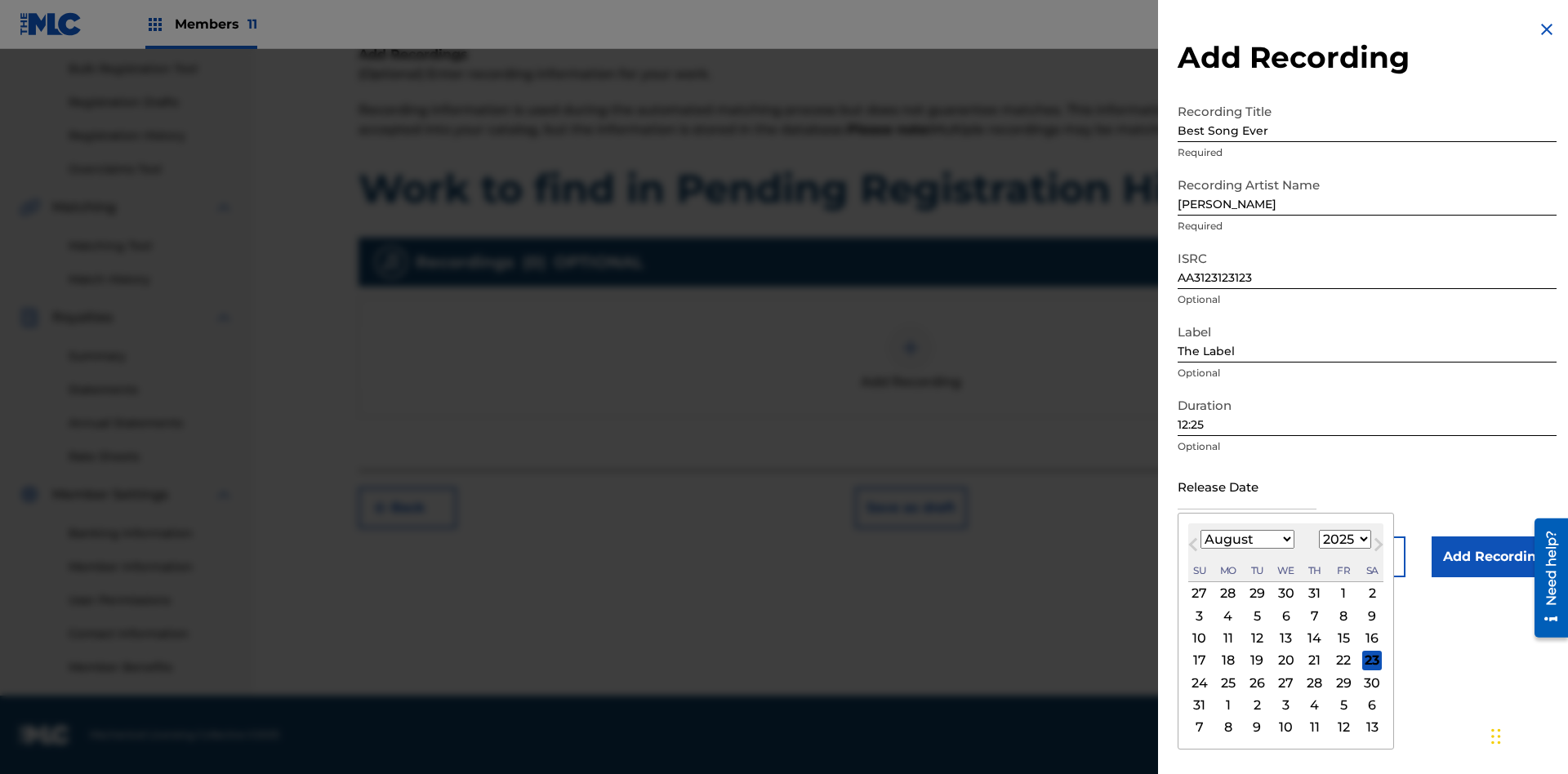
click at [1246, 539] on select "January February March April May June July August September October November De…" at bounding box center [1247, 538] width 94 height 19
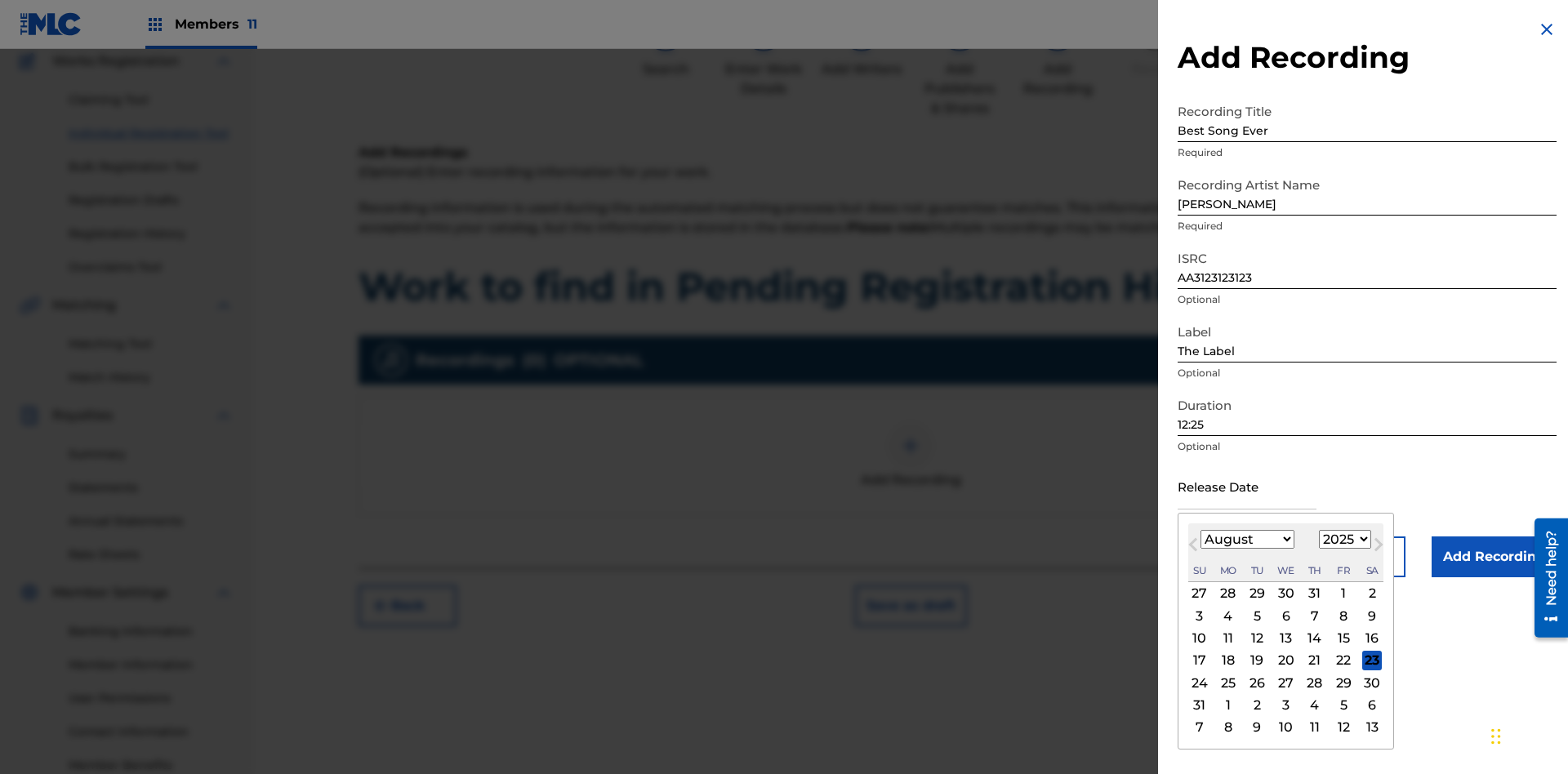
select select "3"
click at [1343, 539] on select "1900 1901 1902 1903 1904 1905 1906 1907 1908 1909 1910 1911 1912 1913 1914 1915…" at bounding box center [1345, 538] width 52 height 19
select select "2021"
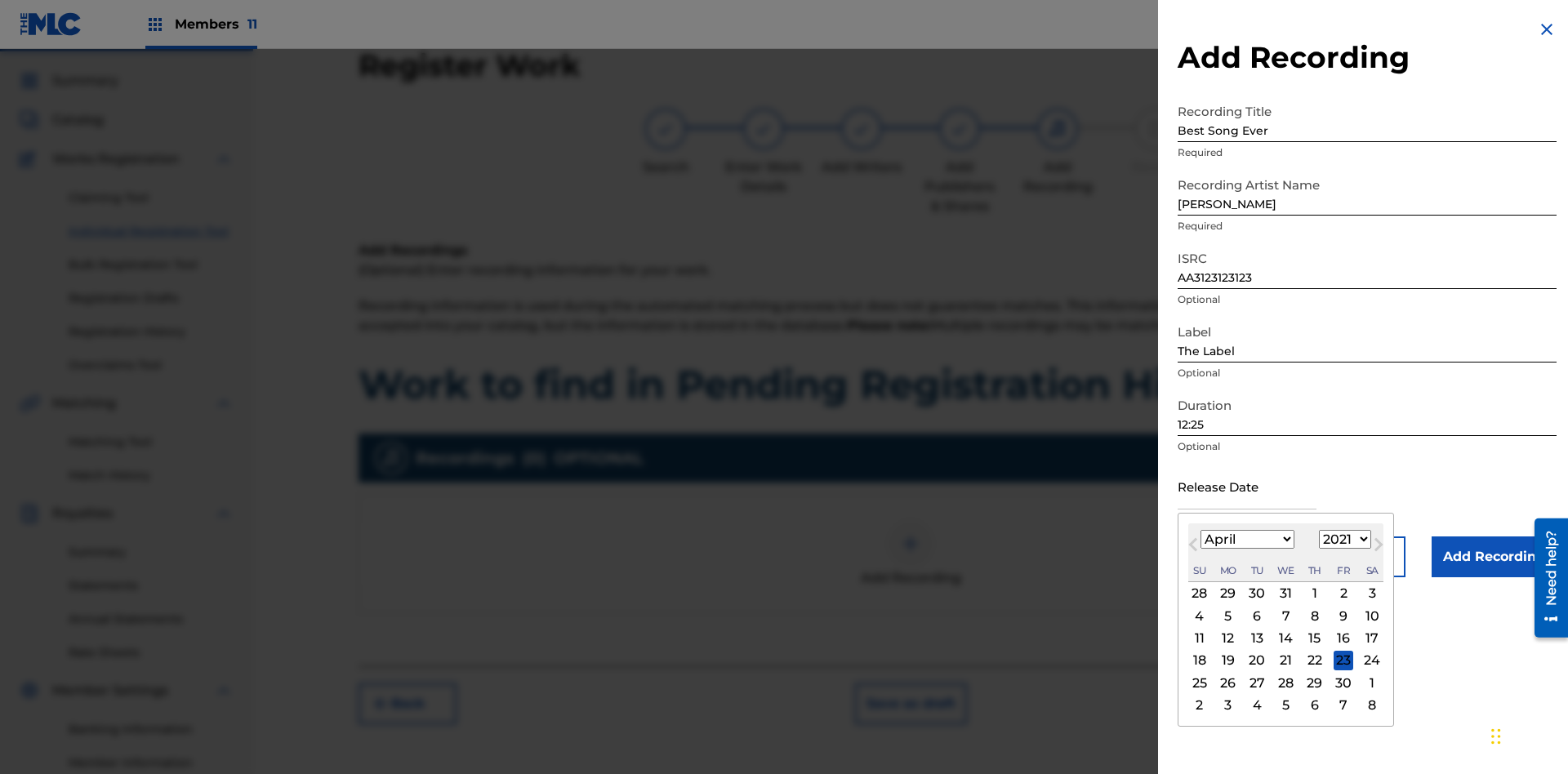
click at [1343, 539] on select "1900 1901 1902 1903 1904 1905 1906 1907 1908 1909 1910 1911 1912 1913 1914 1915…" at bounding box center [1345, 538] width 52 height 19
click at [1313, 593] on div "1" at bounding box center [1315, 593] width 19 height 19
type input "[DATE]"
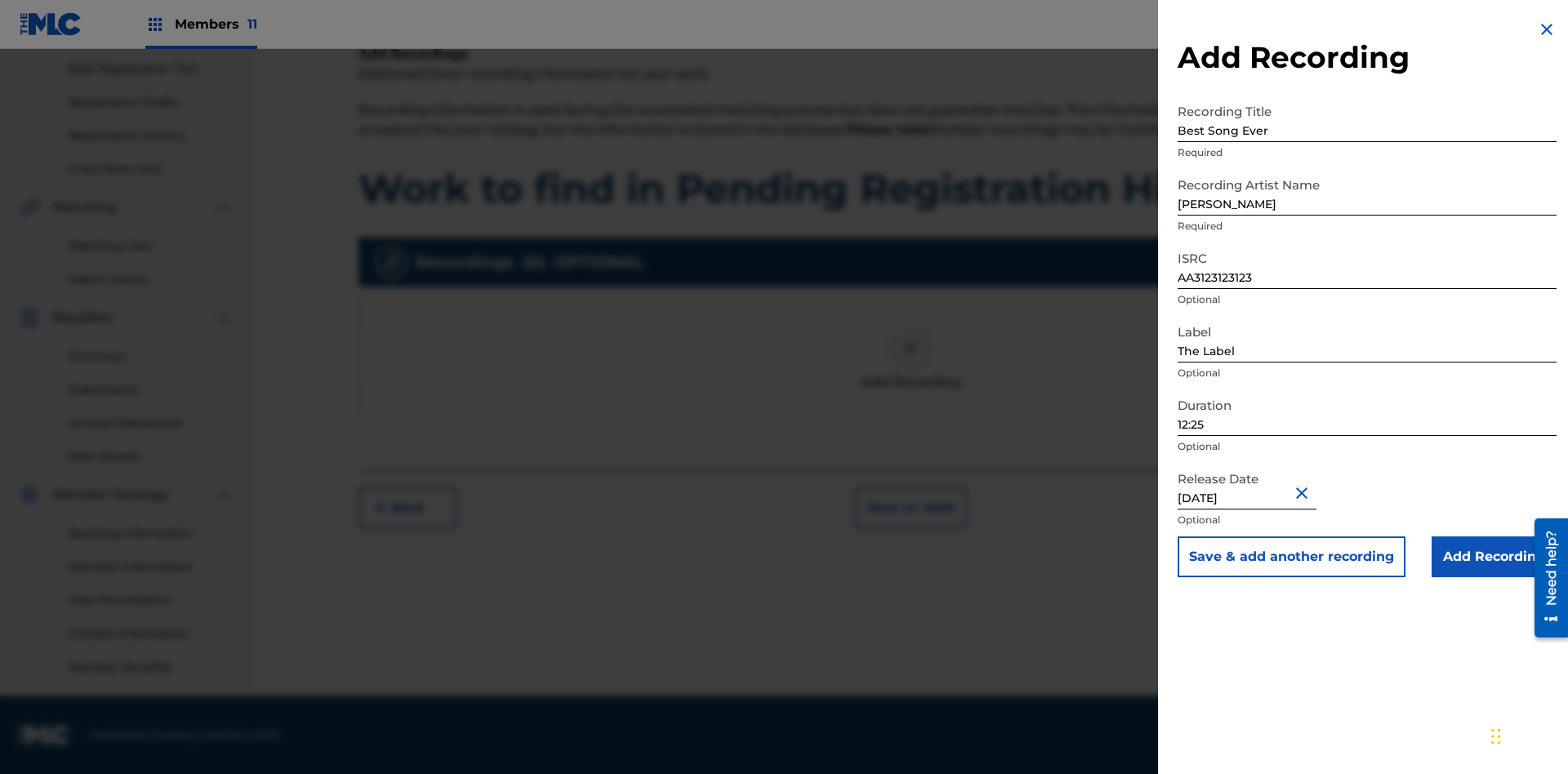
click at [1494, 557] on input "Add Recording" at bounding box center [1494, 557] width 125 height 41
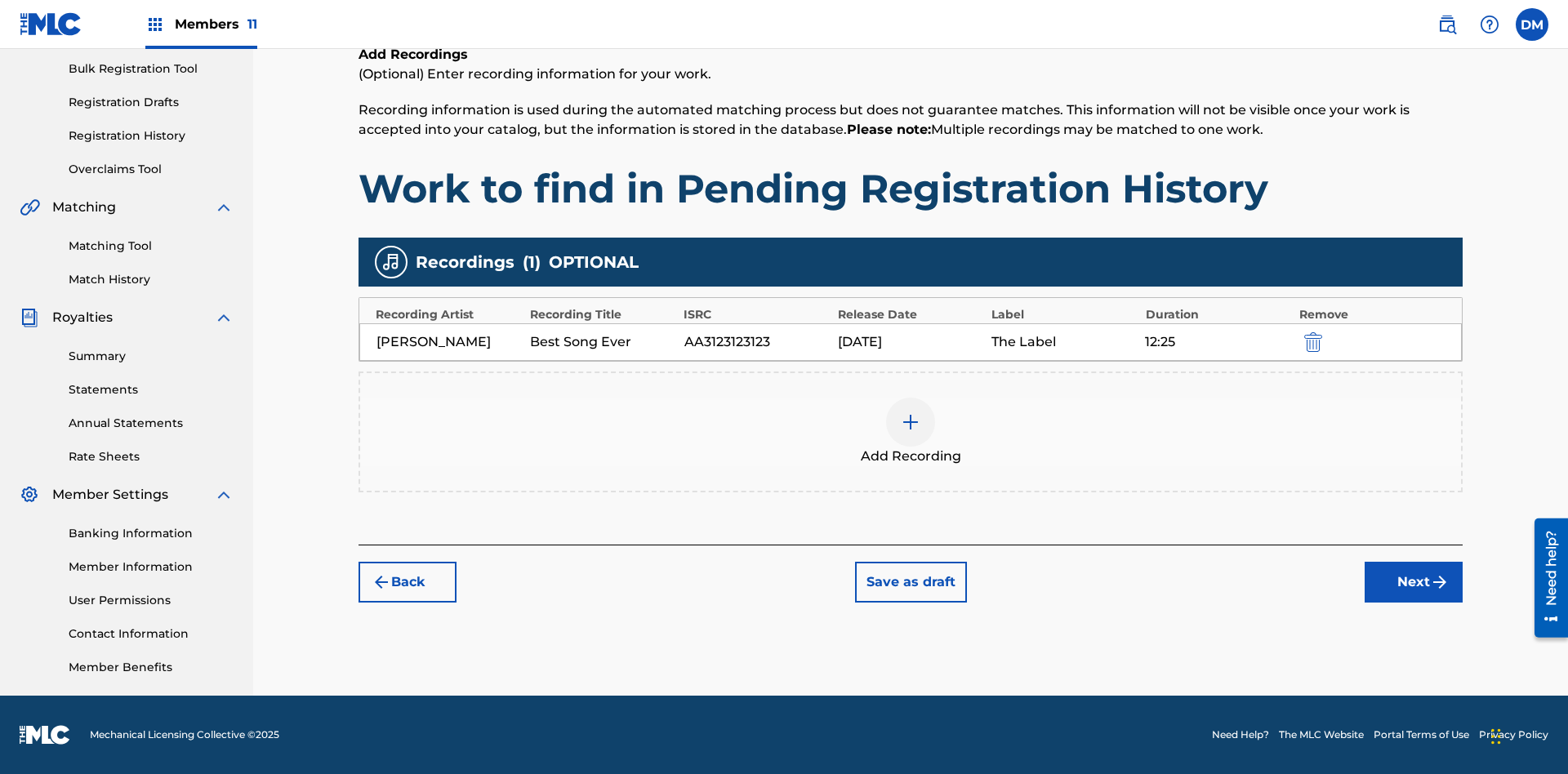
click at [1414, 582] on button "Next" at bounding box center [1414, 582] width 98 height 41
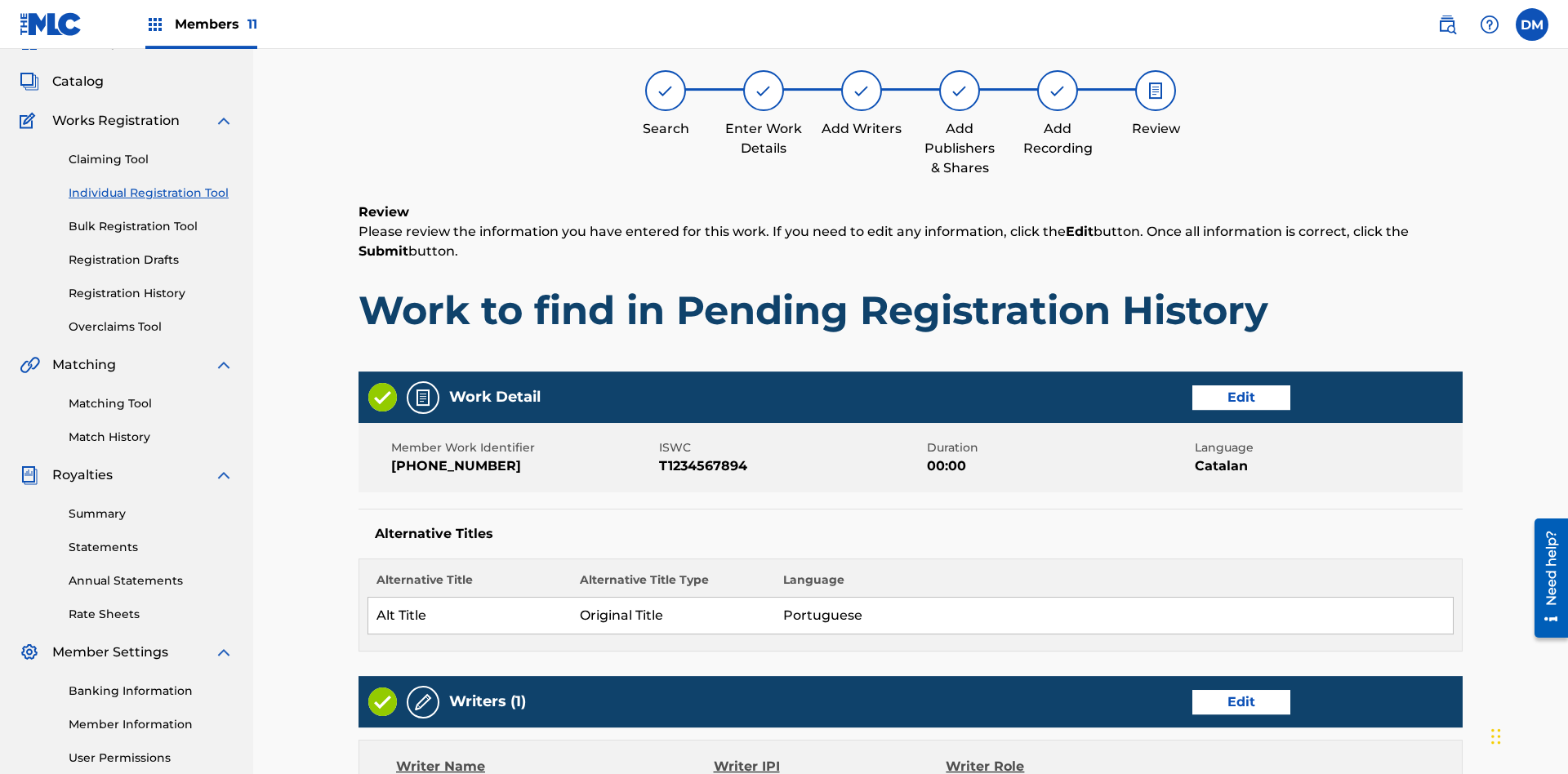
scroll to position [770, 0]
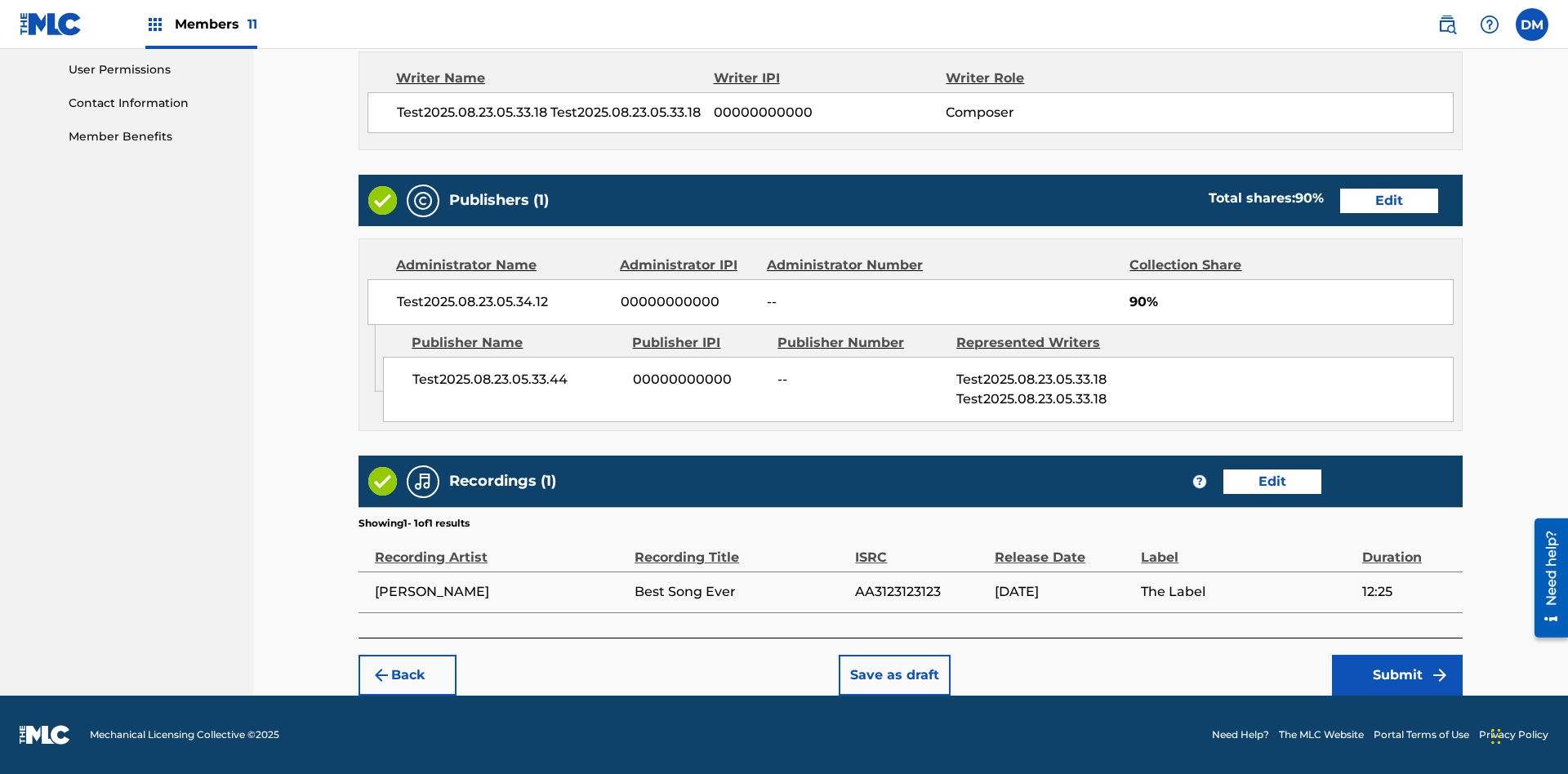
click at [1398, 675] on button "Submit" at bounding box center [1398, 676] width 131 height 41
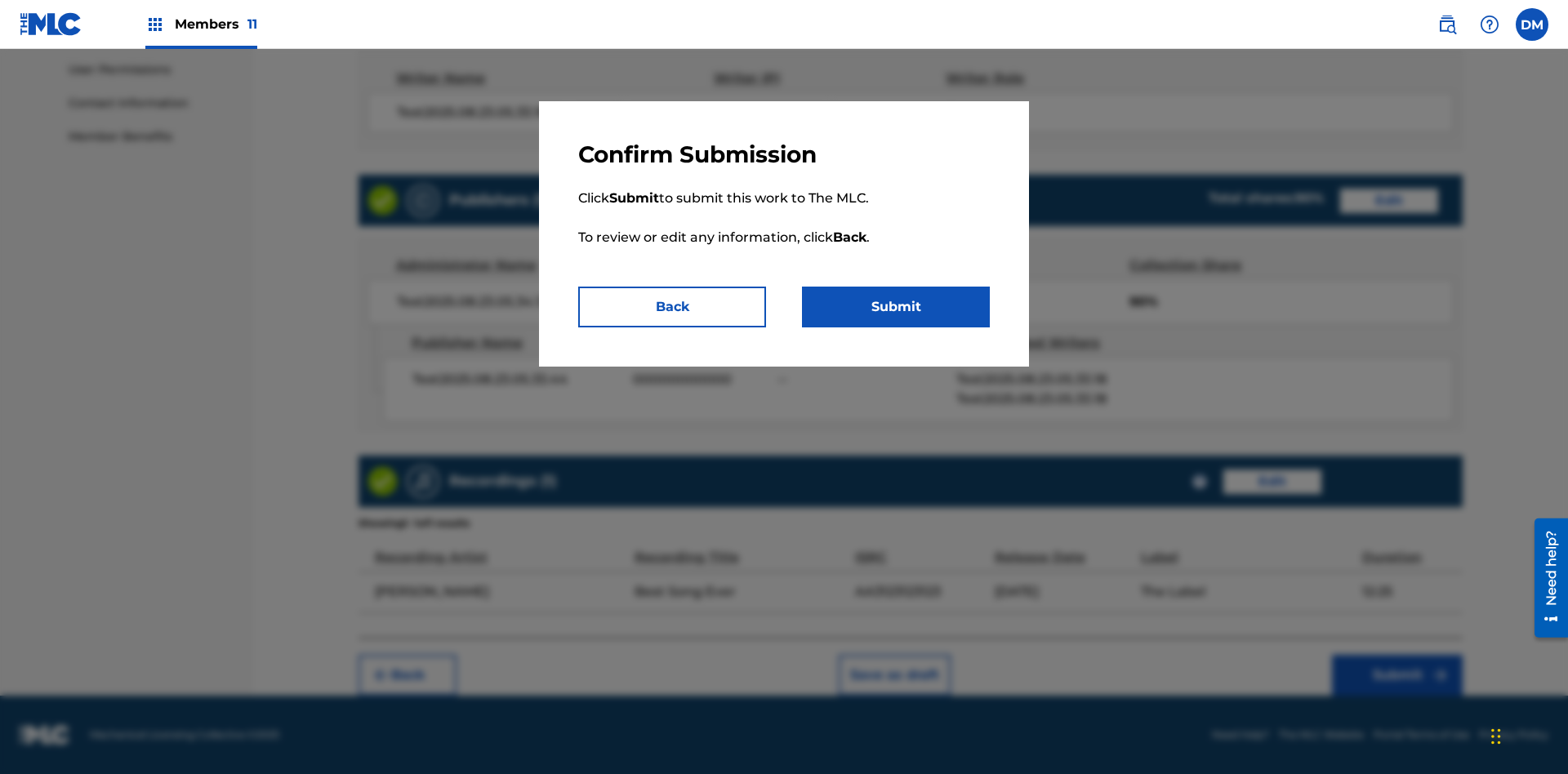
click at [897, 307] on button "Submit" at bounding box center [896, 307] width 188 height 41
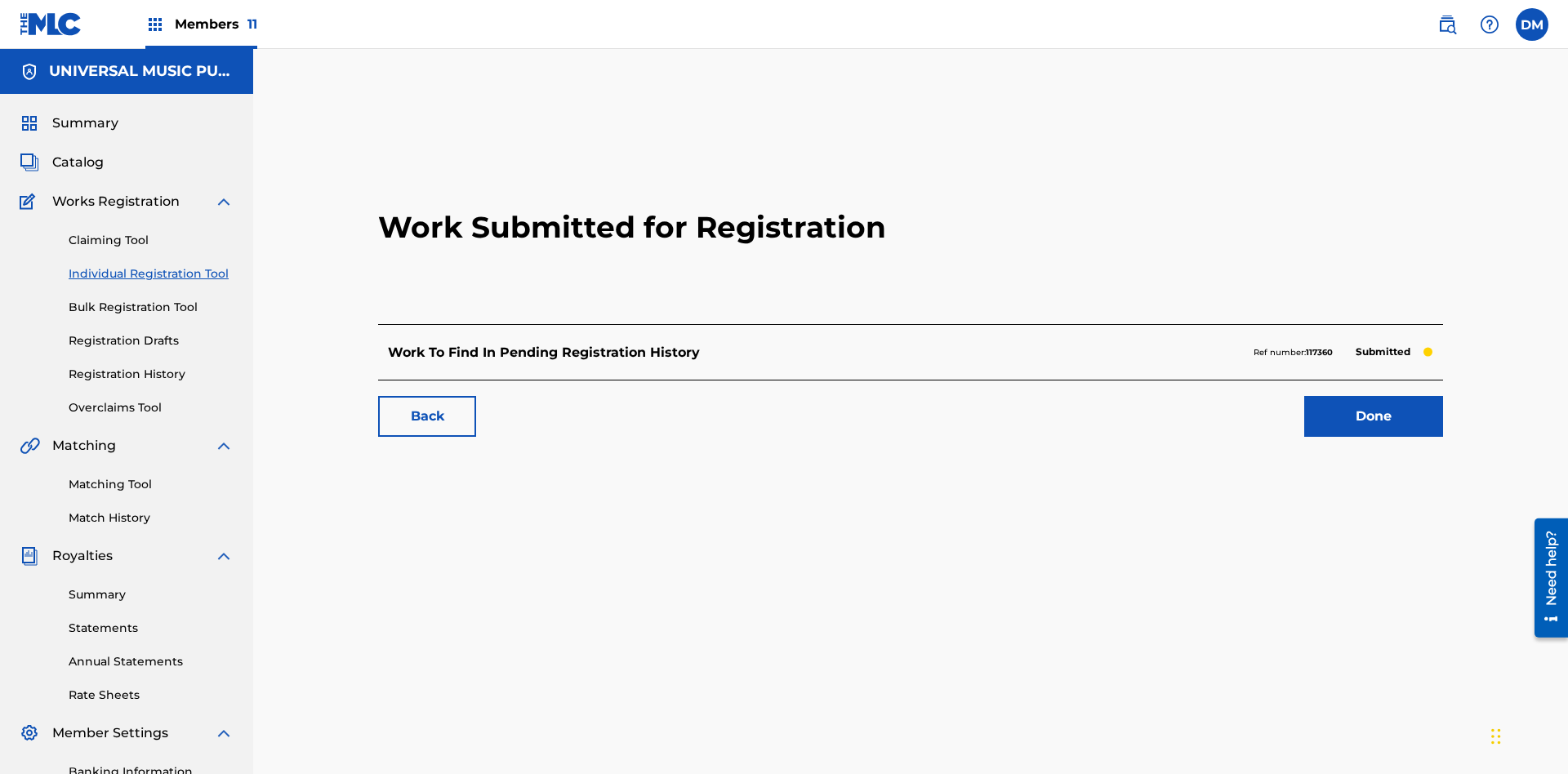
click at [1305, 396] on link "Done" at bounding box center [1374, 416] width 139 height 41
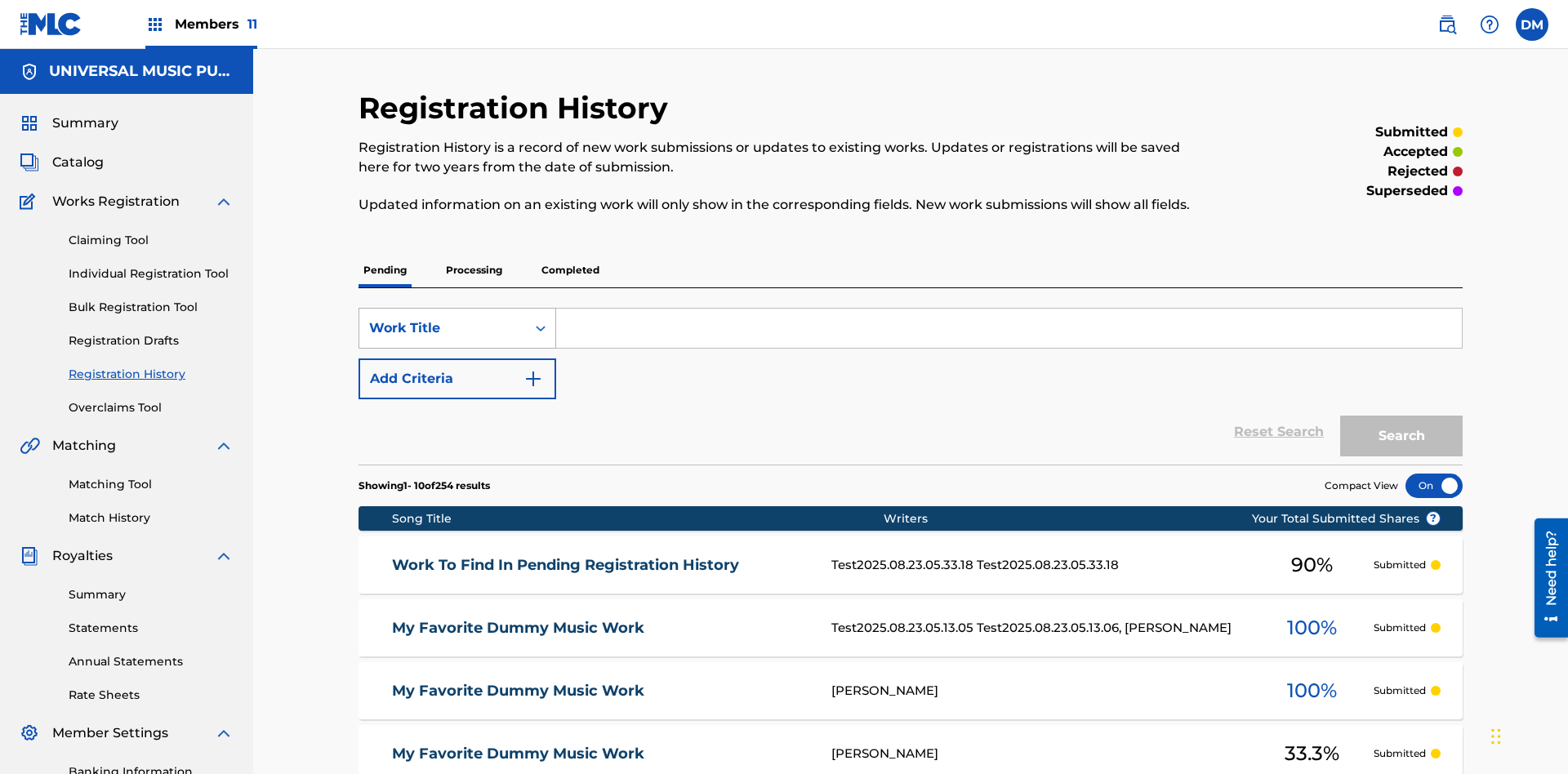
click at [443, 319] on div "Work Title" at bounding box center [443, 329] width 147 height 19
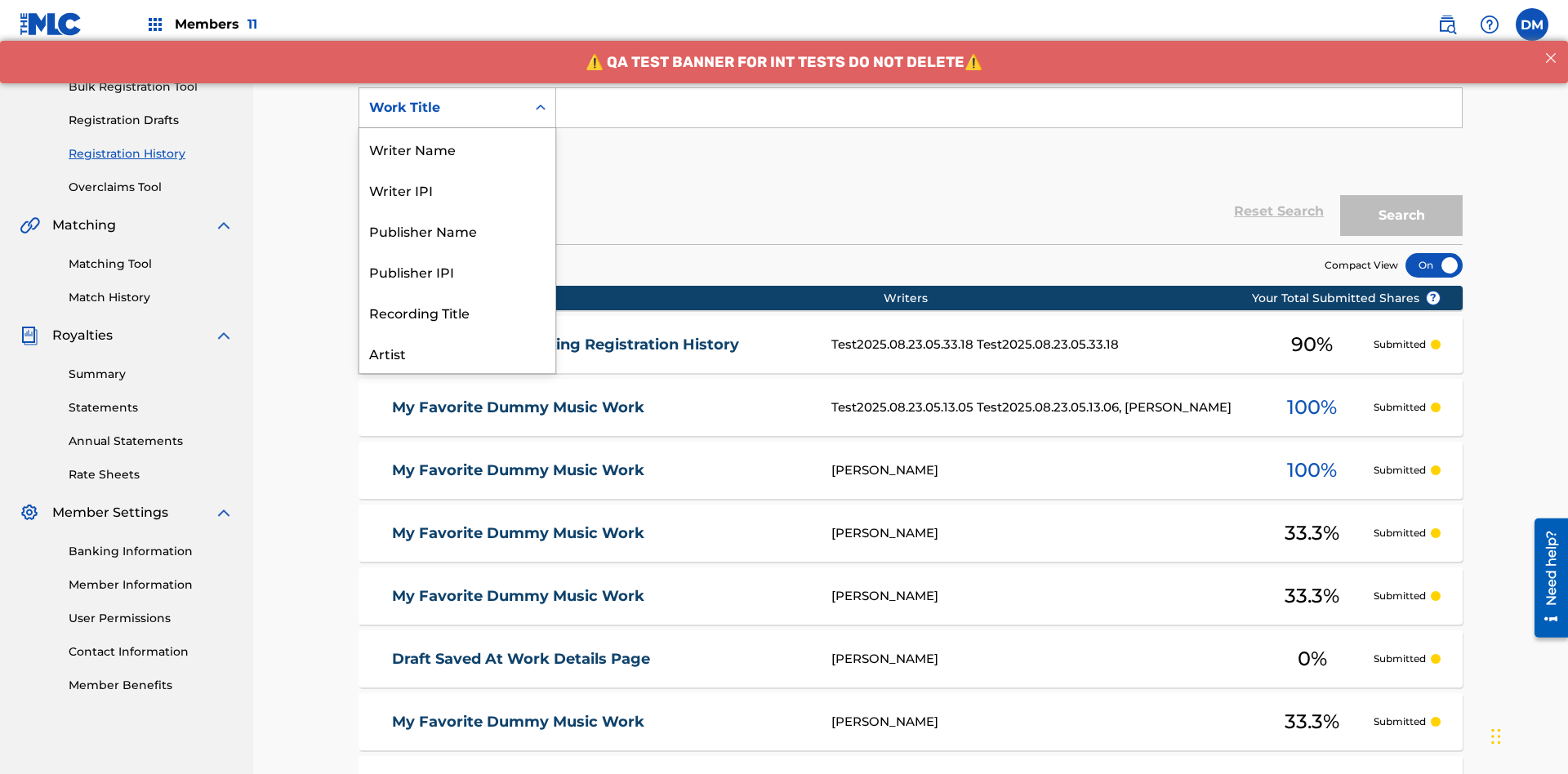
scroll to position [81, 0]
click at [457, 352] on div "Work Title" at bounding box center [457, 352] width 196 height 41
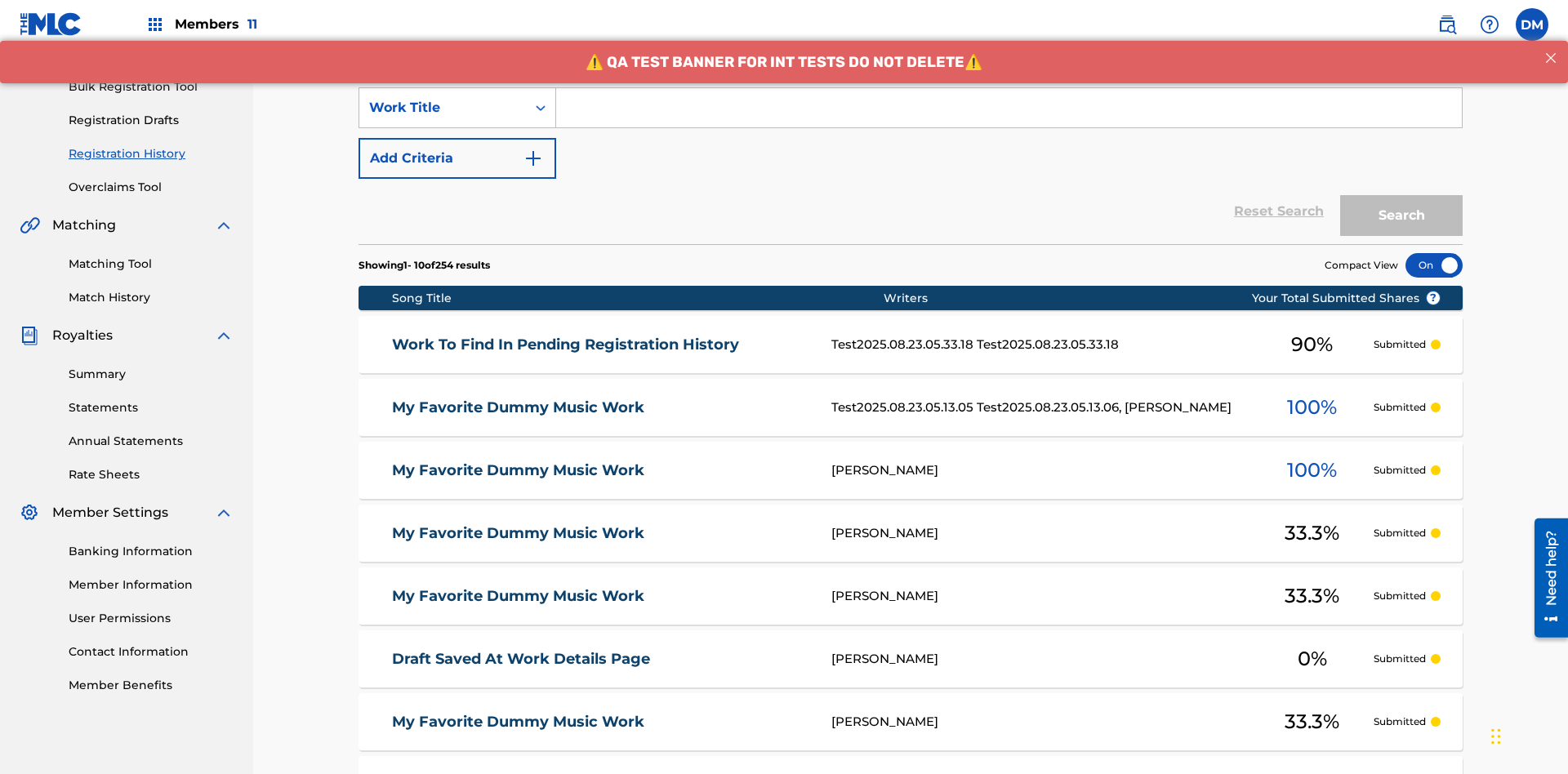
click at [457, 138] on button "Add Criteria" at bounding box center [457, 159] width 198 height 41
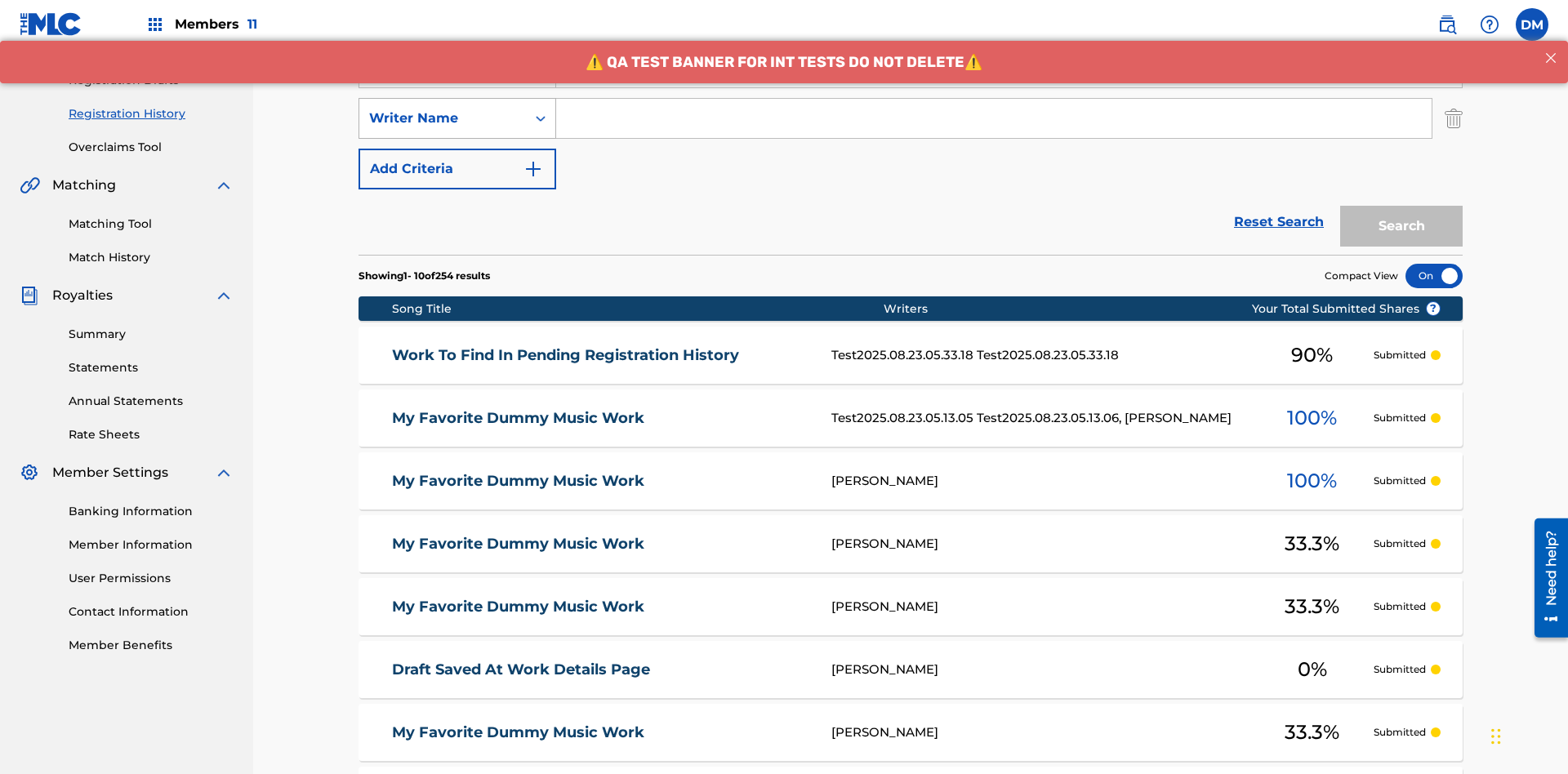
click at [443, 109] on div "Writer Name" at bounding box center [443, 119] width 147 height 19
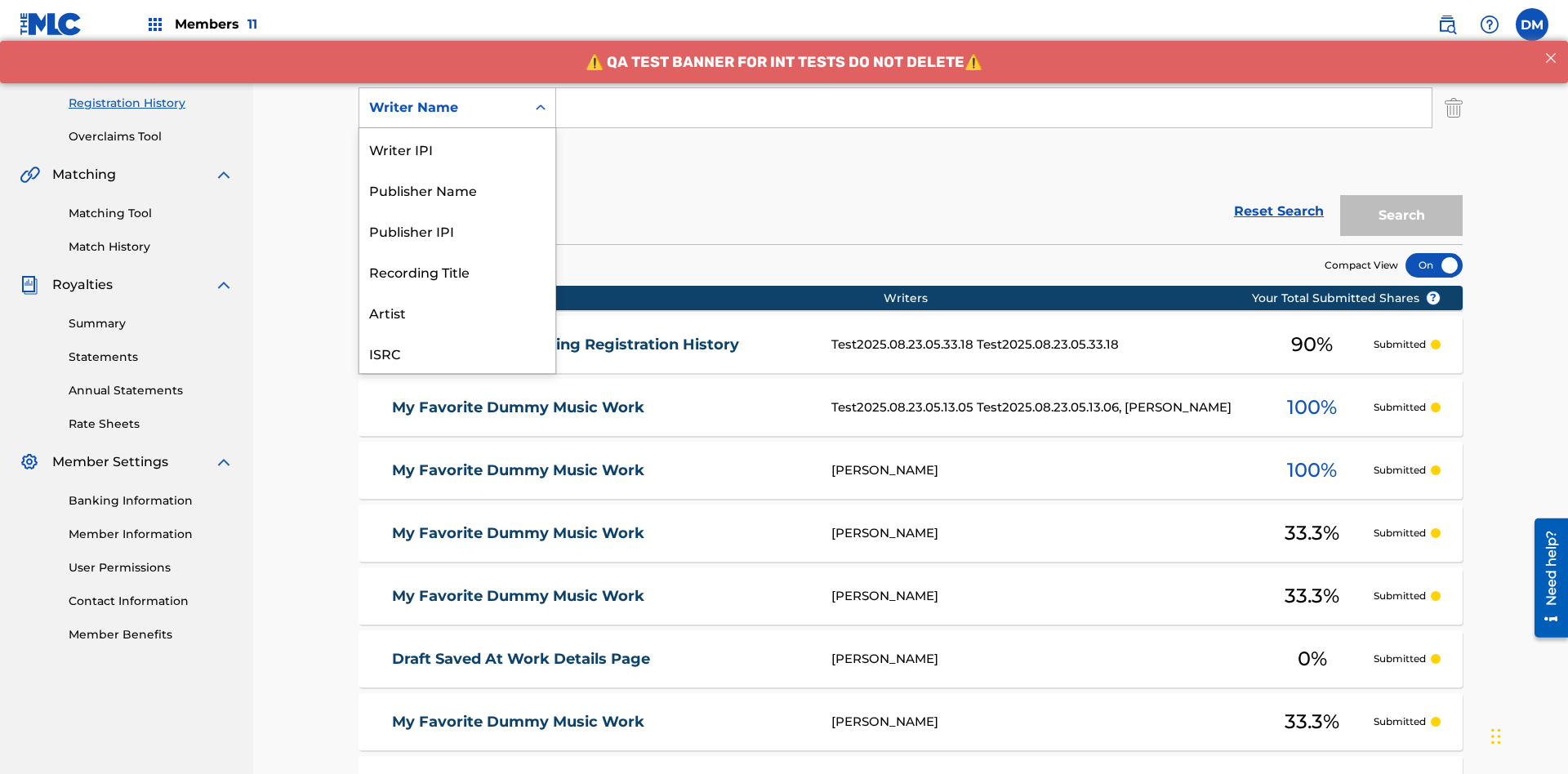
scroll to position [41, 0]
click at [457, 230] on div "Recording Title" at bounding box center [457, 230] width 196 height 41
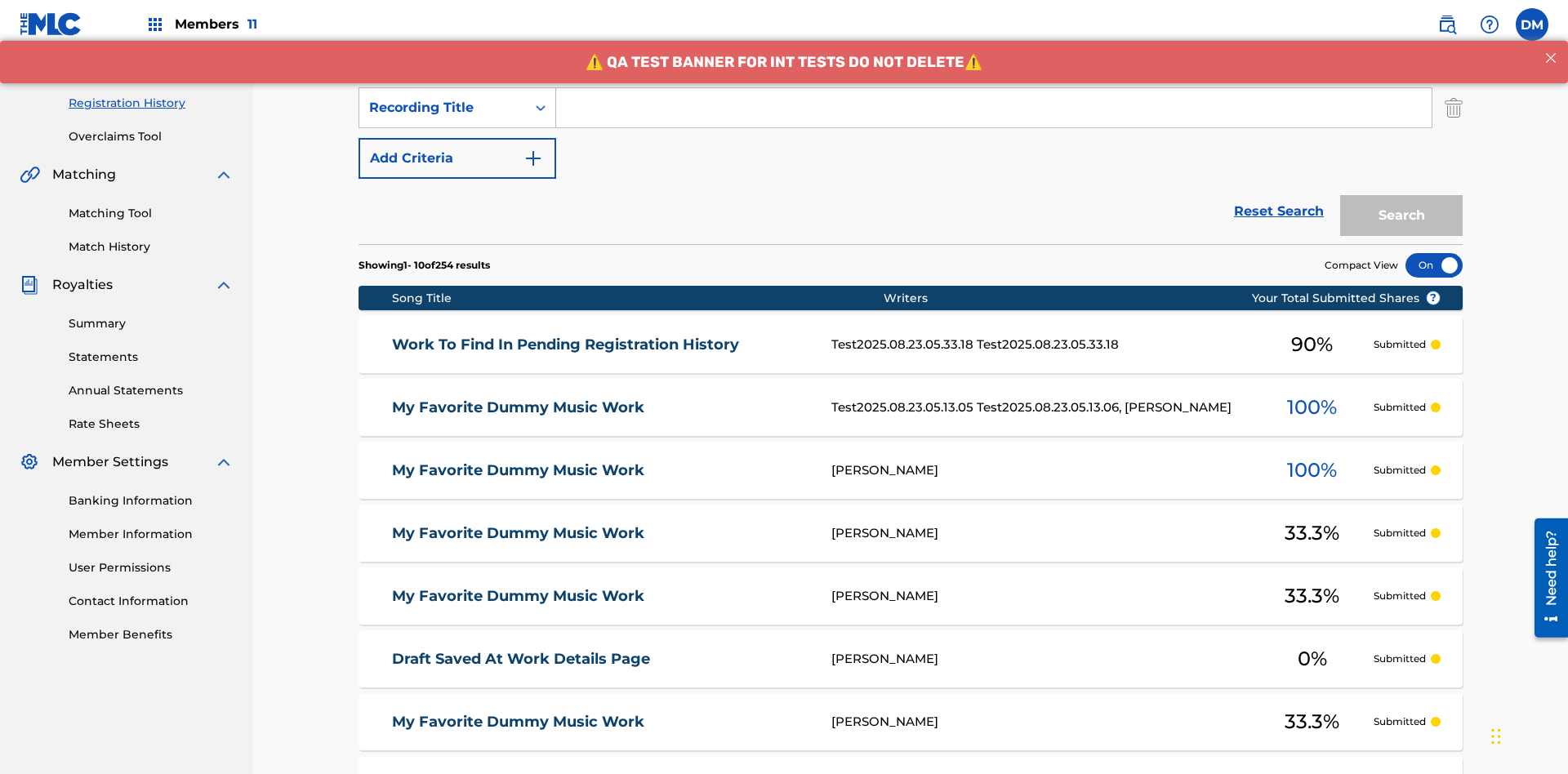
click at [457, 138] on button "Add Criteria" at bounding box center [457, 159] width 198 height 41
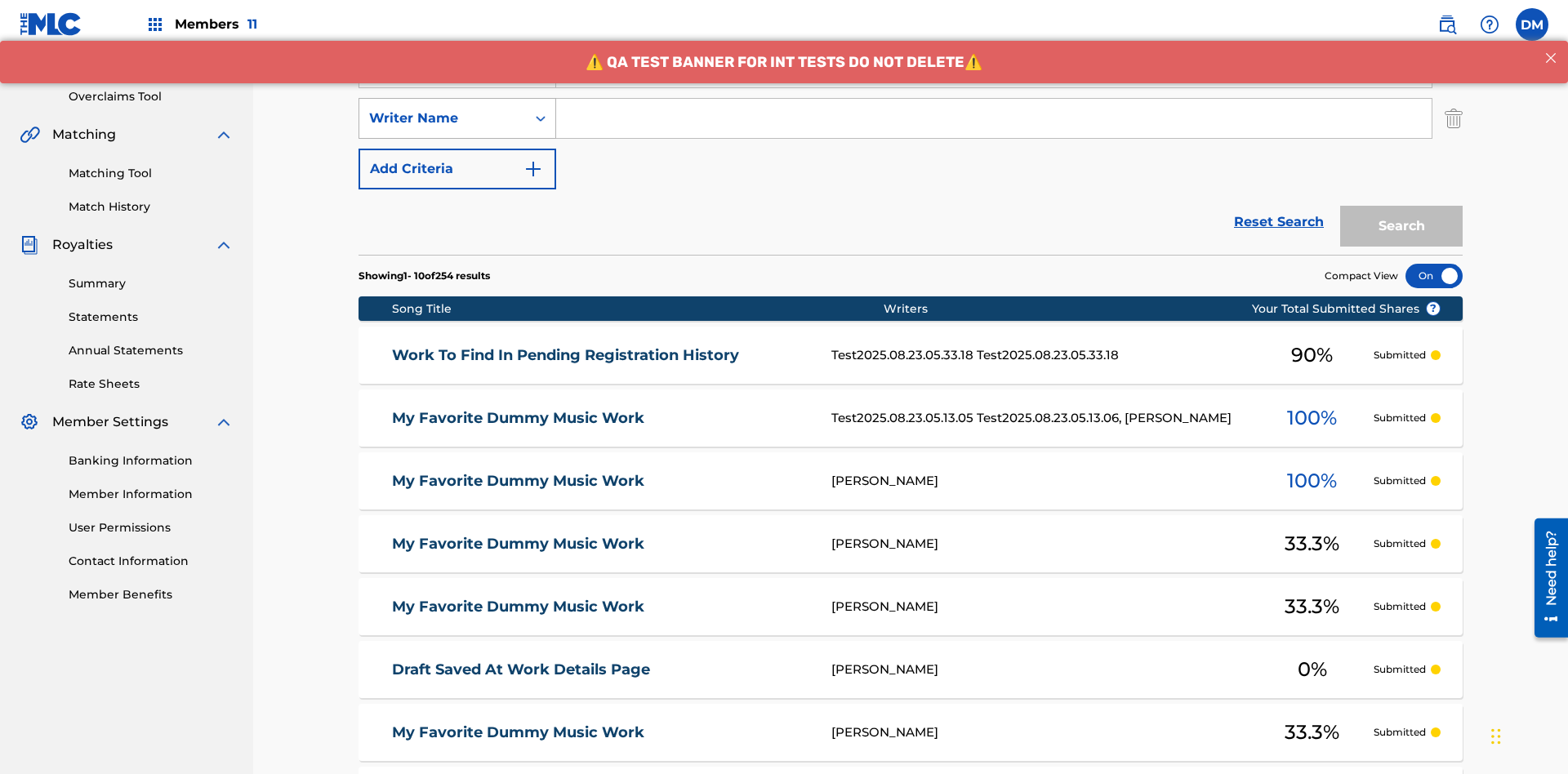
click at [443, 109] on div "Writer Name" at bounding box center [443, 119] width 147 height 19
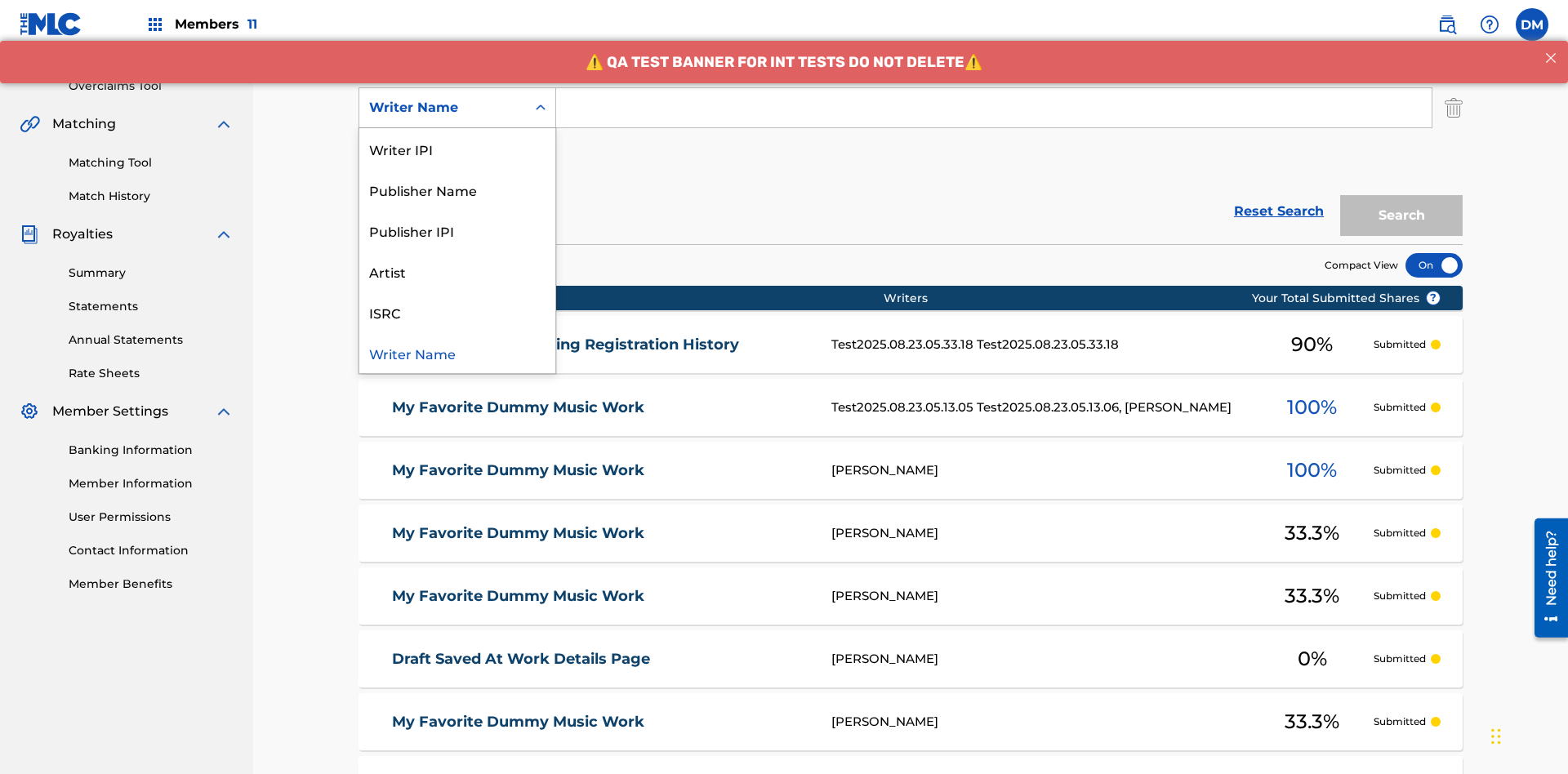
click at [457, 312] on div "ISRC" at bounding box center [457, 312] width 196 height 41
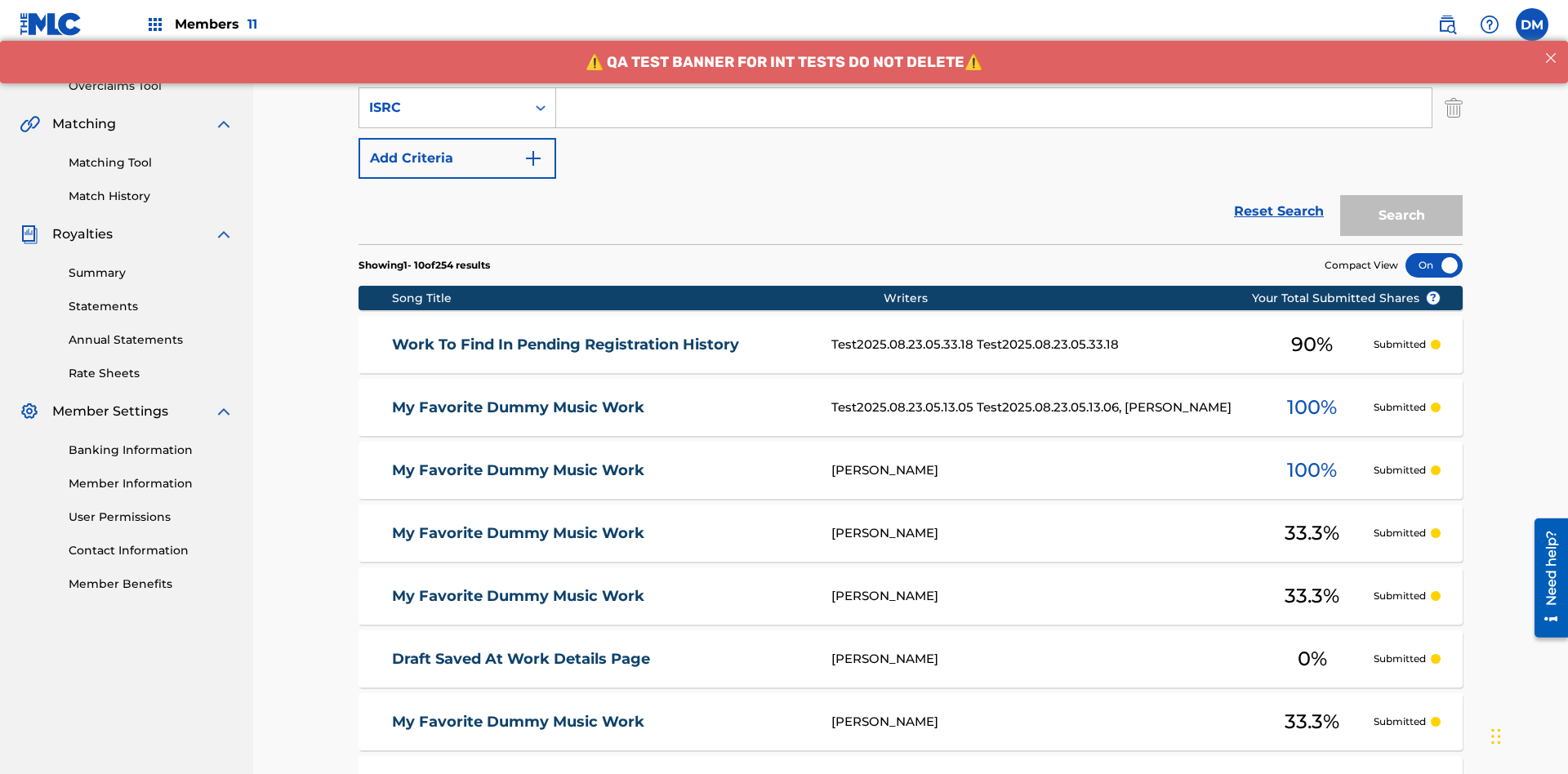
click at [457, 138] on button "Add Criteria" at bounding box center [457, 159] width 198 height 41
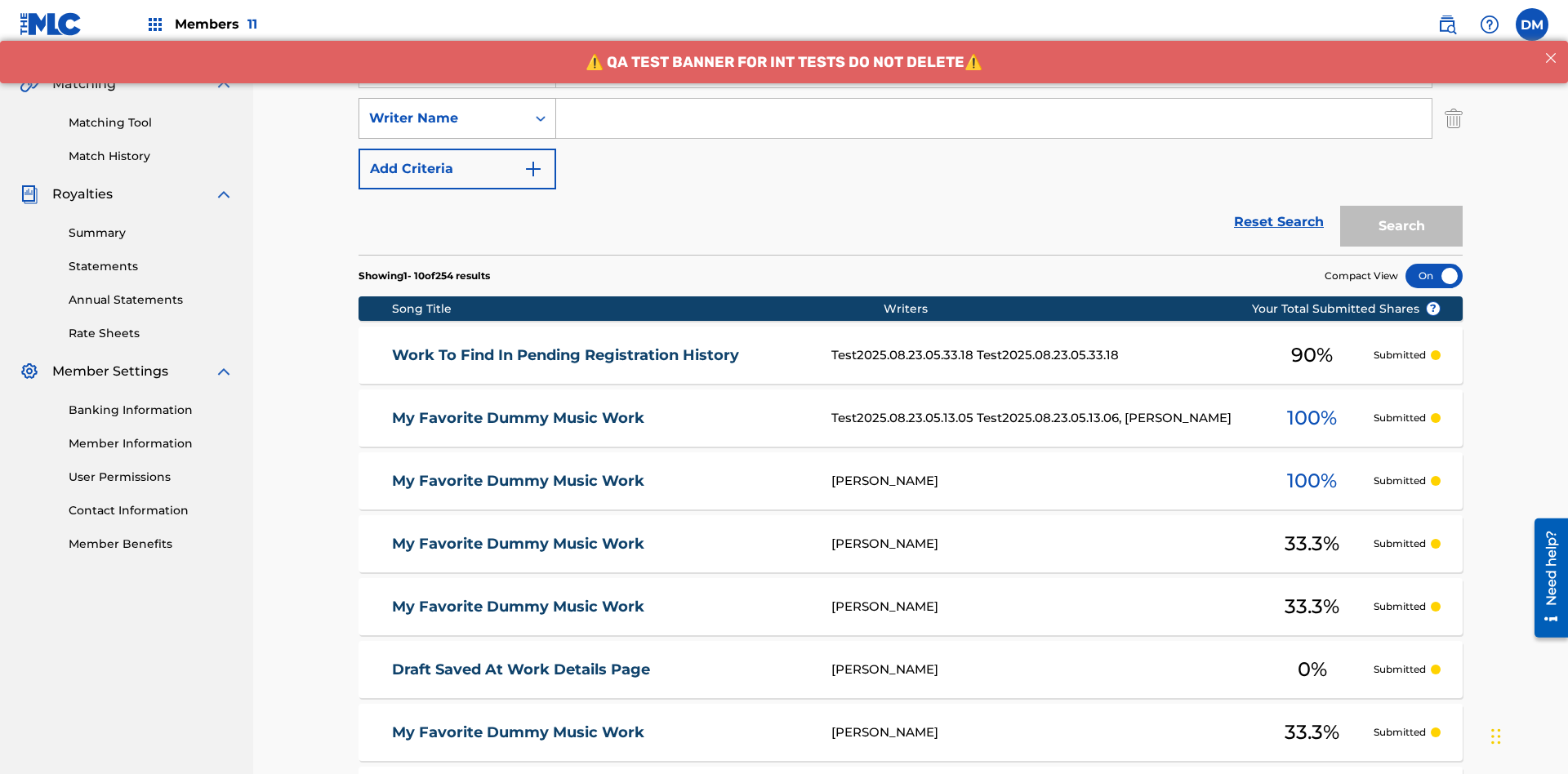
click at [443, 109] on div "Writer Name" at bounding box center [443, 119] width 147 height 19
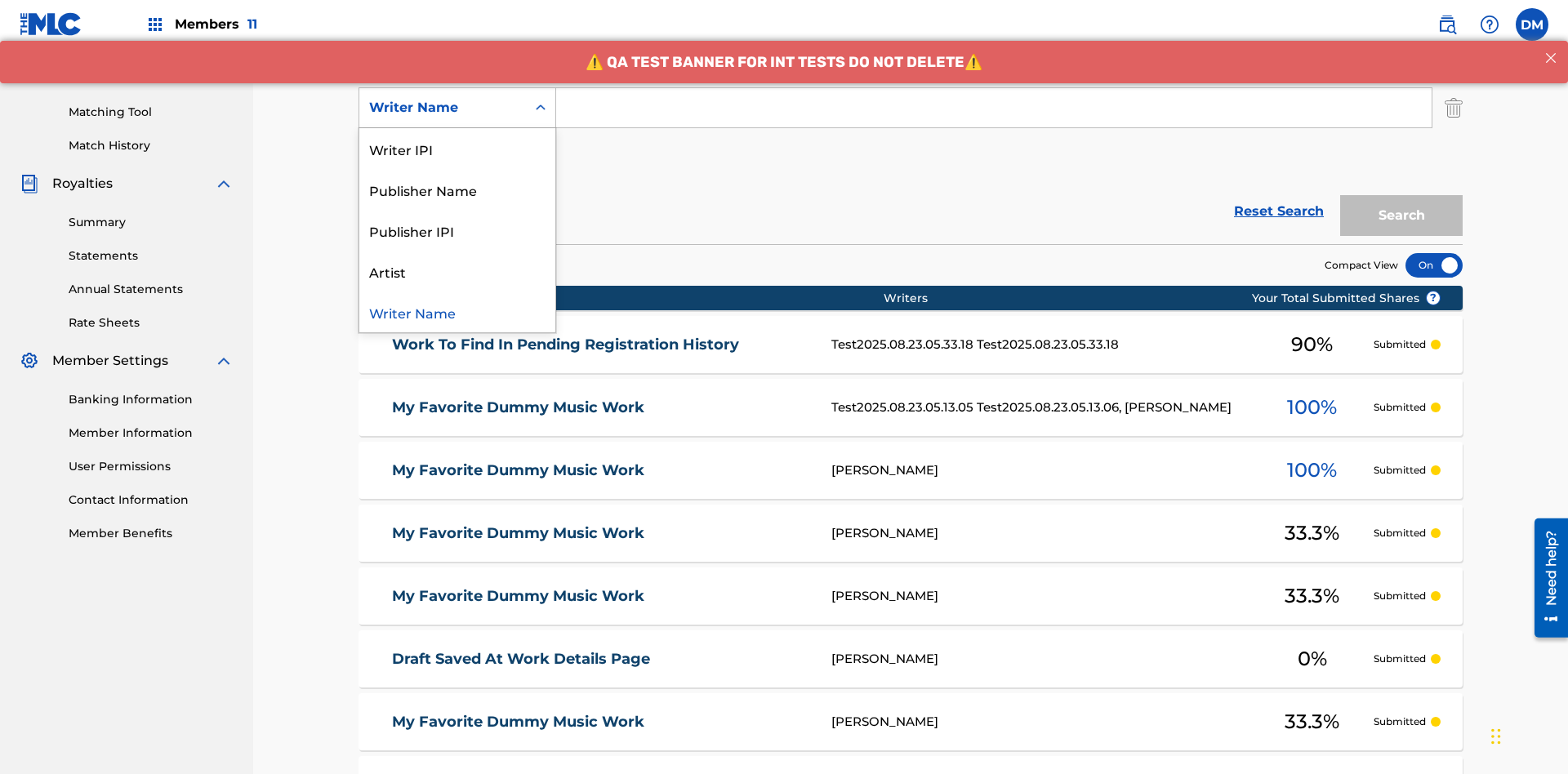
click at [457, 230] on div "Publisher IPI" at bounding box center [457, 230] width 196 height 41
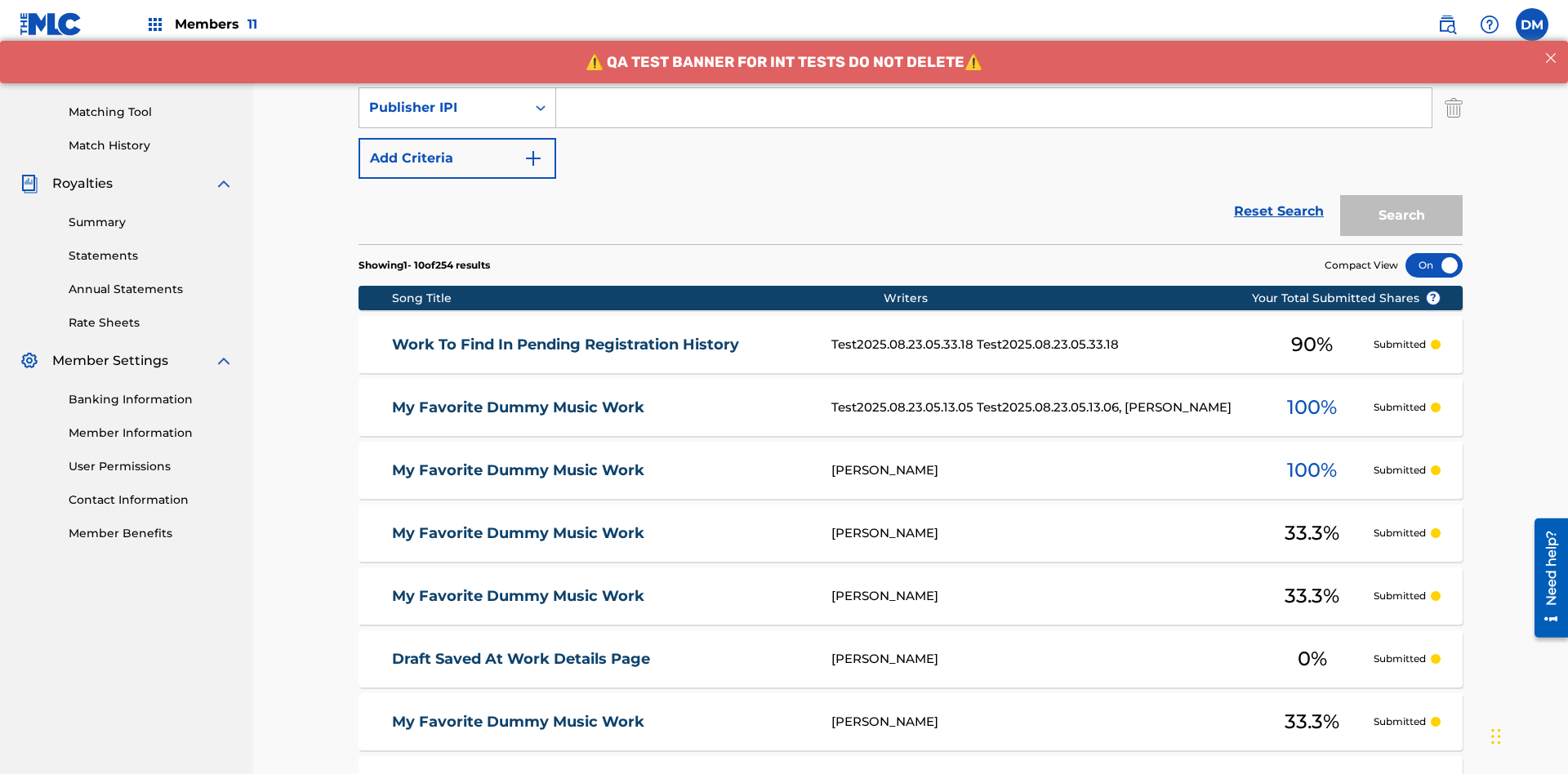
click at [457, 138] on button "Add Criteria" at bounding box center [457, 159] width 198 height 41
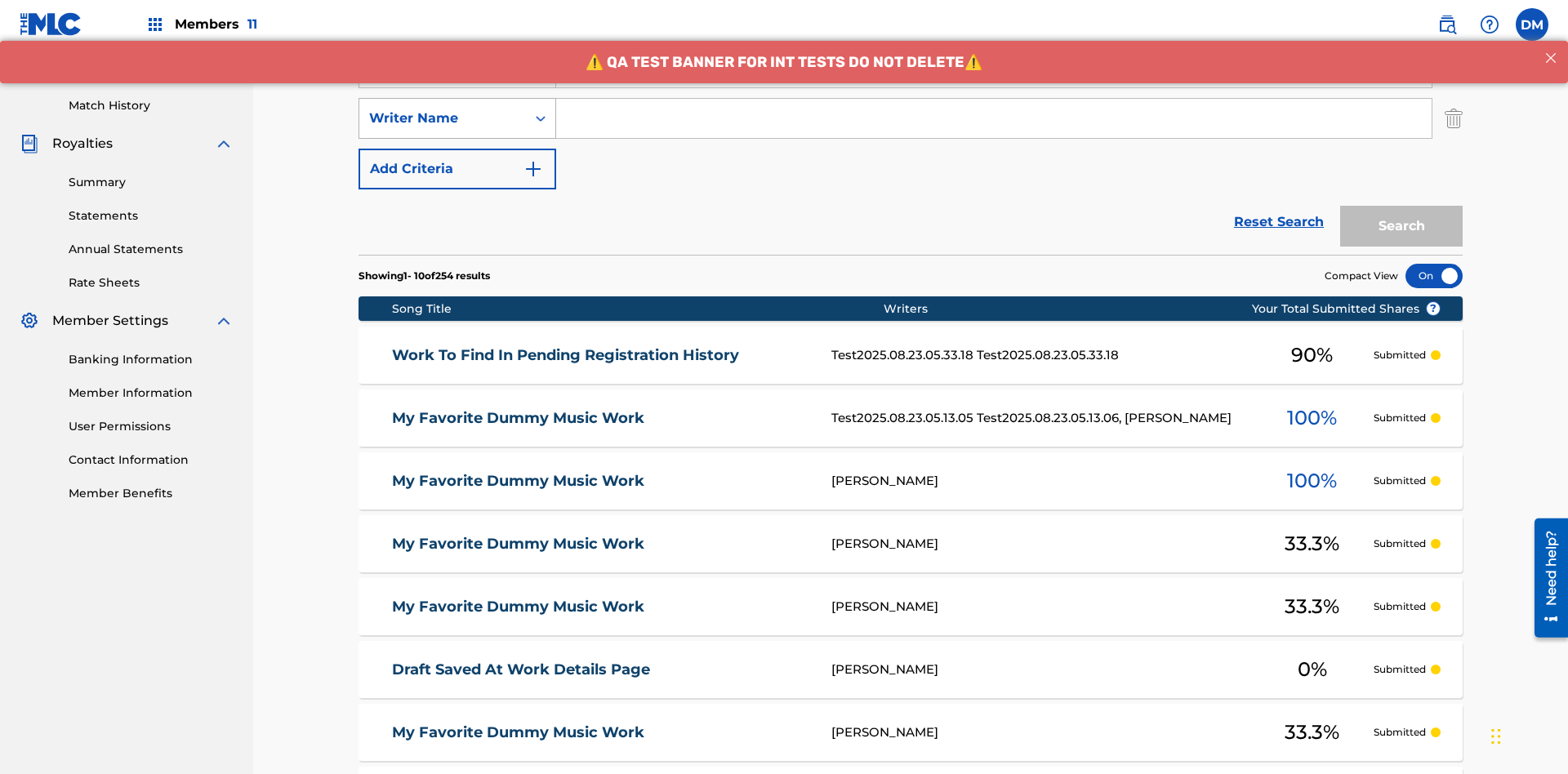
click at [443, 109] on div "Writer Name" at bounding box center [443, 119] width 147 height 19
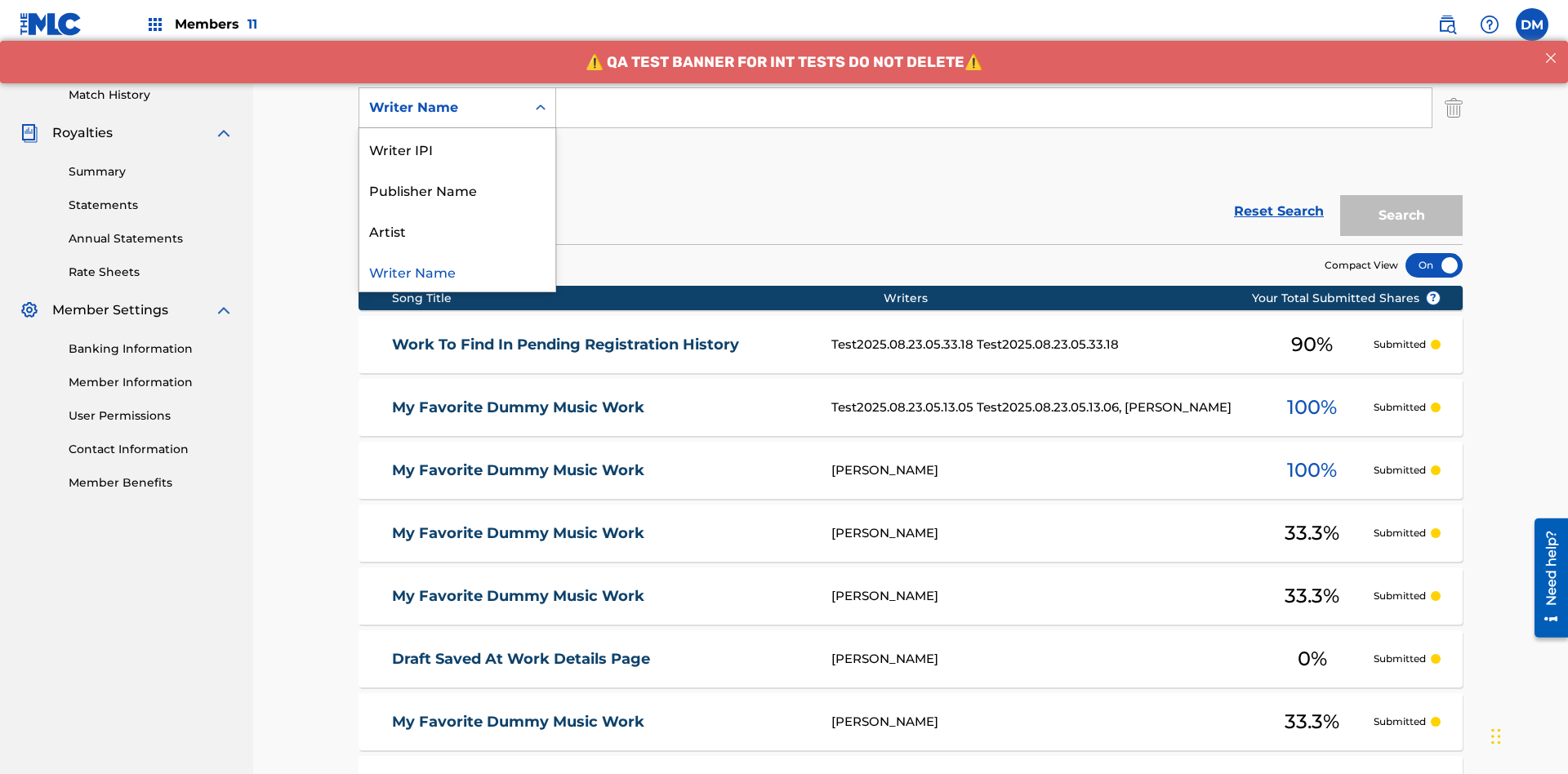
click at [457, 230] on div "Artist" at bounding box center [457, 230] width 196 height 41
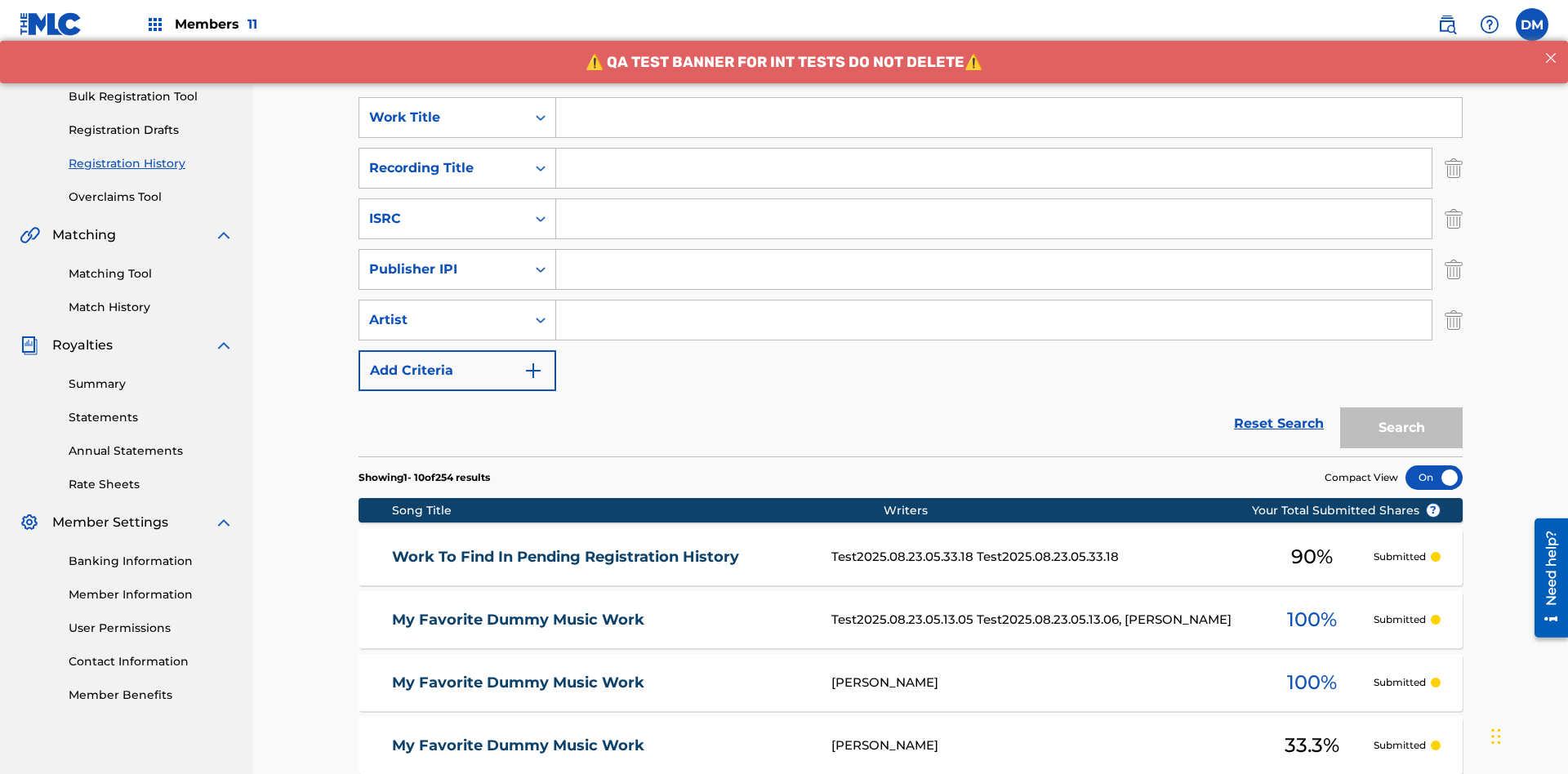
click at [1009, 118] on input "Search Form" at bounding box center [1009, 118] width 906 height 39
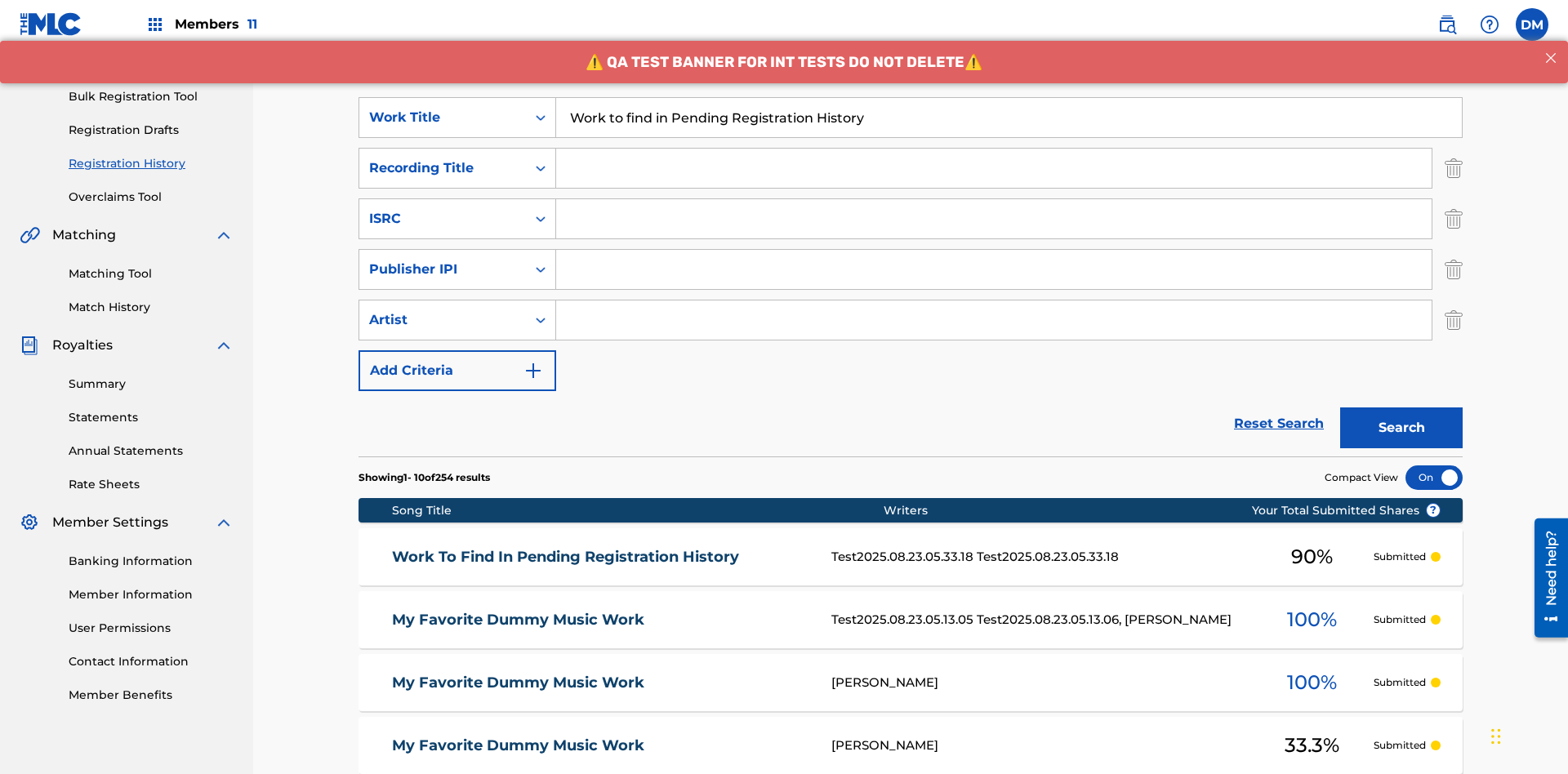
type input "Work to find in Pending Registration History"
click at [994, 149] on input "Search Form" at bounding box center [994, 168] width 875 height 39
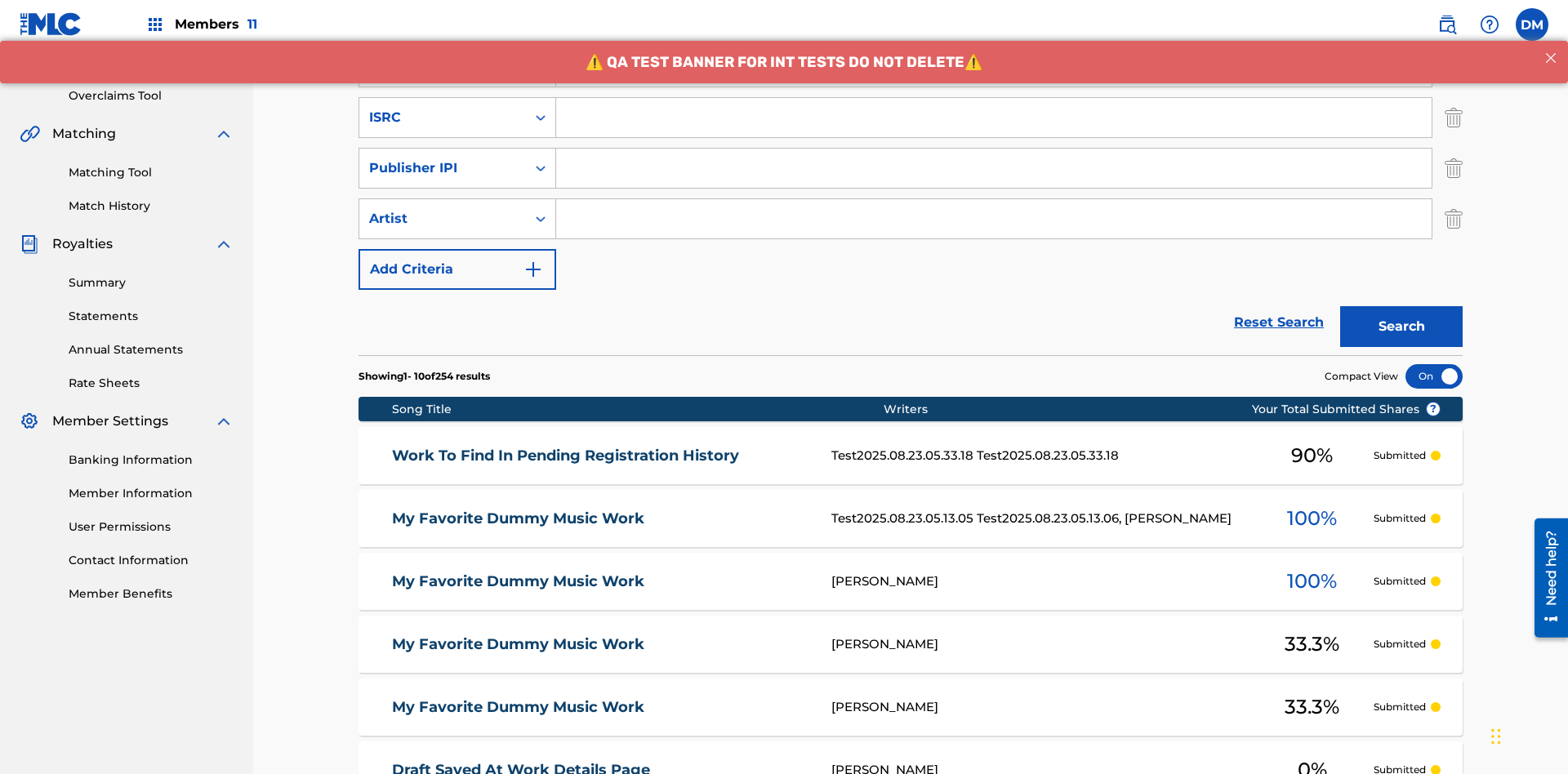
type input "Best Song Ever"
click at [994, 118] on input "Search Form" at bounding box center [994, 118] width 875 height 39
type input "AA3123123123"
click at [994, 149] on input "Search Form" at bounding box center [994, 168] width 875 height 39
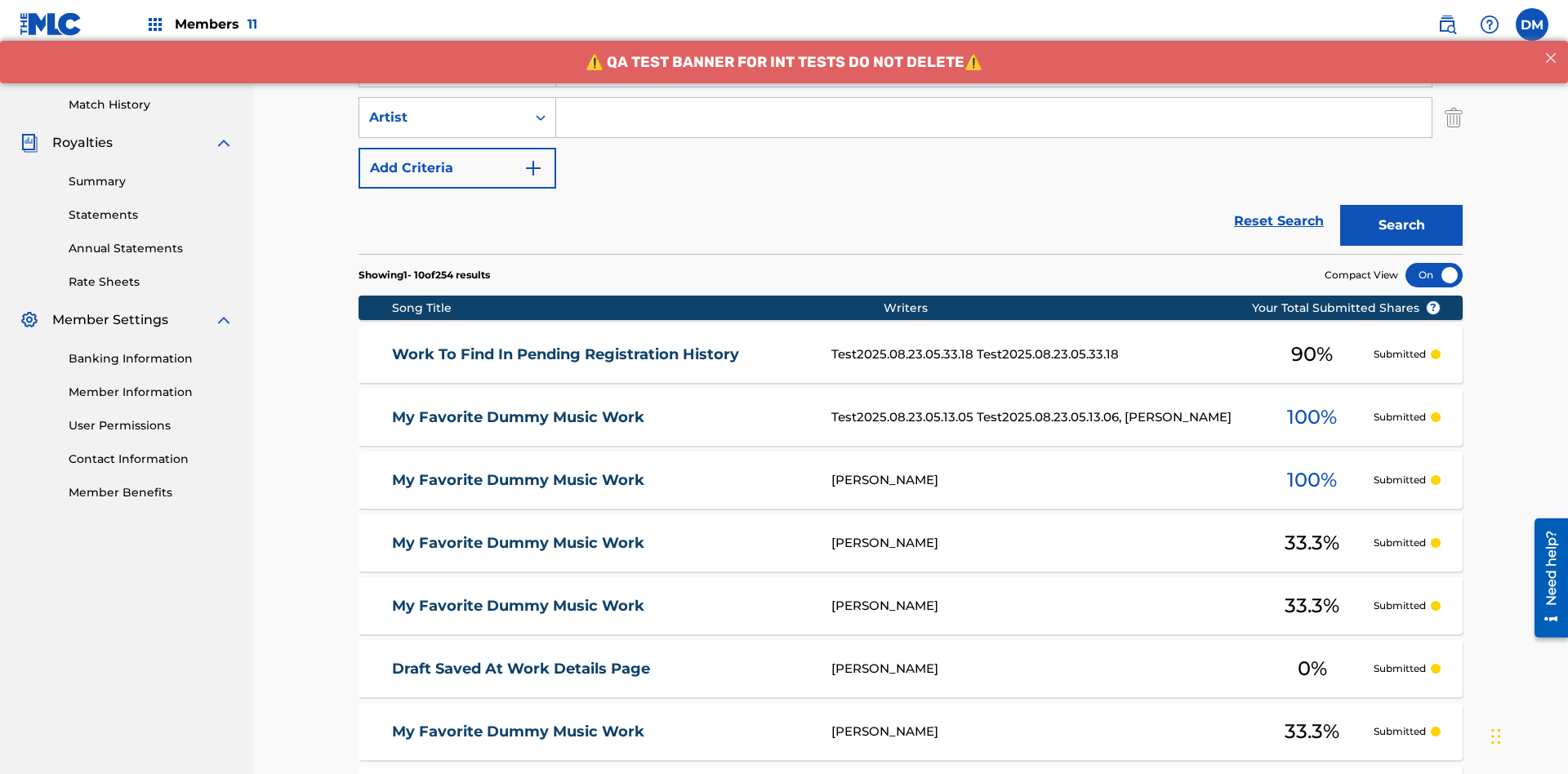
type input "00000000000"
click at [994, 118] on input "Search Form" at bounding box center [994, 118] width 875 height 39
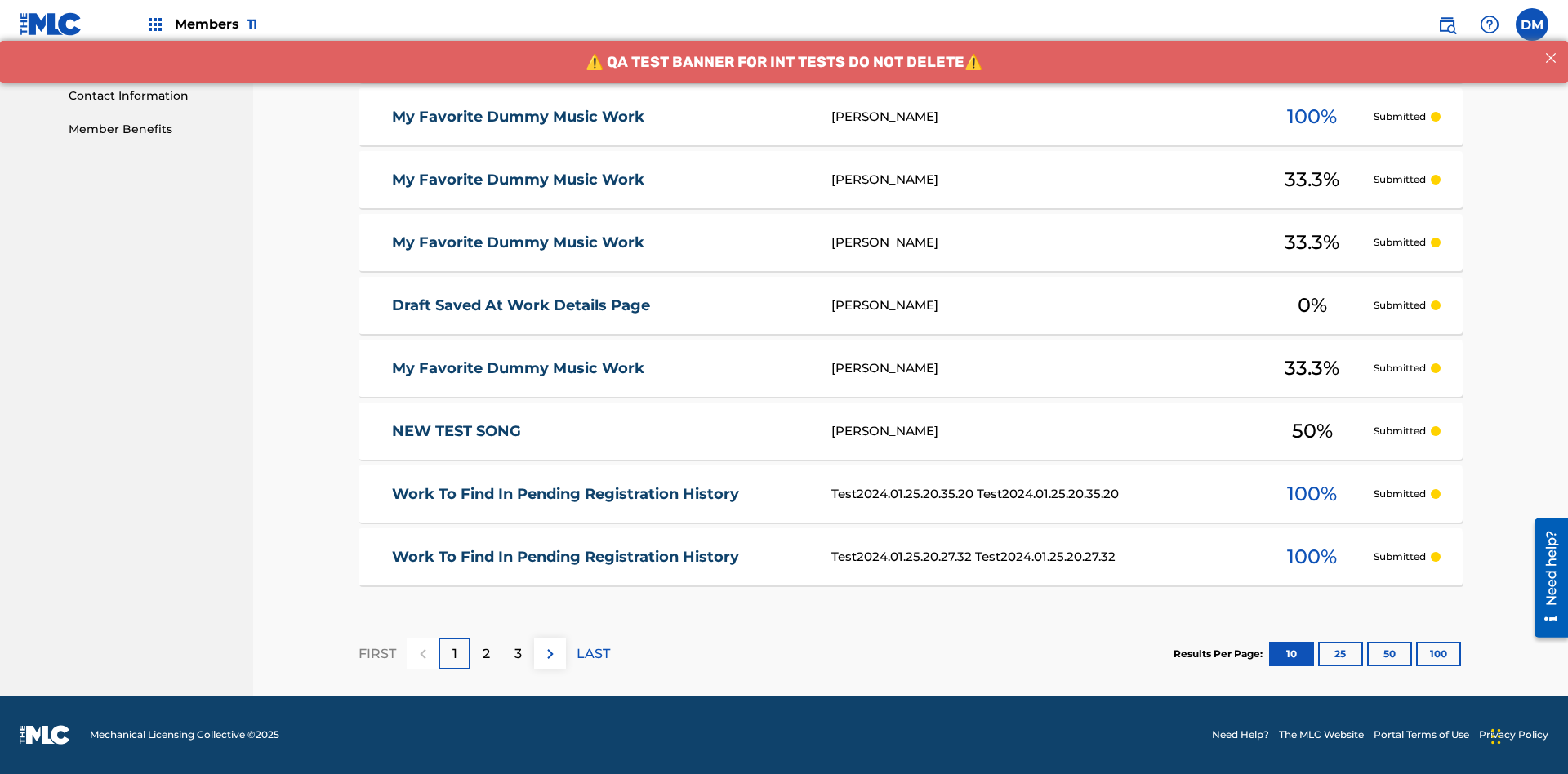
type input "[PERSON_NAME]"
click at [1417, 654] on button "100" at bounding box center [1439, 654] width 45 height 25
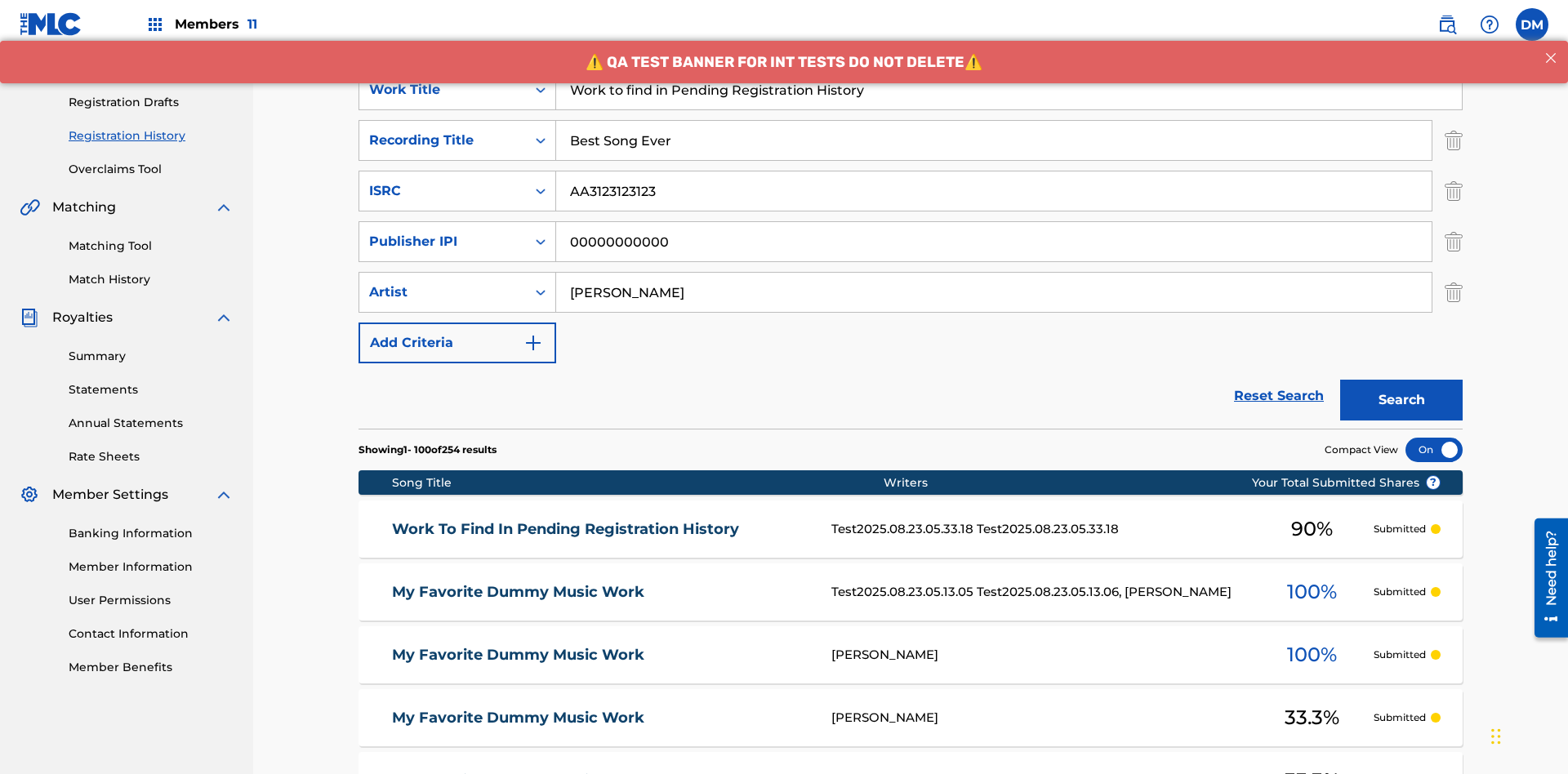
click at [1401, 380] on button "Search" at bounding box center [1401, 400] width 122 height 41
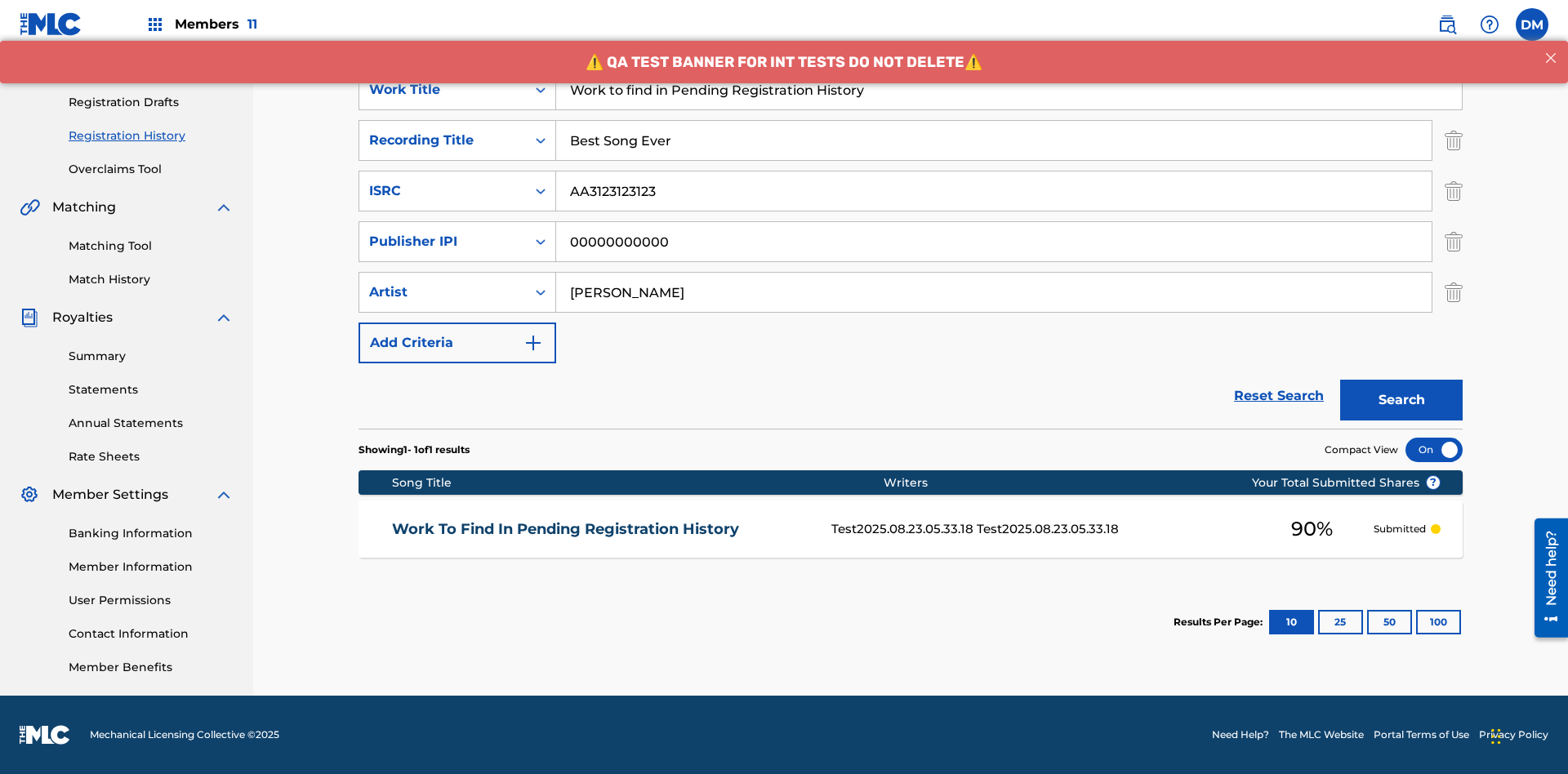
click at [1434, 450] on div at bounding box center [1434, 450] width 58 height 25
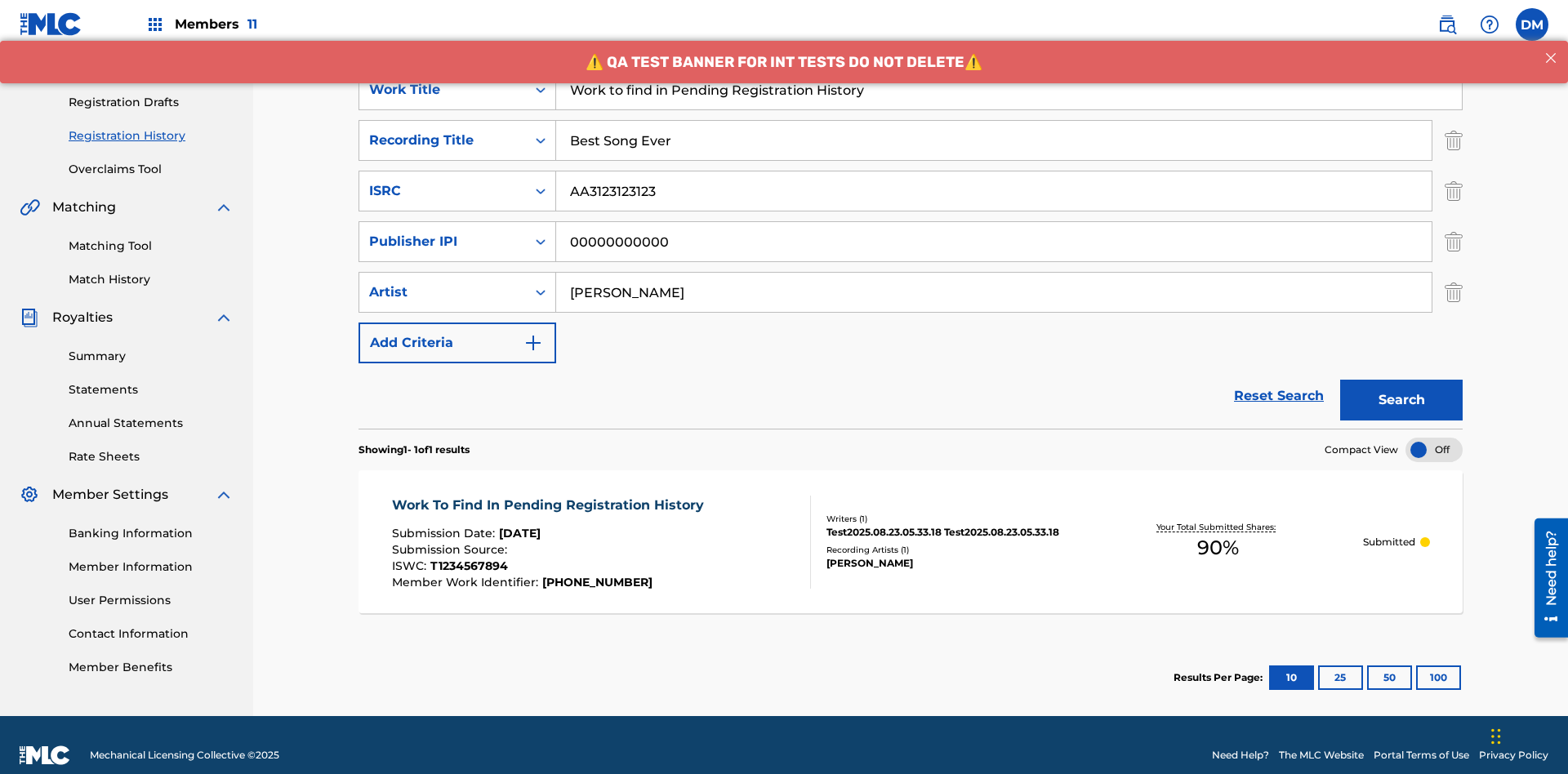
scroll to position [0, 0]
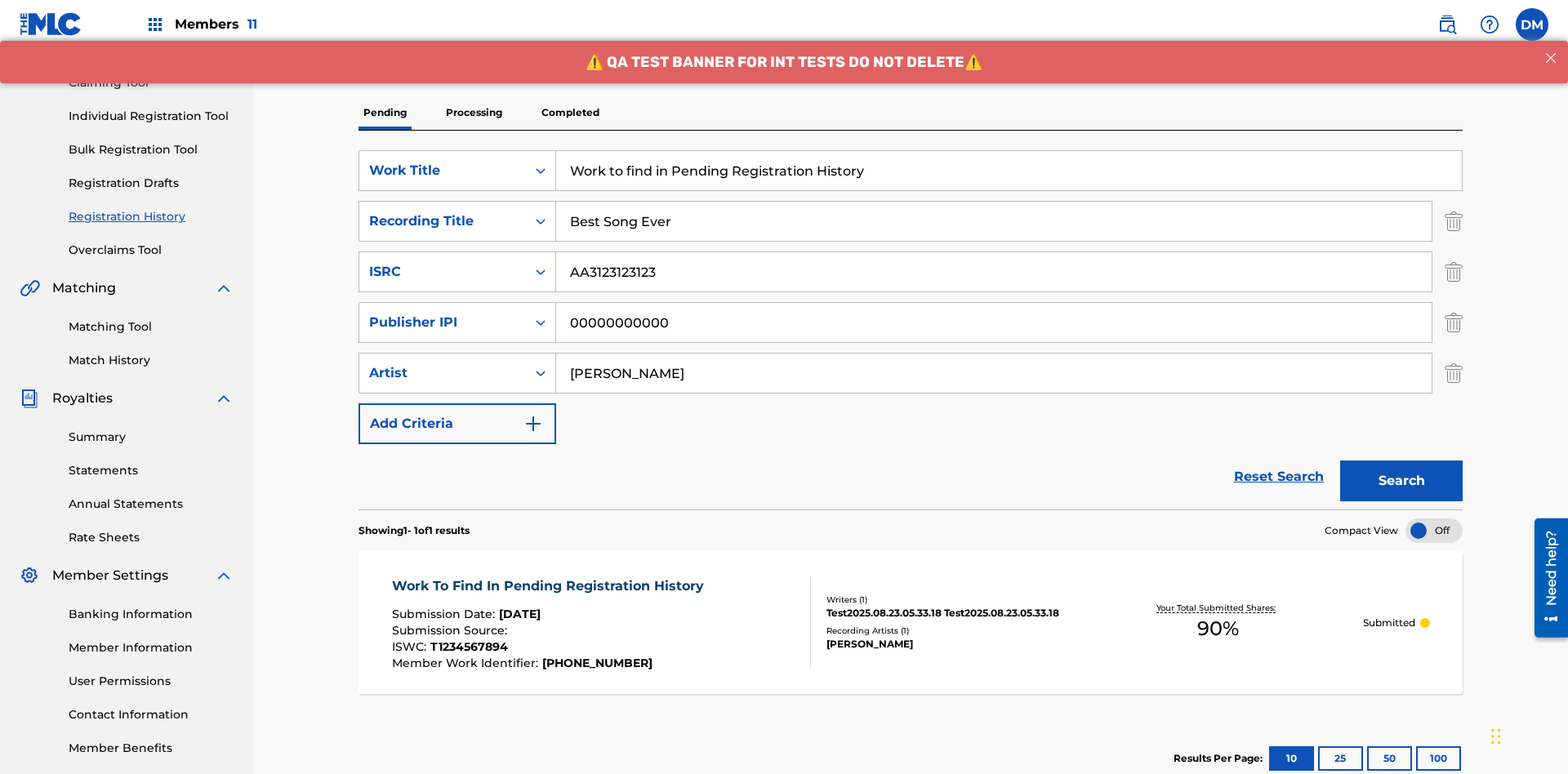
click at [1218, 614] on span "90 %" at bounding box center [1218, 628] width 42 height 29
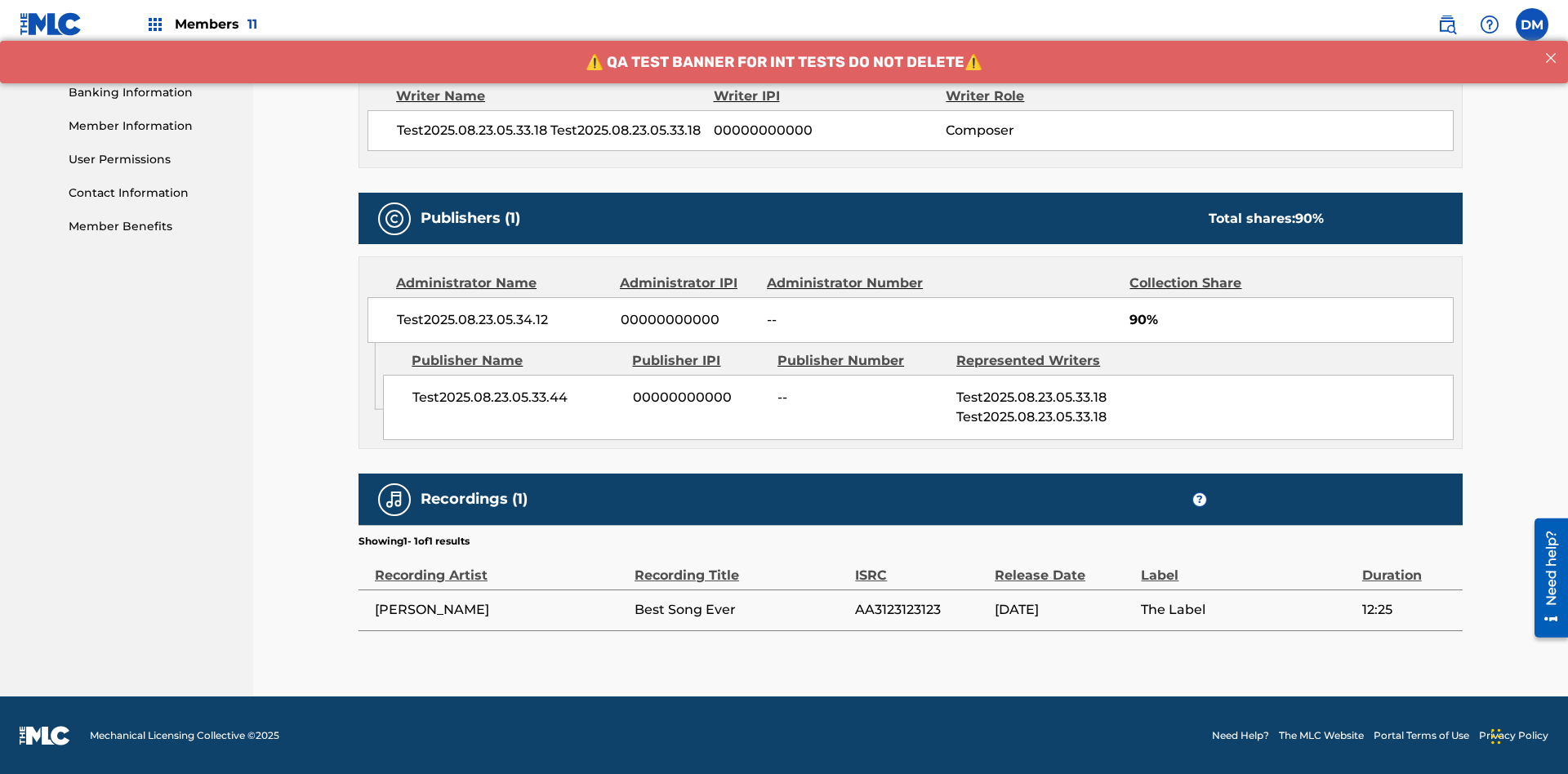
scroll to position [680, 0]
